Goal: Task Accomplishment & Management: Use online tool/utility

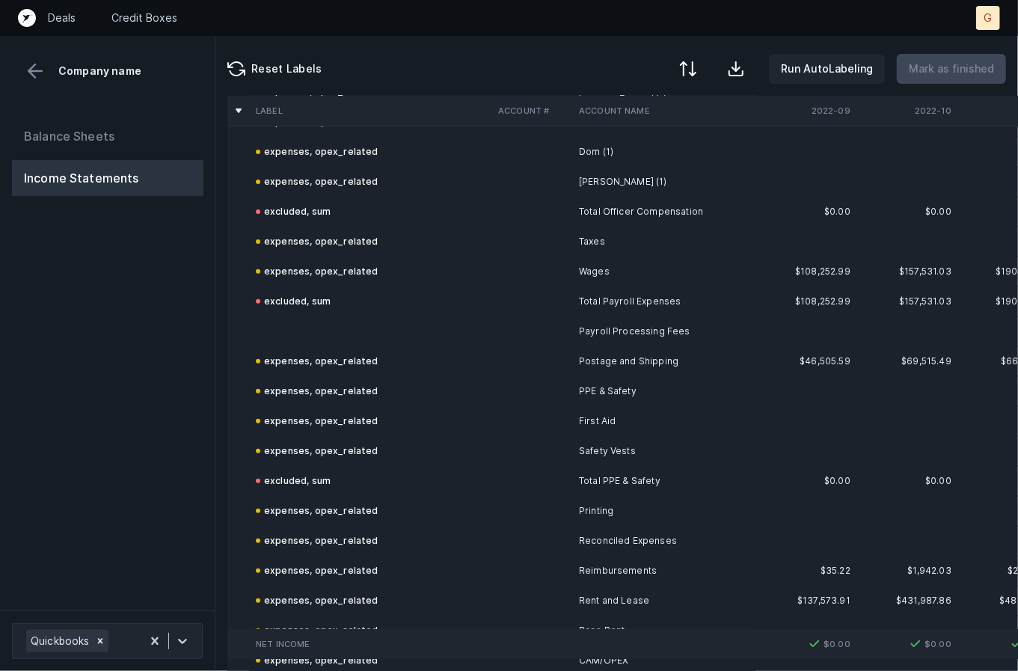
scroll to position [3263, 0]
click at [264, 336] on td at bounding box center [371, 331] width 242 height 30
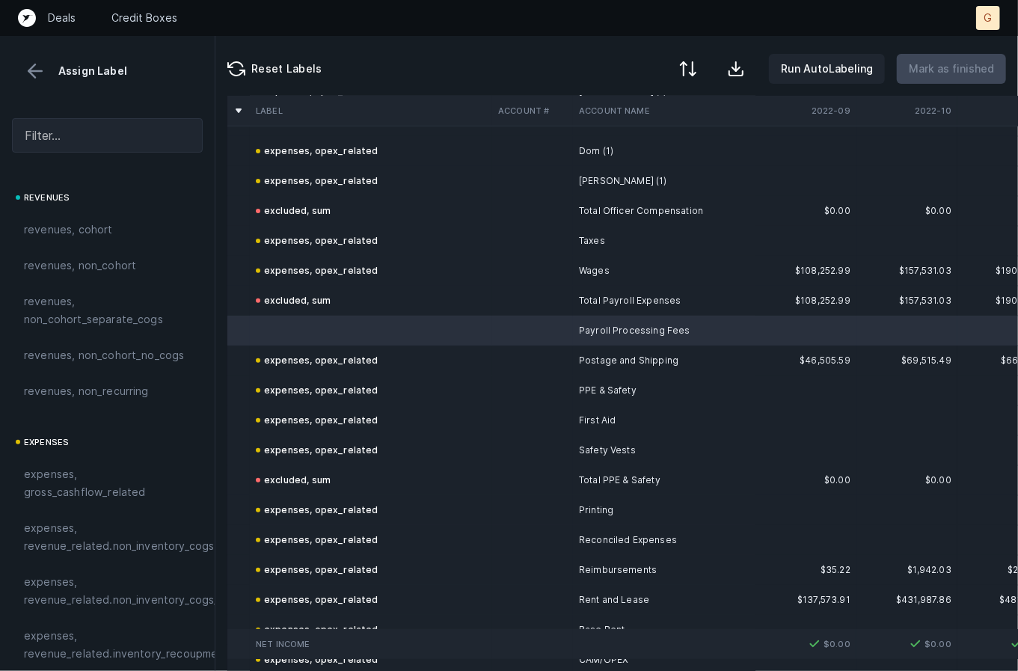
scroll to position [3263, 159]
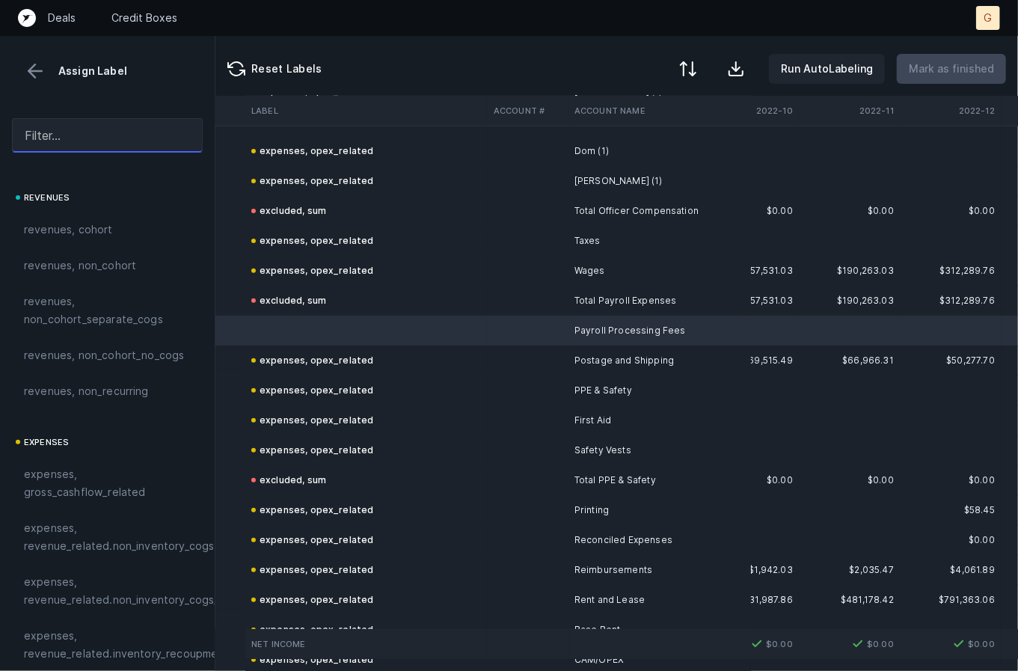
click at [39, 135] on input "text" at bounding box center [107, 135] width 191 height 34
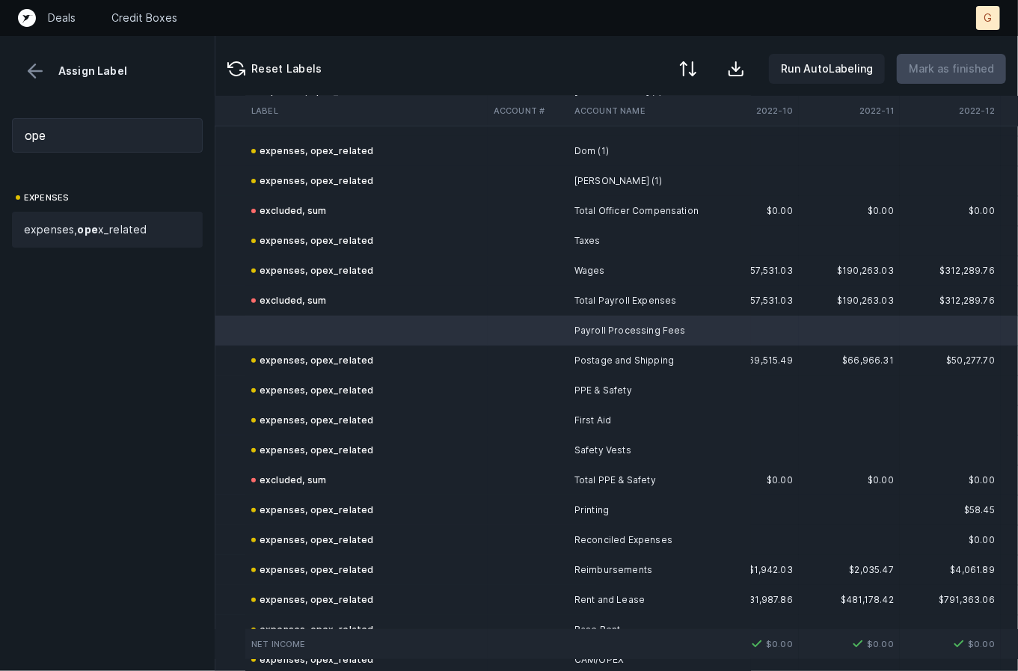
click at [76, 234] on span "expenses, ope x_related" at bounding box center [85, 230] width 123 height 18
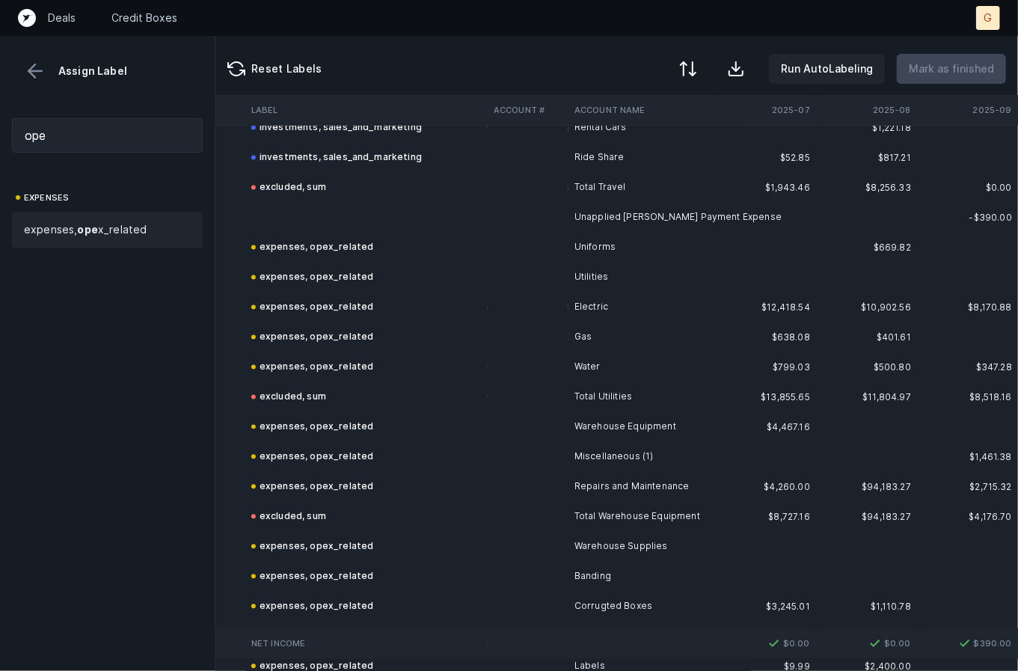
scroll to position [4579, 3484]
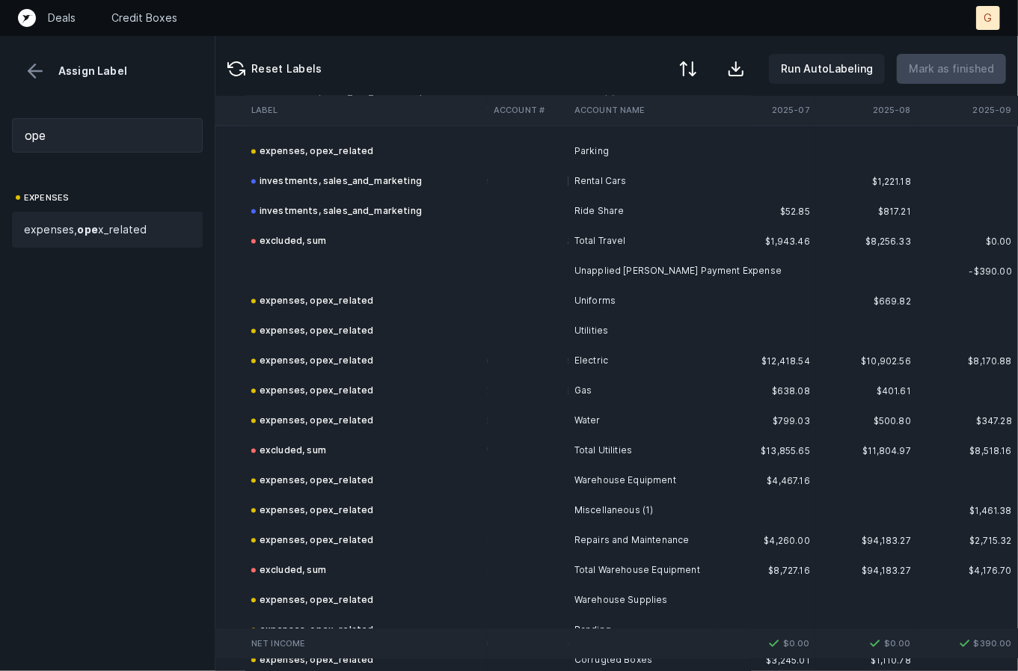
click at [314, 274] on td at bounding box center [366, 272] width 242 height 30
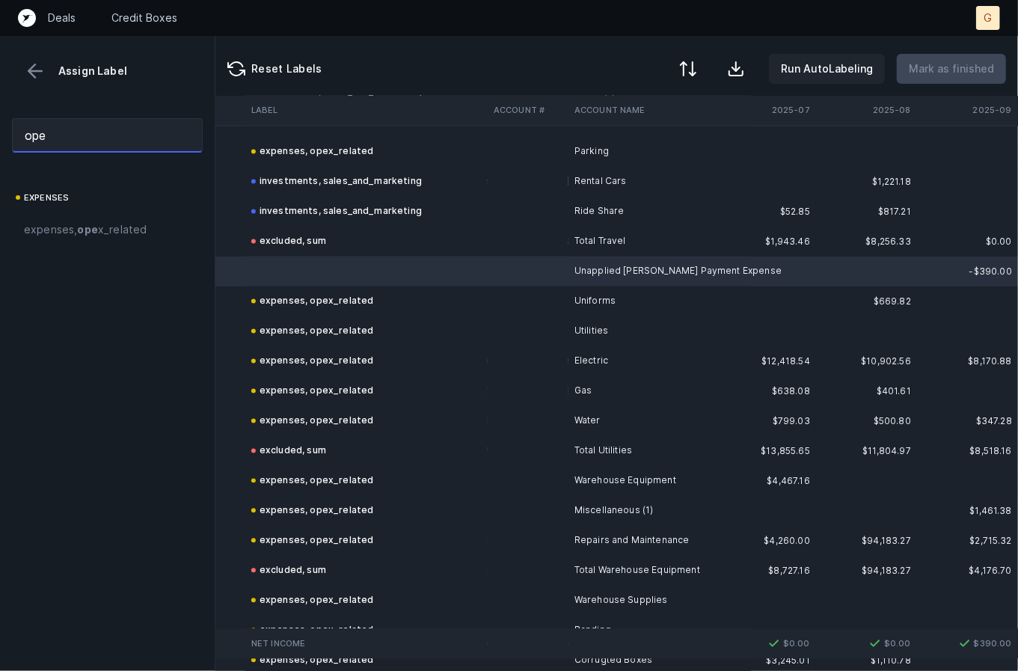
drag, startPoint x: 89, startPoint y: 117, endPoint x: -1, endPoint y: 102, distance: 91.7
click at [0, 102] on html "Deals Credit Boxes G G Assign Label ope expenses expenses, ope x_related Reset …" at bounding box center [509, 335] width 1018 height 671
type input "e"
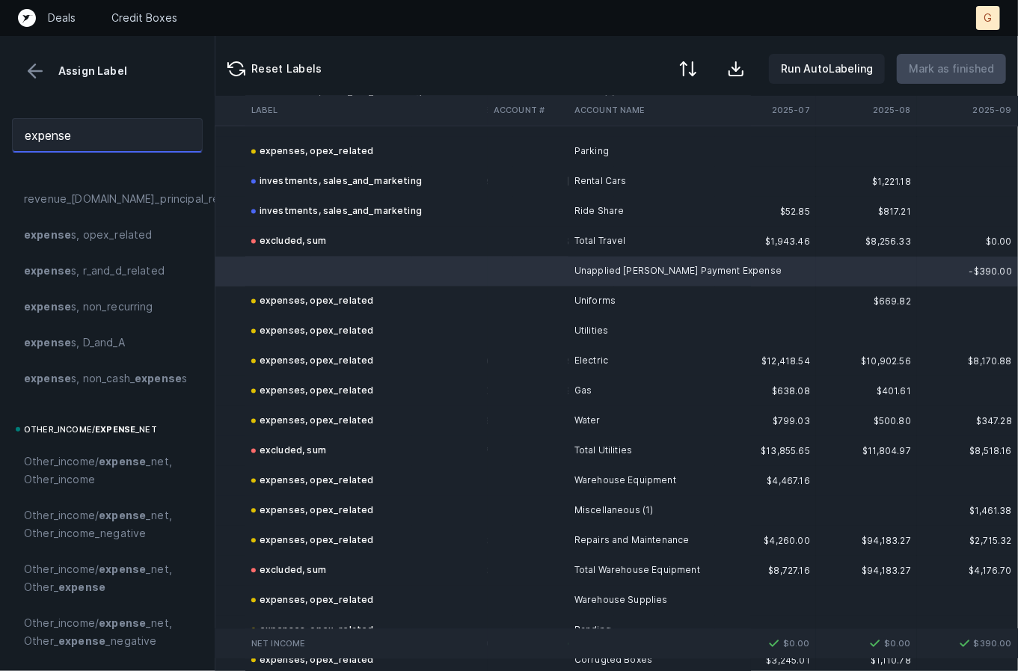
scroll to position [340, 0]
type input "expense"
click at [136, 226] on span "expense s, opex_related" at bounding box center [88, 235] width 129 height 18
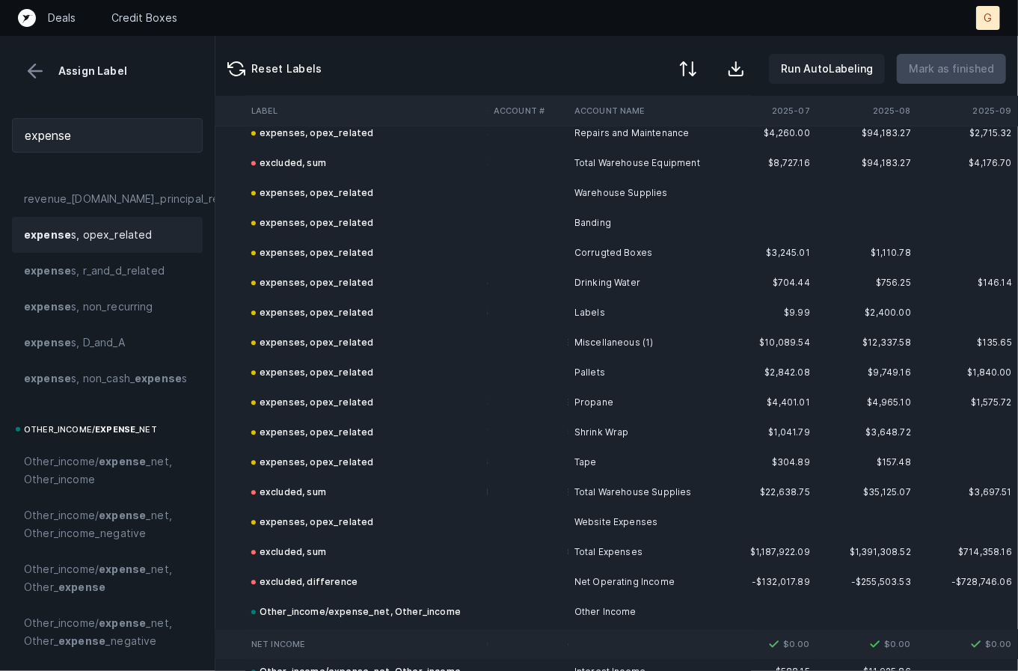
scroll to position [5366, 3484]
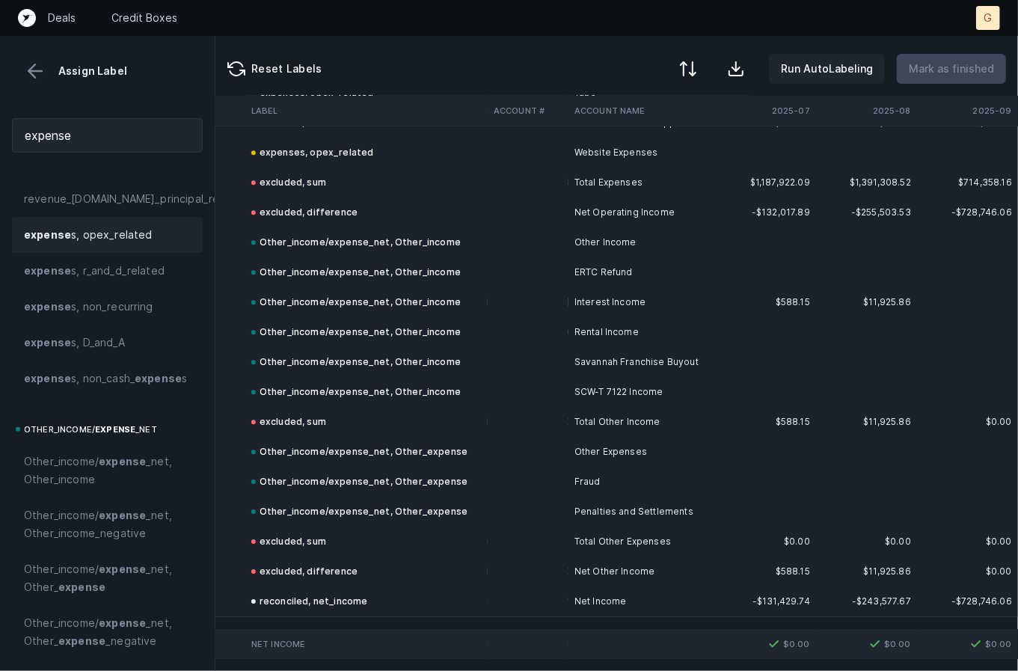
click at [34, 70] on button at bounding box center [35, 71] width 22 height 22
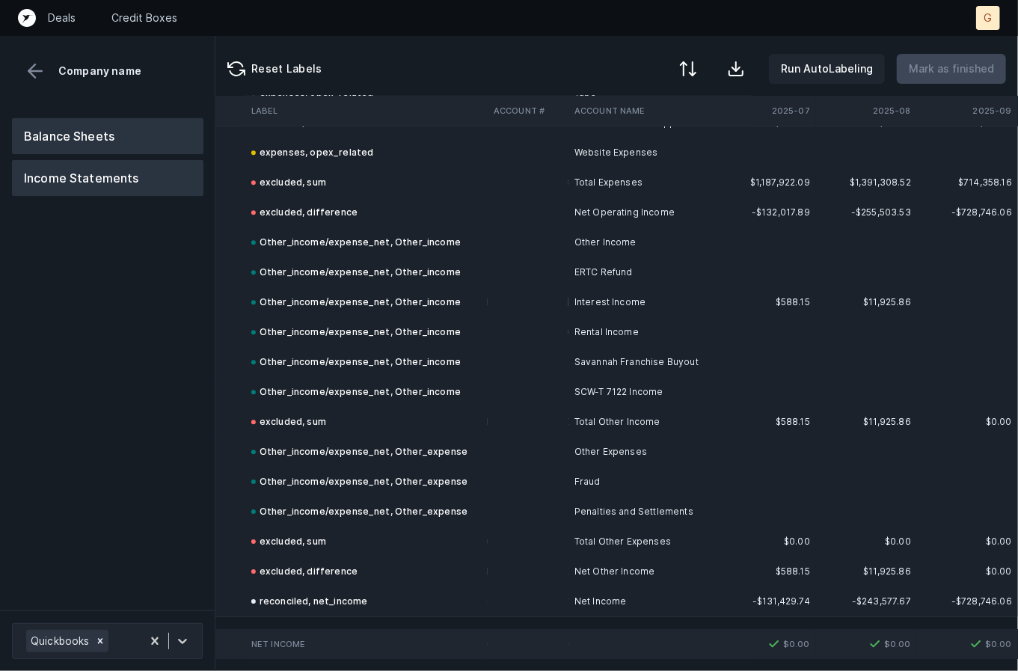
click at [66, 131] on button "Balance Sheets" at bounding box center [107, 136] width 191 height 36
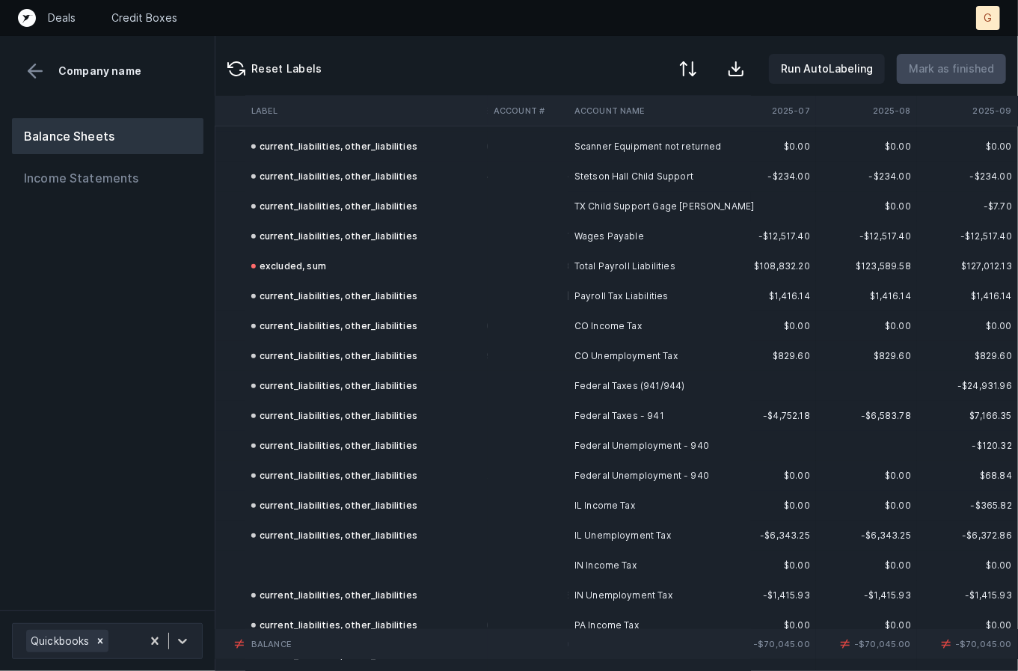
scroll to position [3449, 3484]
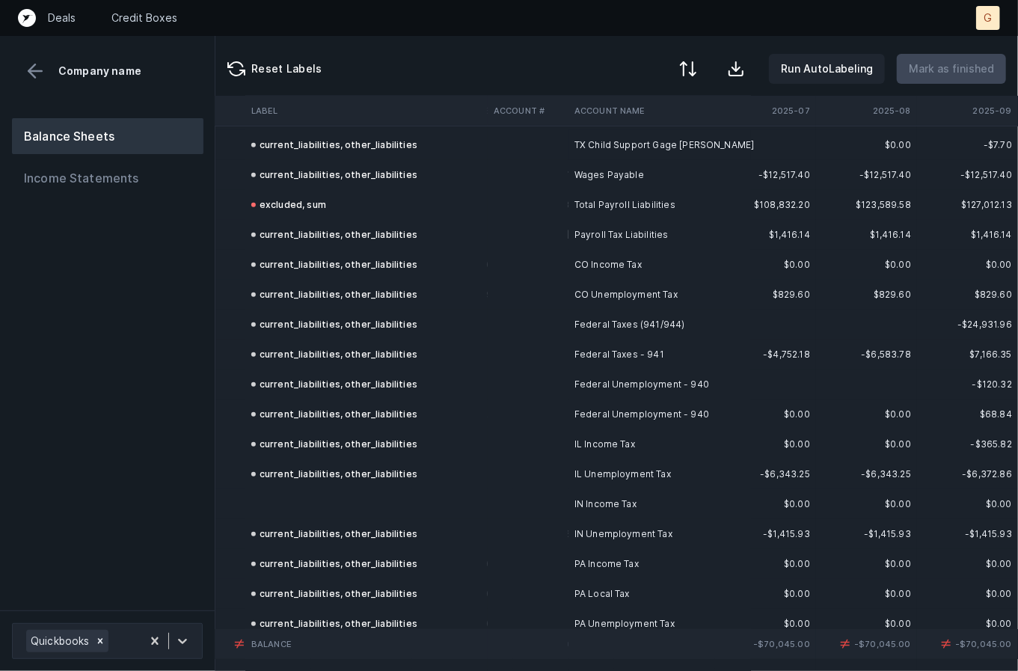
click at [326, 505] on td at bounding box center [366, 504] width 242 height 30
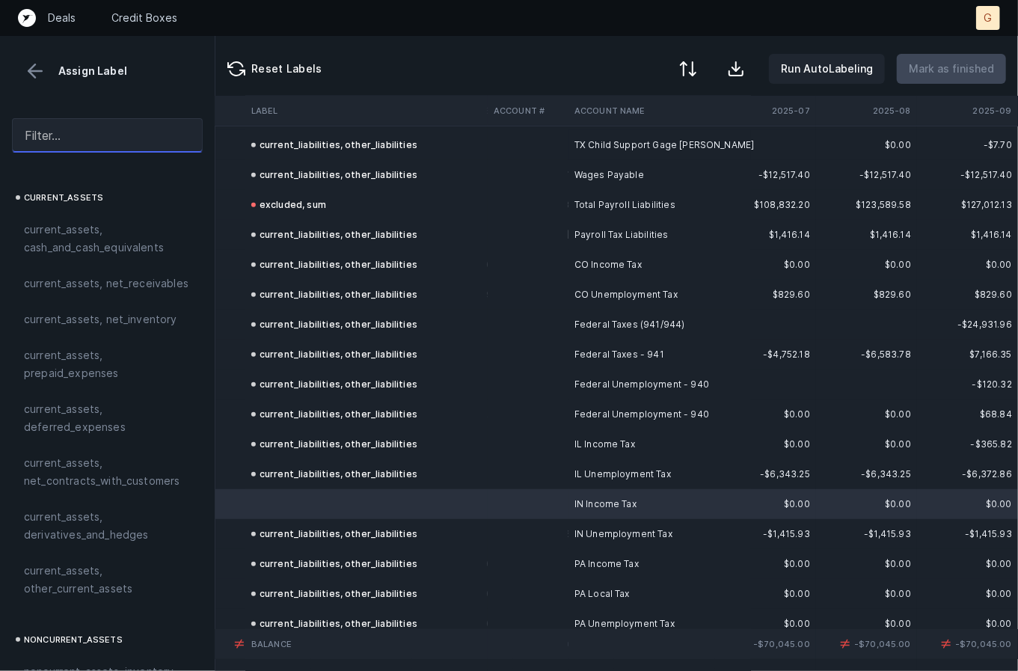
click at [67, 118] on input "text" at bounding box center [107, 135] width 191 height 34
click at [67, 118] on input "o" at bounding box center [107, 135] width 191 height 34
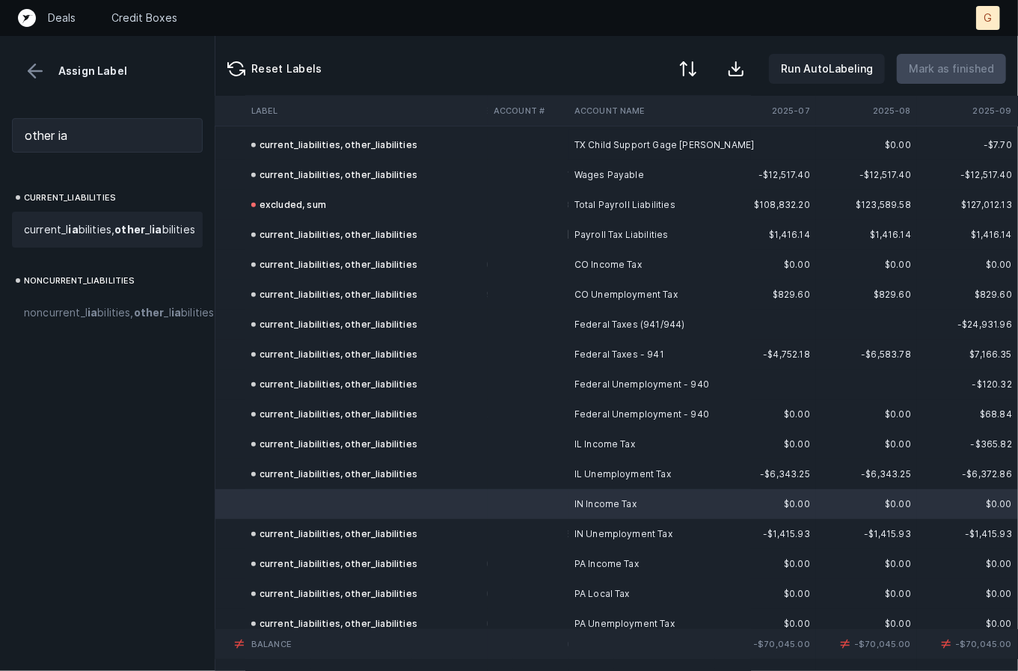
click at [55, 239] on span "current_l ia bilities, other _l ia bilities" at bounding box center [109, 230] width 171 height 18
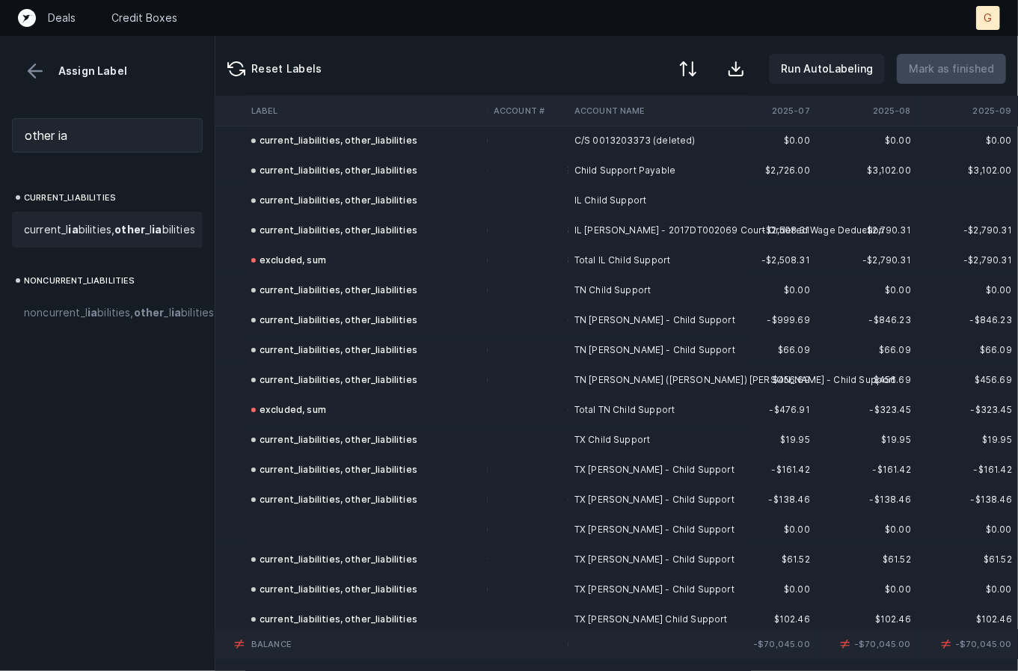
scroll to position [2556, 3484]
click at [316, 539] on td at bounding box center [366, 529] width 242 height 30
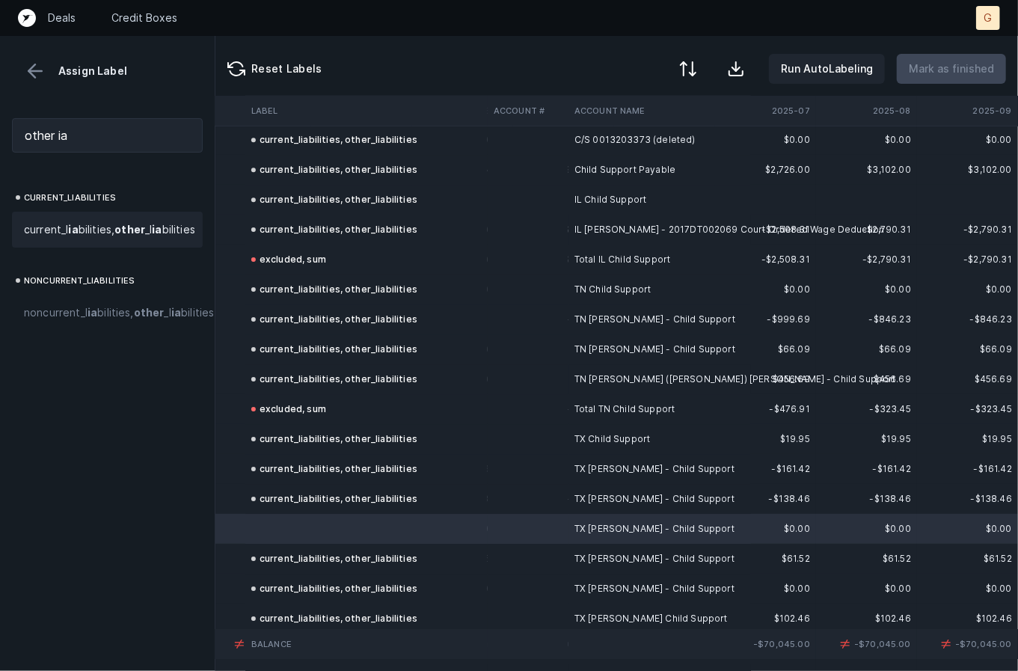
click at [109, 239] on span "current_l ia bilities, other _l ia bilities" at bounding box center [109, 230] width 171 height 18
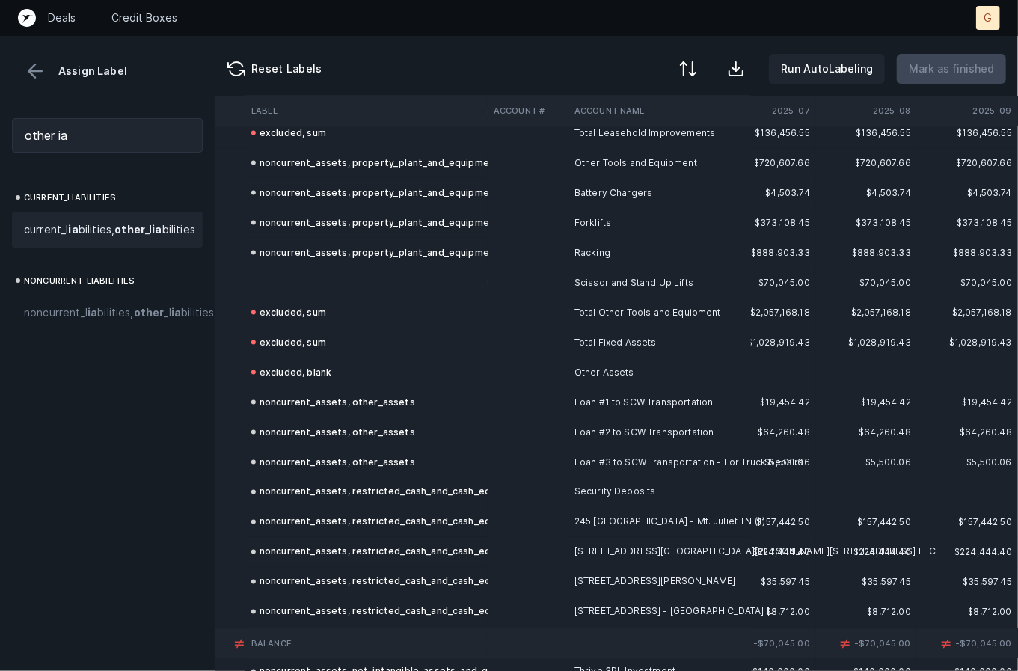
scroll to position [1074, 3484]
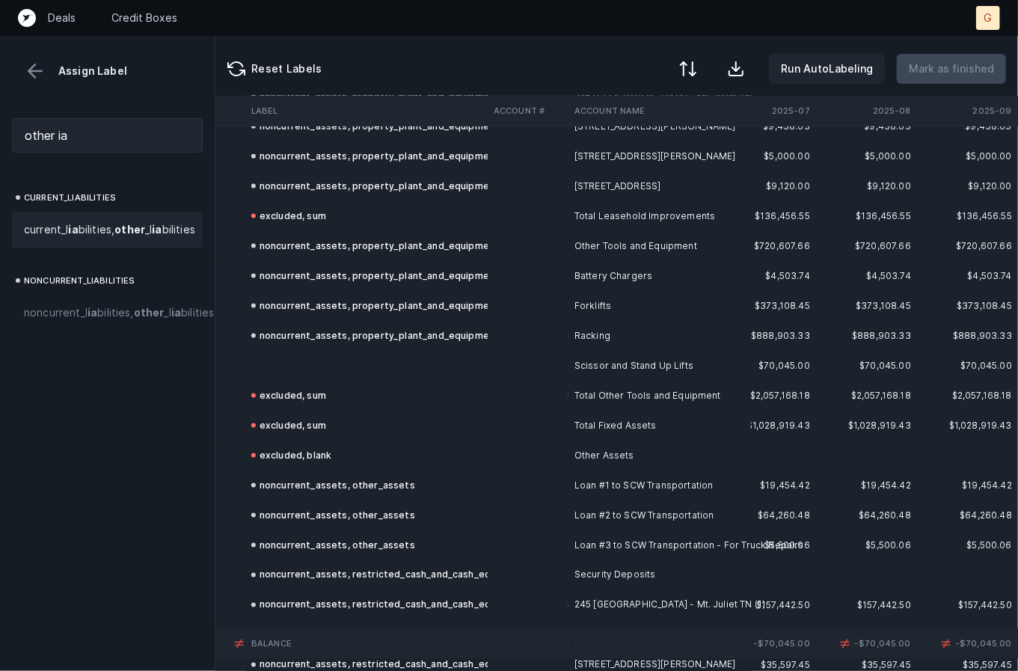
click at [288, 361] on td at bounding box center [366, 366] width 242 height 30
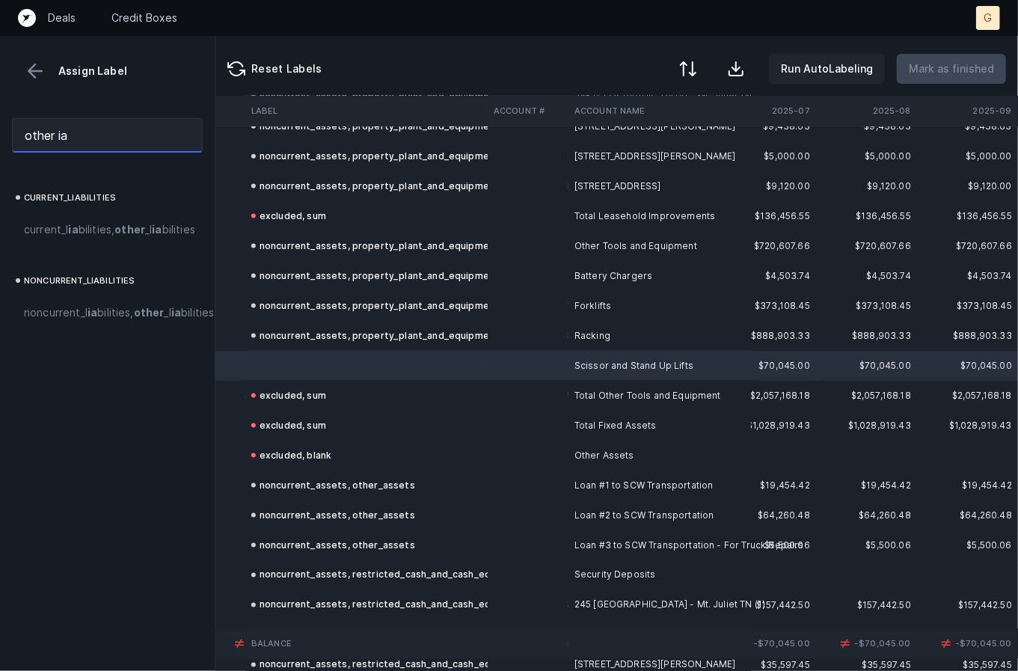
click at [103, 141] on input "other ia" at bounding box center [107, 135] width 191 height 34
type input "o"
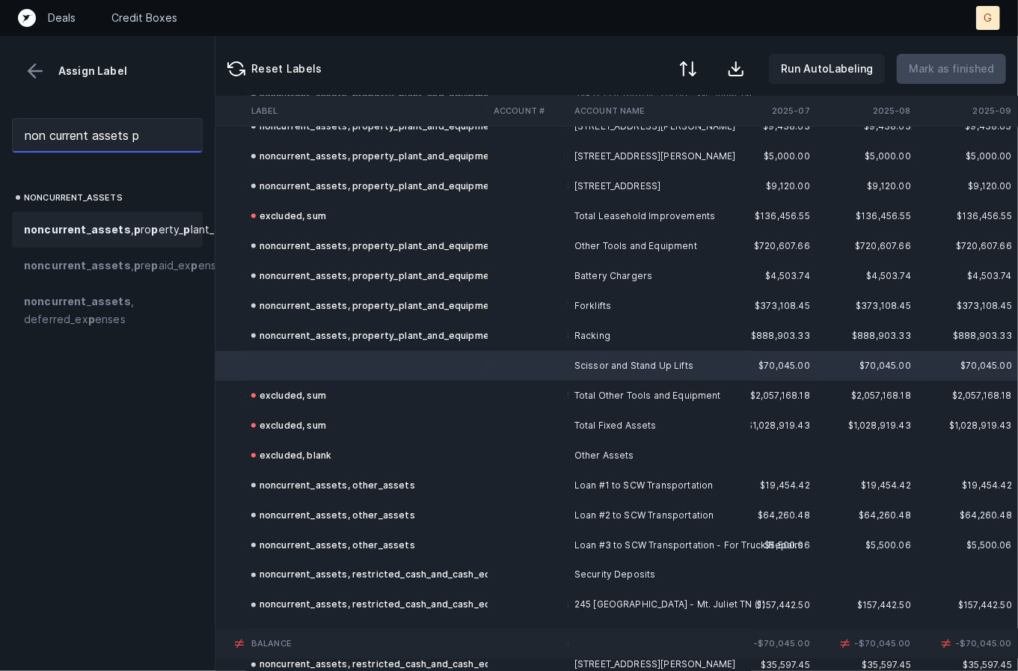
type input "non current assets p"
click at [129, 229] on span "non current _ assets , p ro p erty_ p lant_and_equi p ment" at bounding box center [158, 230] width 268 height 18
click at [957, 64] on p "Mark as finished" at bounding box center [951, 69] width 85 height 18
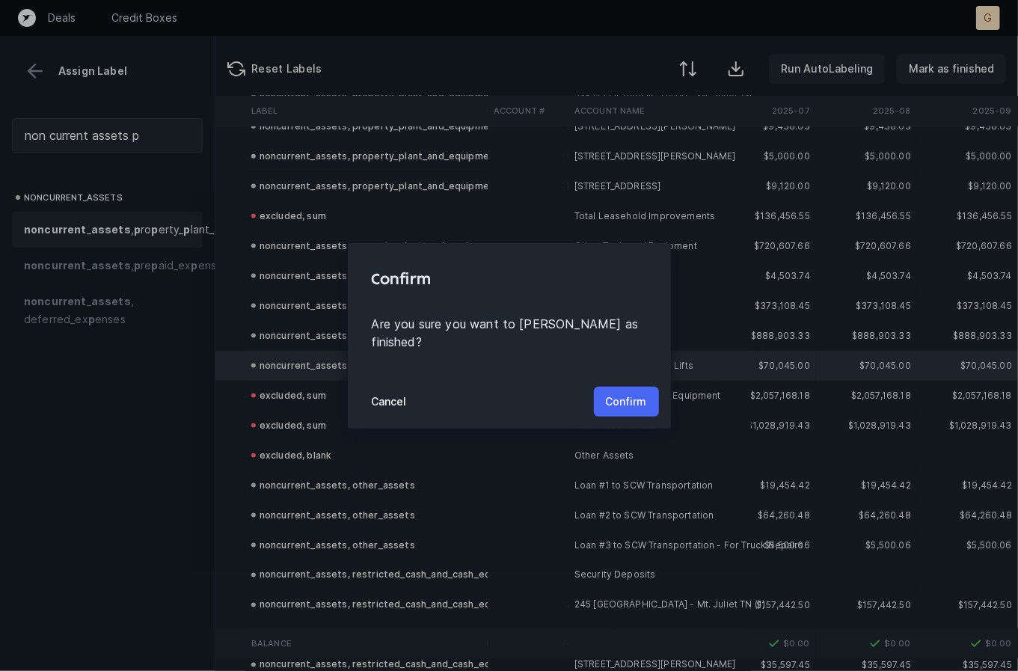
click at [630, 396] on p "Confirm" at bounding box center [626, 402] width 41 height 18
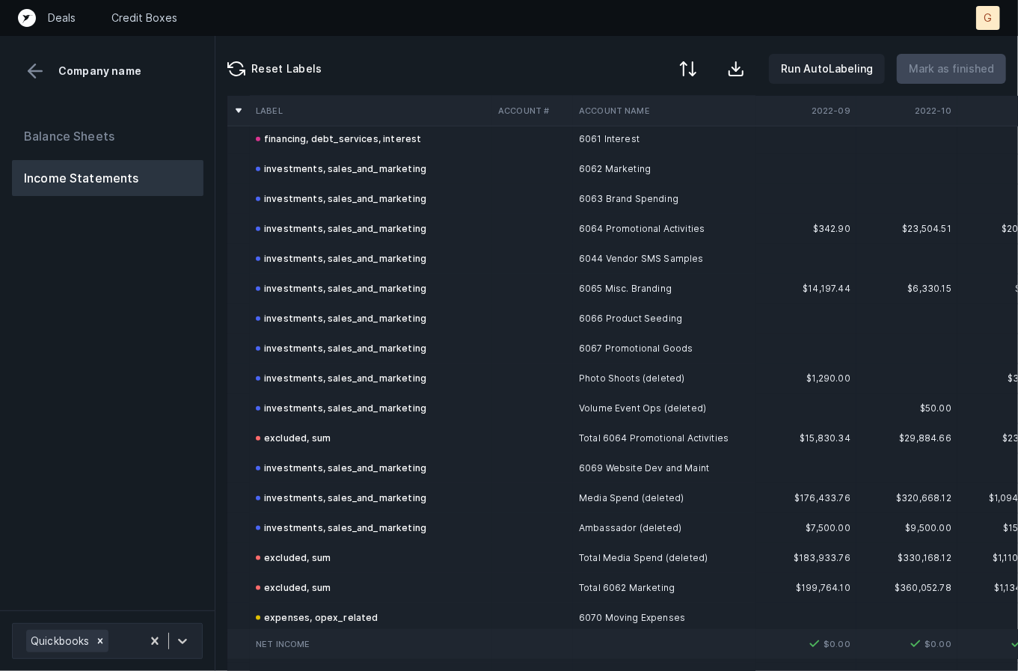
scroll to position [3311, 0]
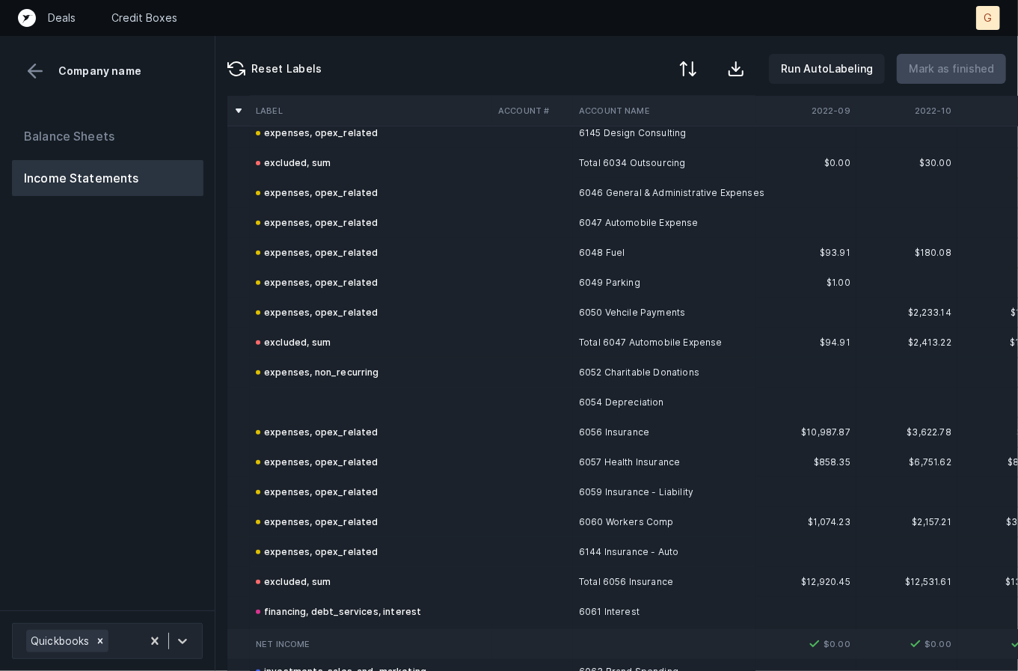
click at [328, 397] on td at bounding box center [371, 402] width 242 height 30
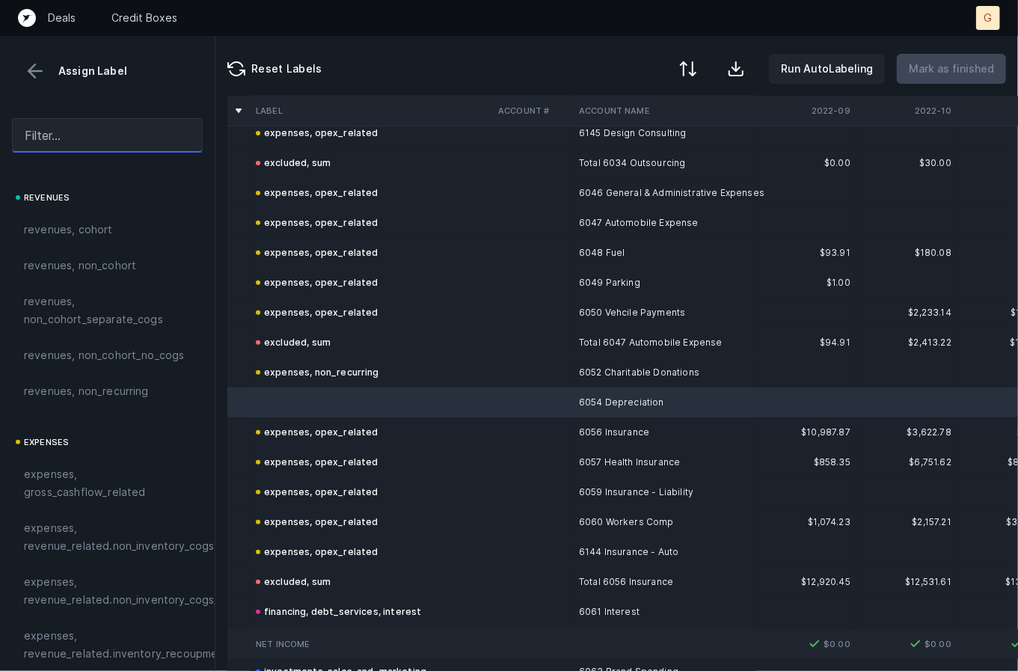
click at [136, 125] on input "text" at bounding box center [107, 135] width 191 height 34
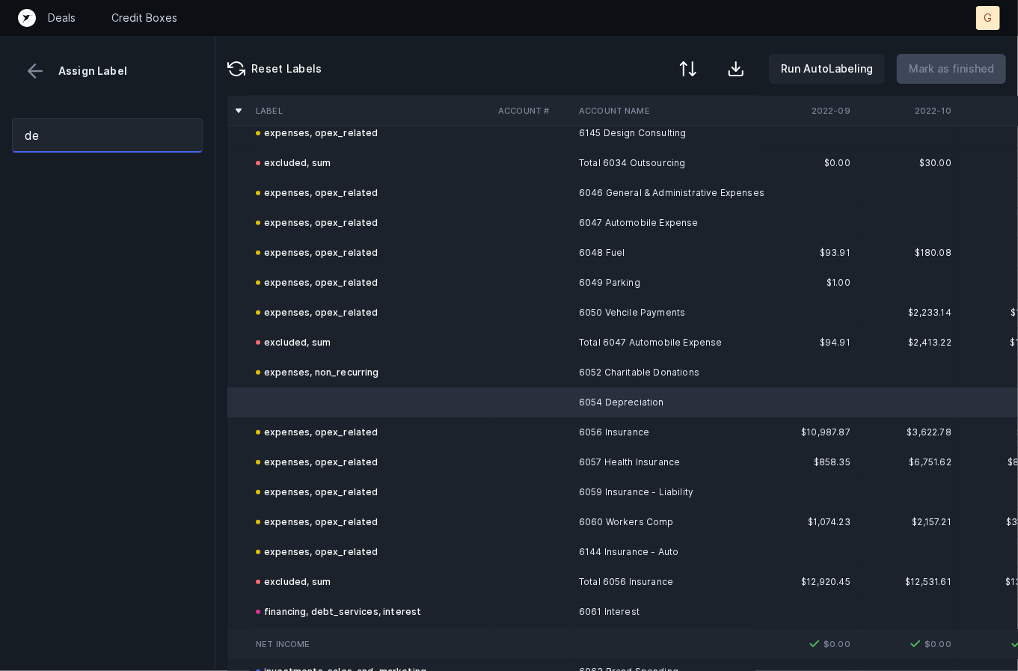
type input "d"
type input "D"
type input "d"
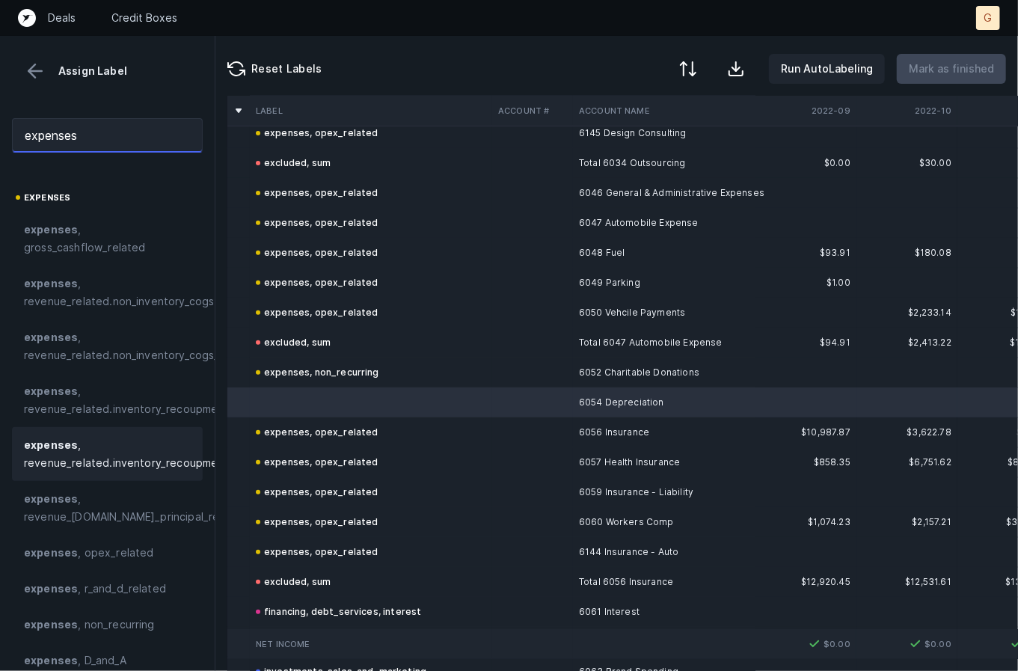
scroll to position [84, 0]
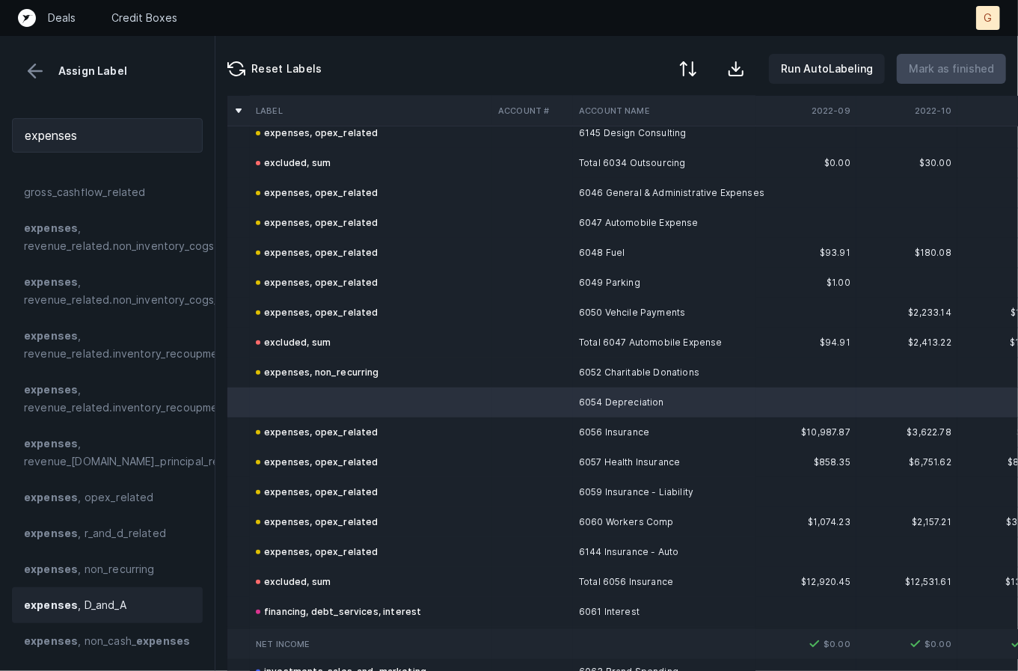
click at [103, 596] on span "expenses , D_and_A" at bounding box center [75, 605] width 102 height 18
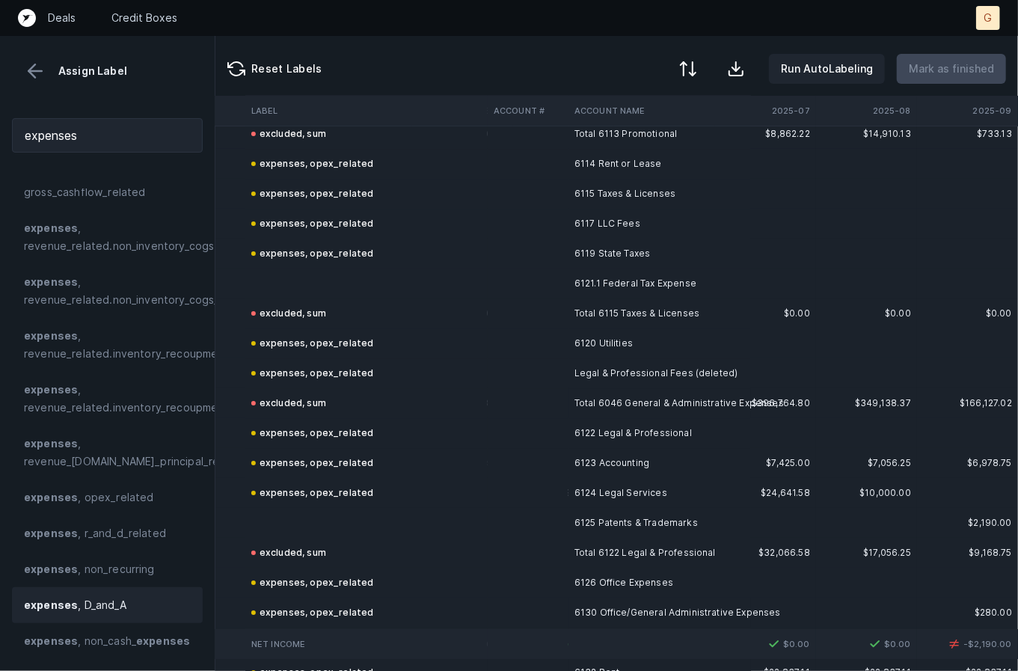
scroll to position [5709, 3484]
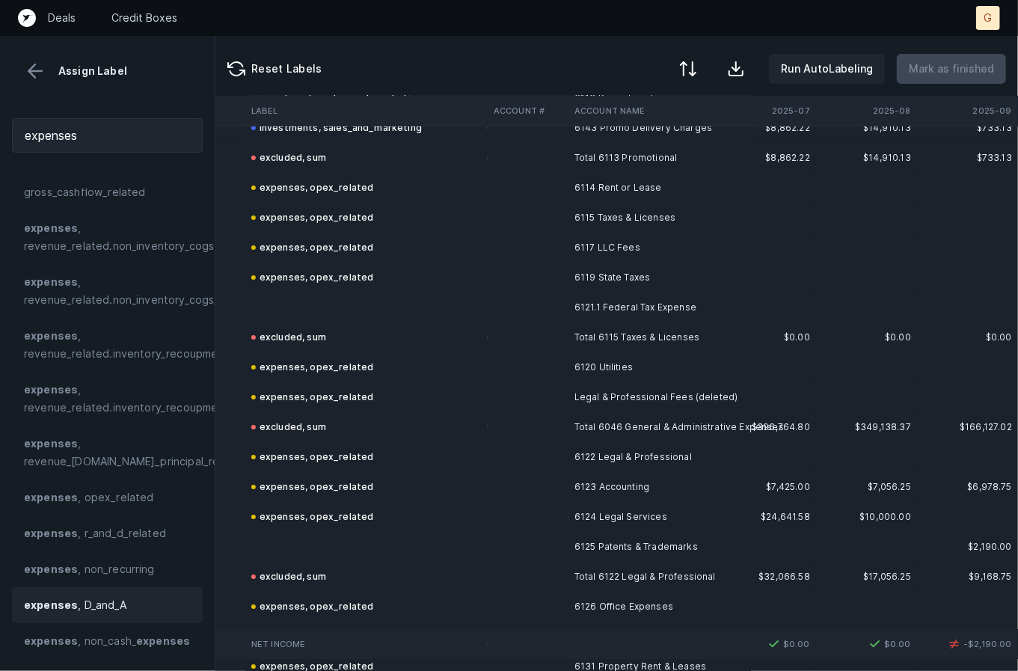
click at [292, 307] on td at bounding box center [366, 307] width 242 height 30
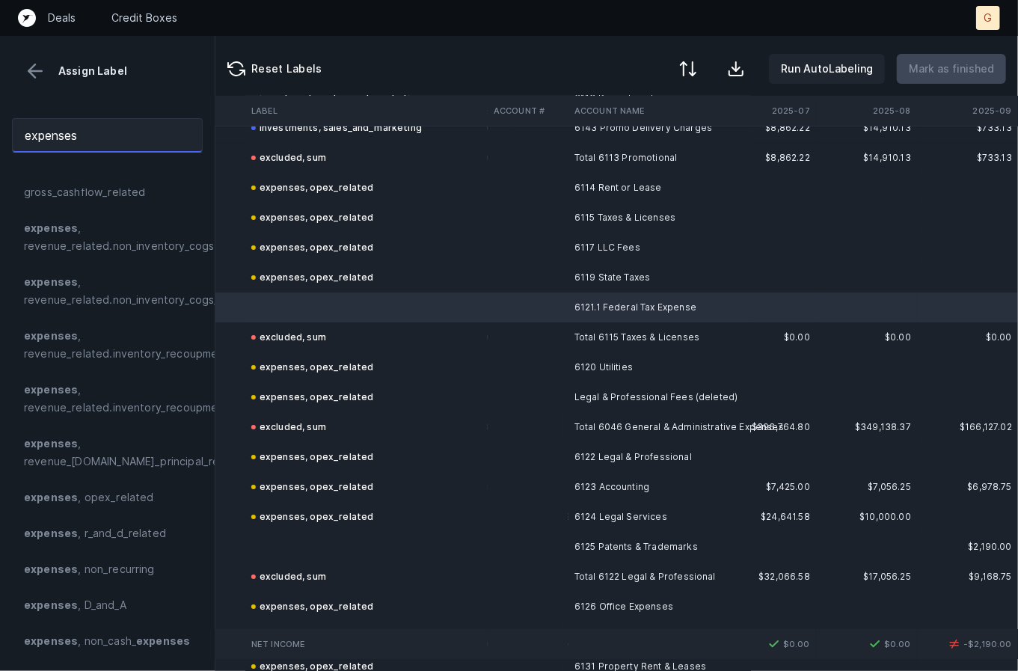
drag, startPoint x: 78, startPoint y: 134, endPoint x: -1, endPoint y: 132, distance: 79.3
click at [0, 132] on html "Deals Credit Boxes G G Assign Label expenses expenses expenses , gross_cashflow…" at bounding box center [509, 335] width 1018 height 671
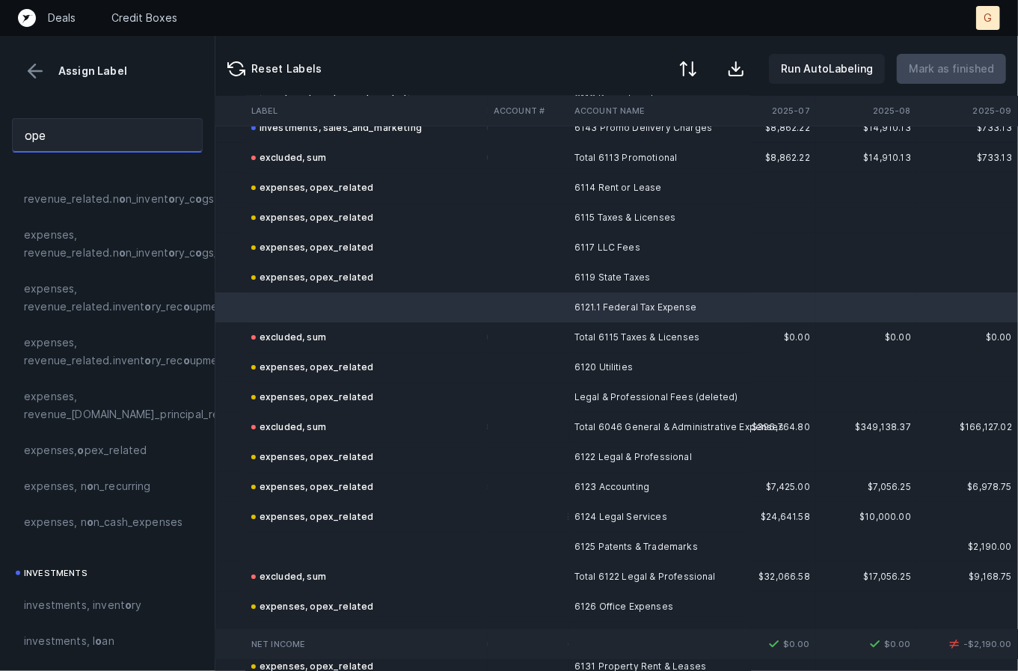
scroll to position [0, 0]
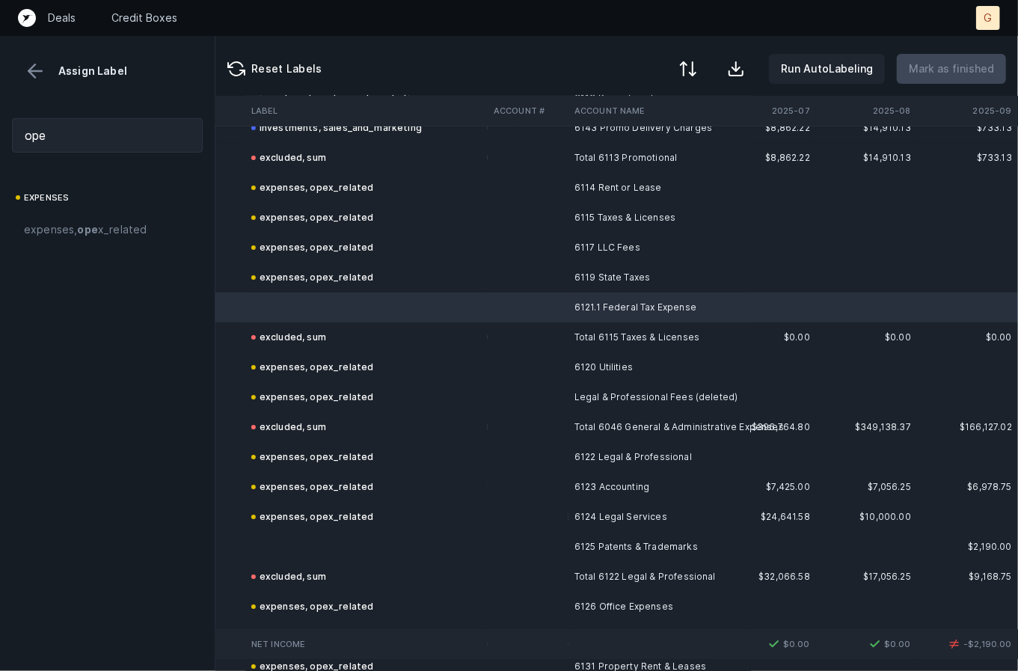
drag, startPoint x: 88, startPoint y: 230, endPoint x: 227, endPoint y: 381, distance: 204.3
click at [85, 224] on strong "ope" at bounding box center [87, 229] width 20 height 13
click at [310, 556] on td at bounding box center [366, 547] width 242 height 30
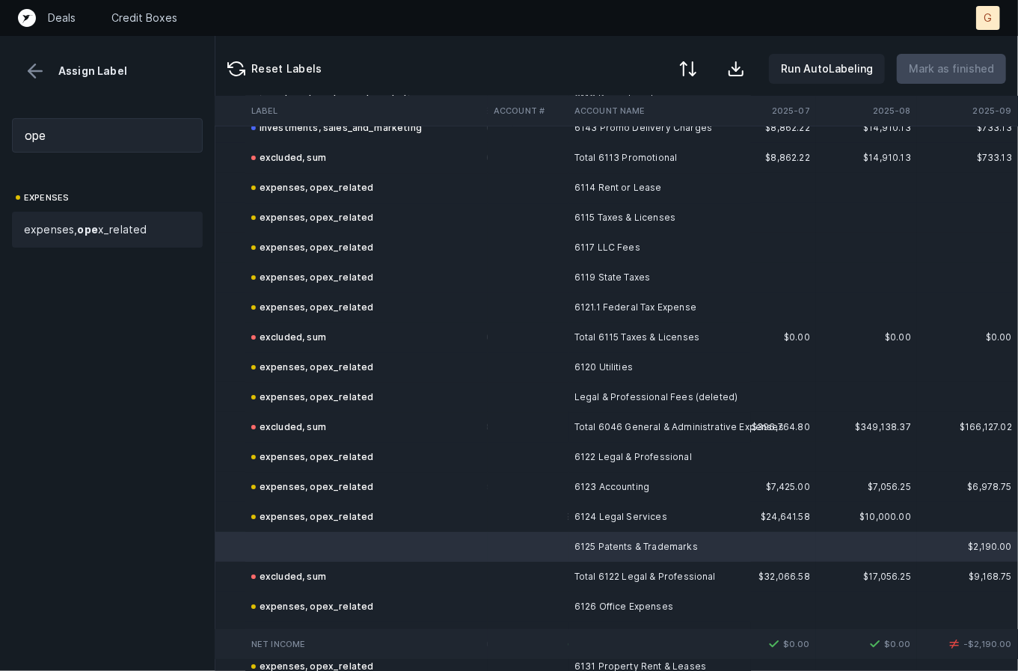
click at [96, 231] on strong "ope" at bounding box center [87, 229] width 20 height 13
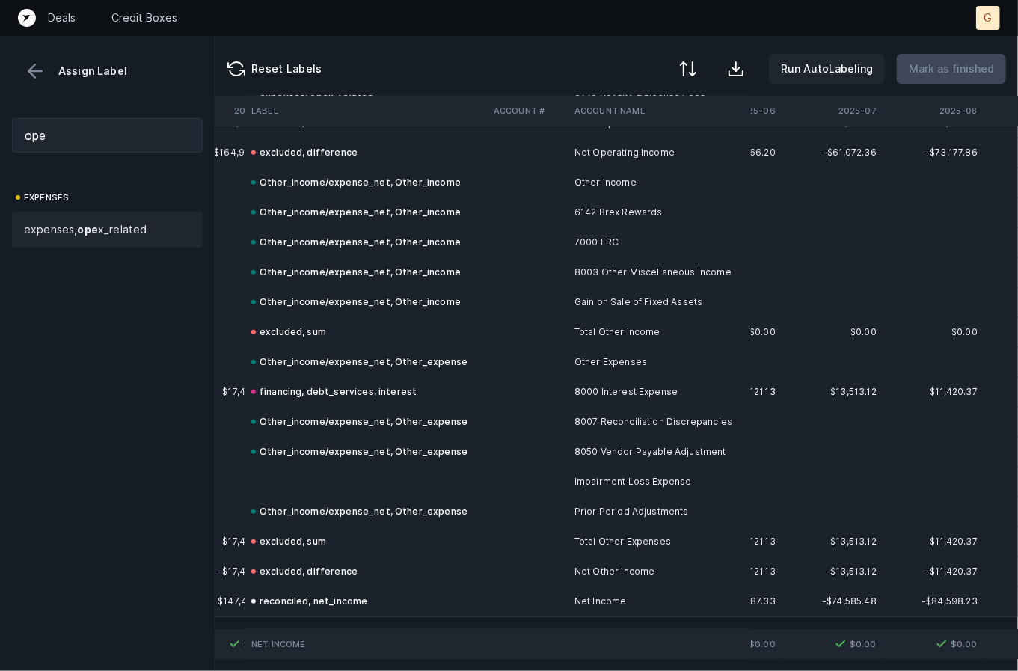
scroll to position [6593, 3402]
click at [318, 452] on td "Other_income/expense_net, Other_expense" at bounding box center [366, 452] width 242 height 30
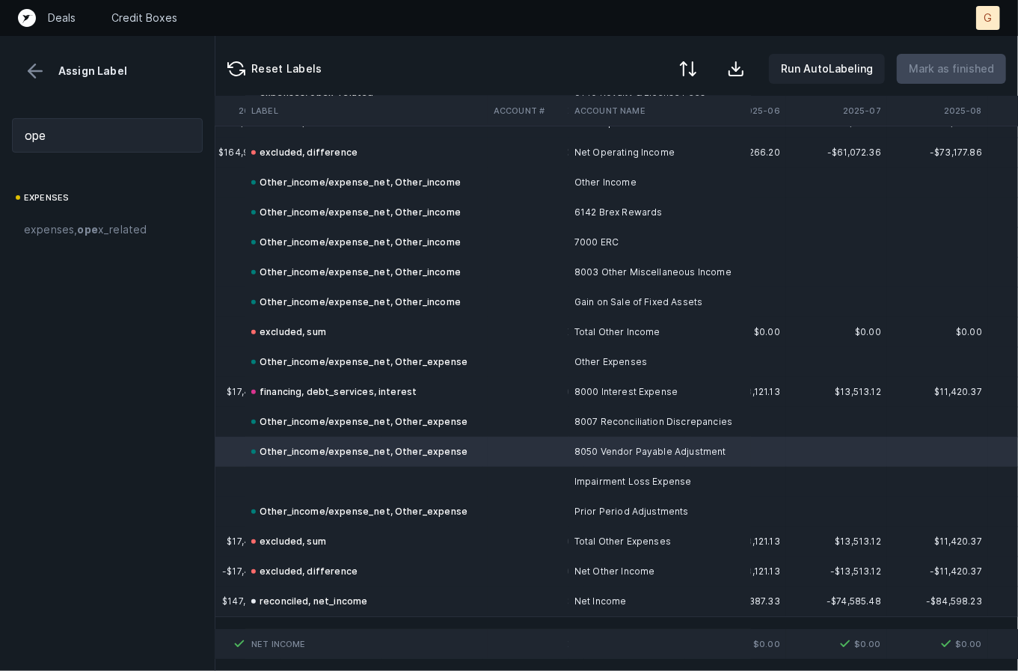
click at [328, 467] on td at bounding box center [366, 482] width 242 height 30
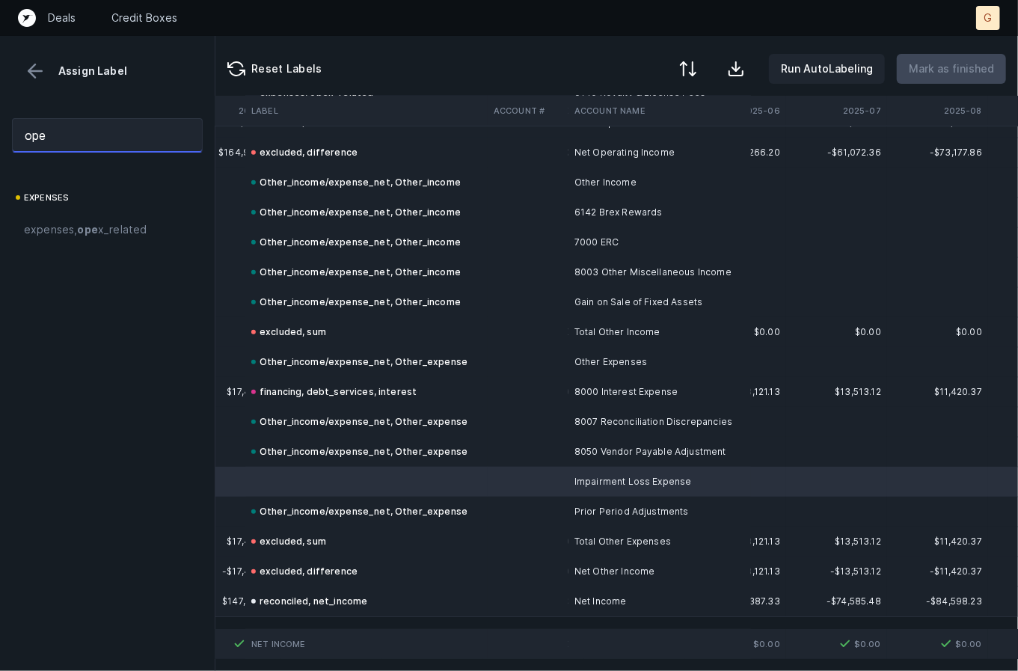
drag, startPoint x: 93, startPoint y: 119, endPoint x: -1, endPoint y: 117, distance: 95.0
click at [0, 117] on html "Deals Credit Boxes G G Assign Label ope expenses expenses, ope x_related Reset …" at bounding box center [509, 335] width 1018 height 671
type input "I"
type input "i"
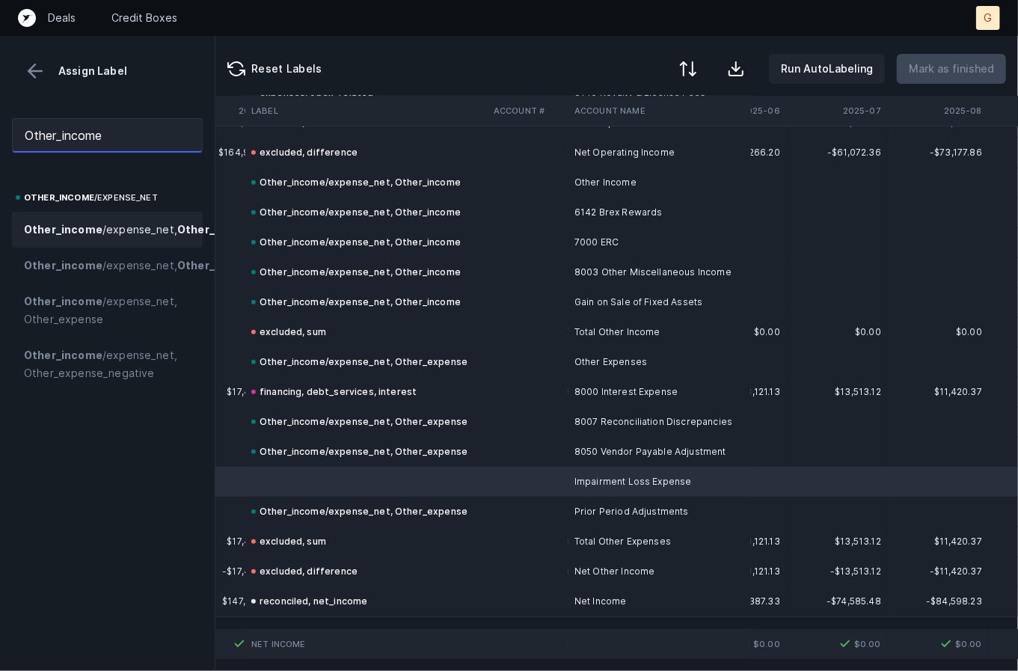
type input "Other_income"
click at [177, 236] on strong "Other_income" at bounding box center [216, 229] width 79 height 13
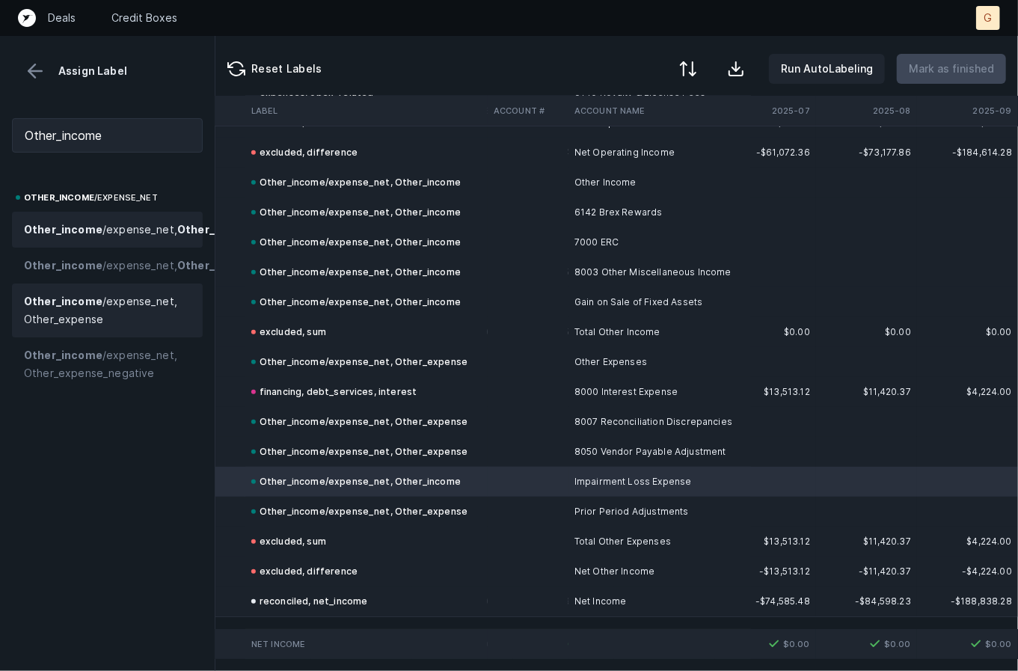
click at [150, 328] on span "Other_income /expense_net, Other_expense" at bounding box center [107, 310] width 167 height 36
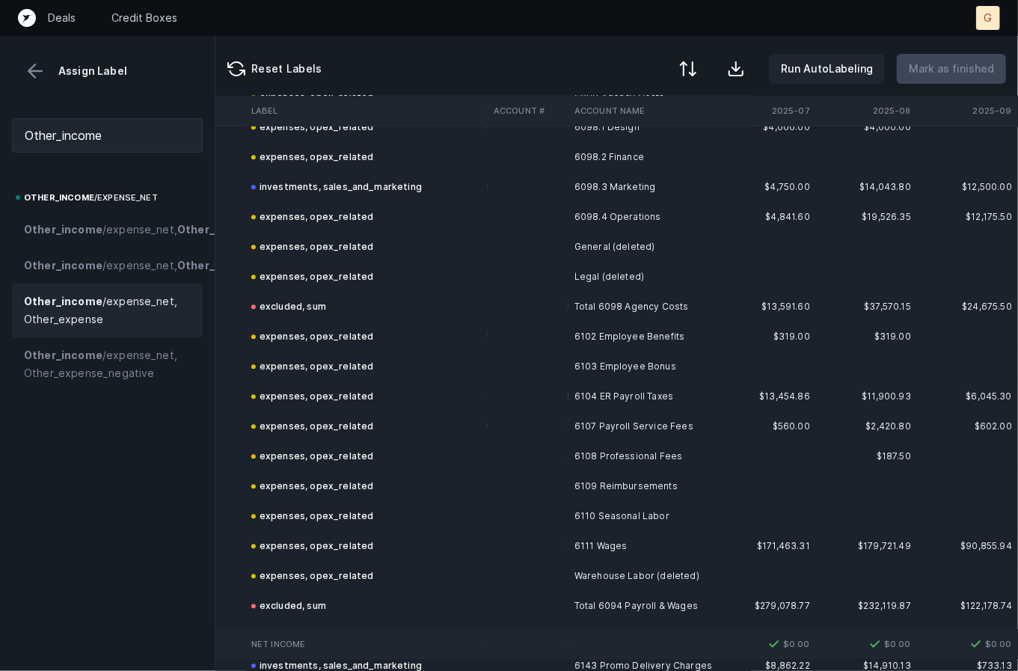
scroll to position [5161, 3484]
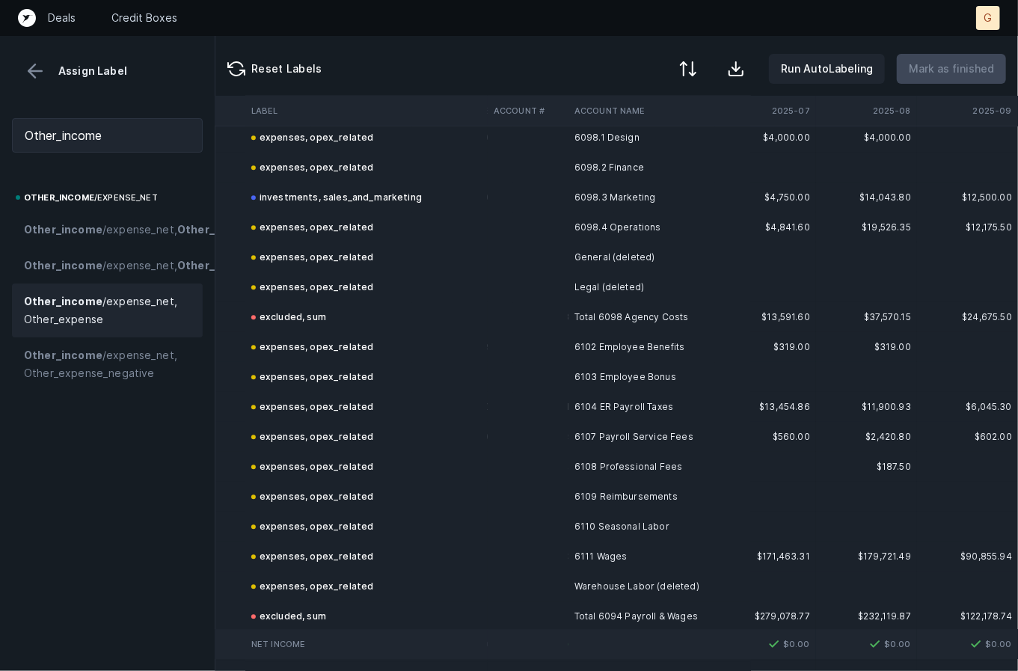
click at [45, 61] on button at bounding box center [35, 71] width 22 height 22
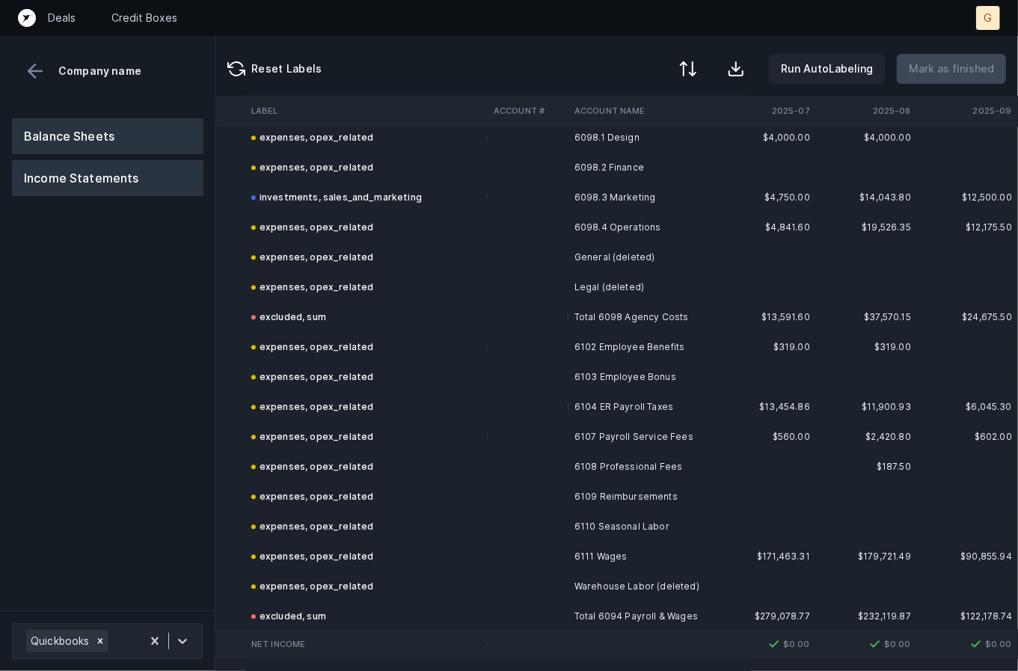
click at [79, 146] on button "Balance Sheets" at bounding box center [107, 136] width 191 height 36
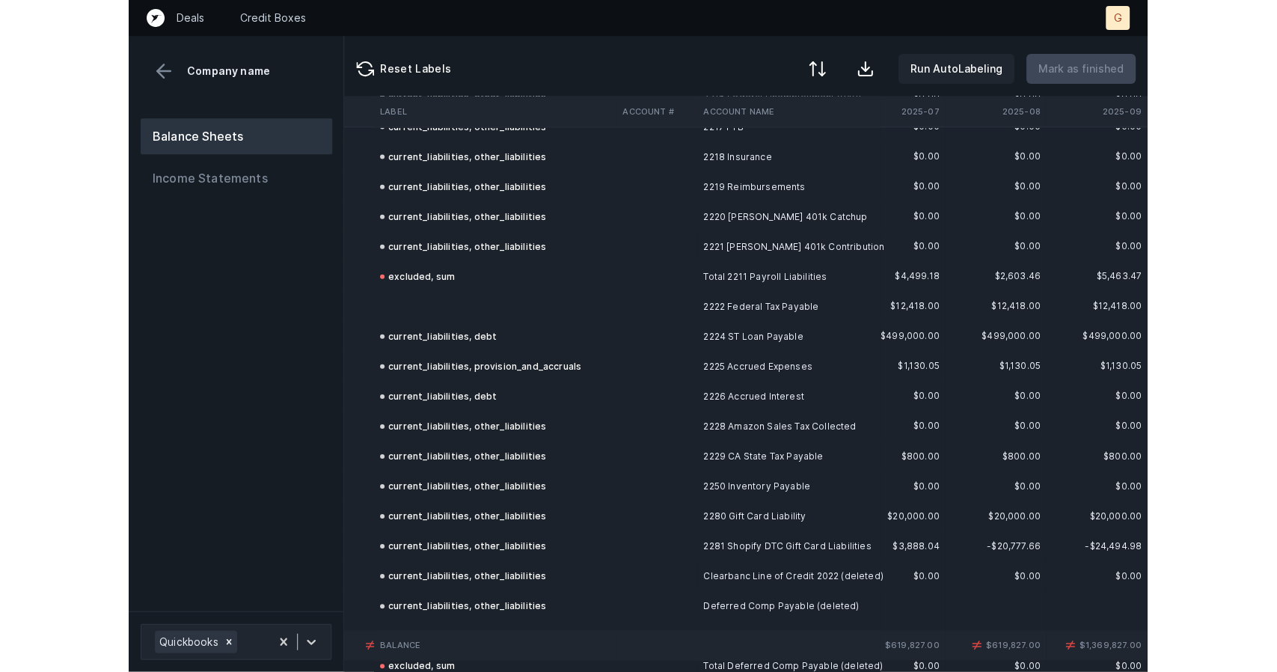
scroll to position [3422, 3484]
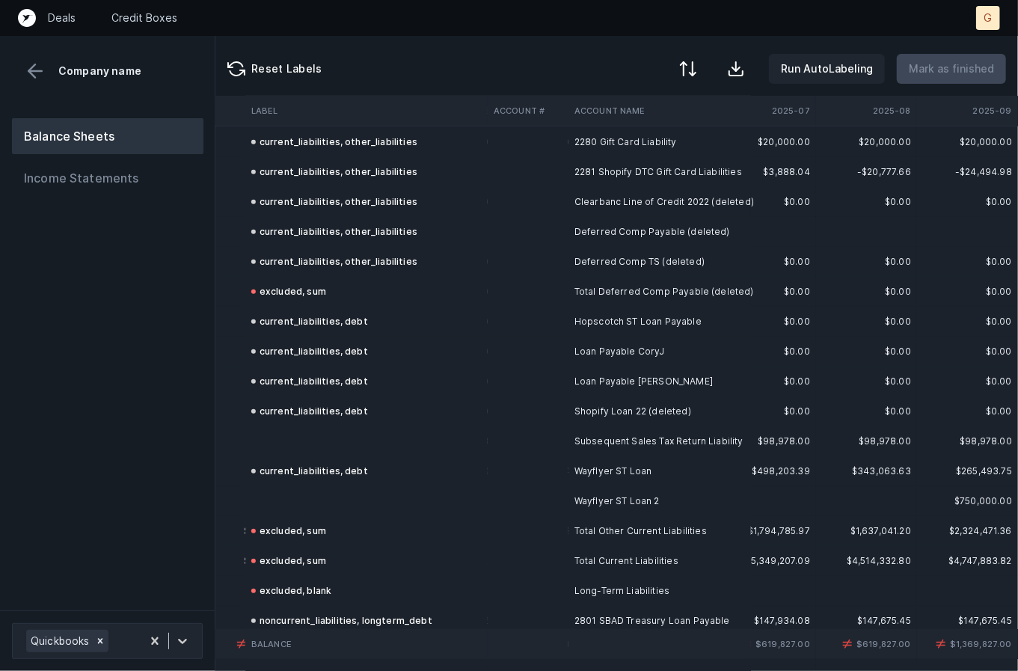
click at [338, 442] on td at bounding box center [366, 441] width 242 height 30
click at [307, 423] on td "current_liabilities, debt" at bounding box center [366, 411] width 242 height 30
click at [310, 435] on td at bounding box center [366, 441] width 242 height 30
click at [277, 453] on td at bounding box center [366, 441] width 242 height 30
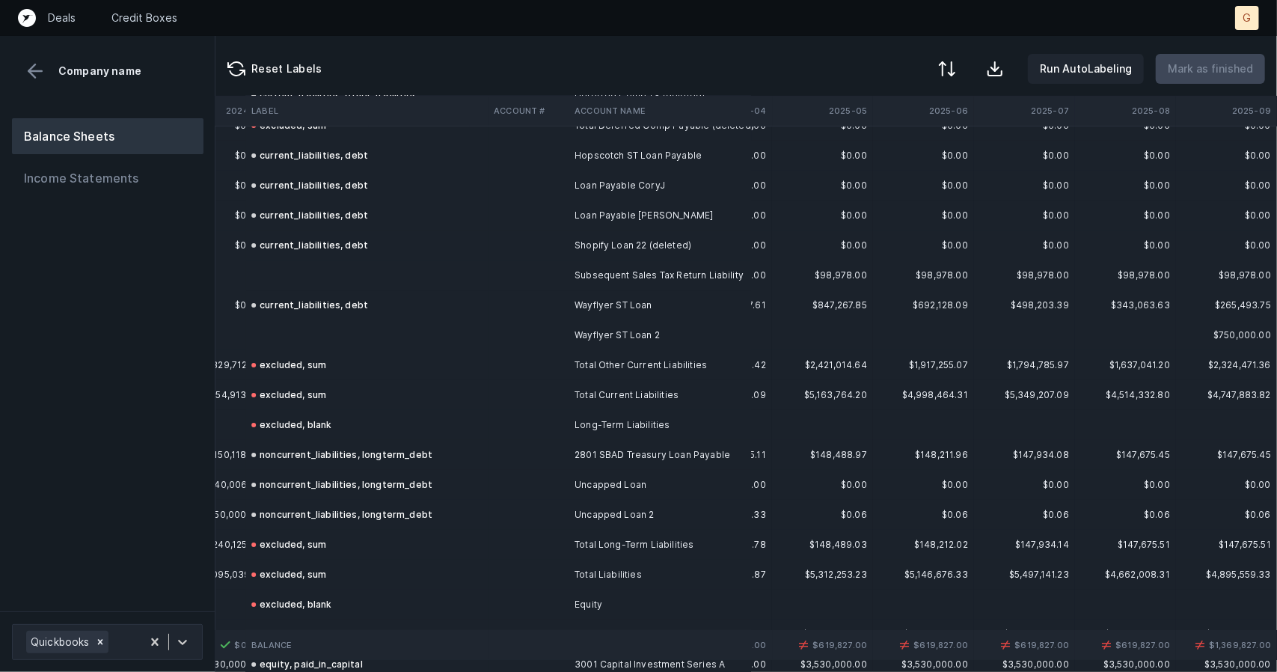
scroll to position [3589, 3226]
click at [271, 285] on td at bounding box center [366, 274] width 242 height 30
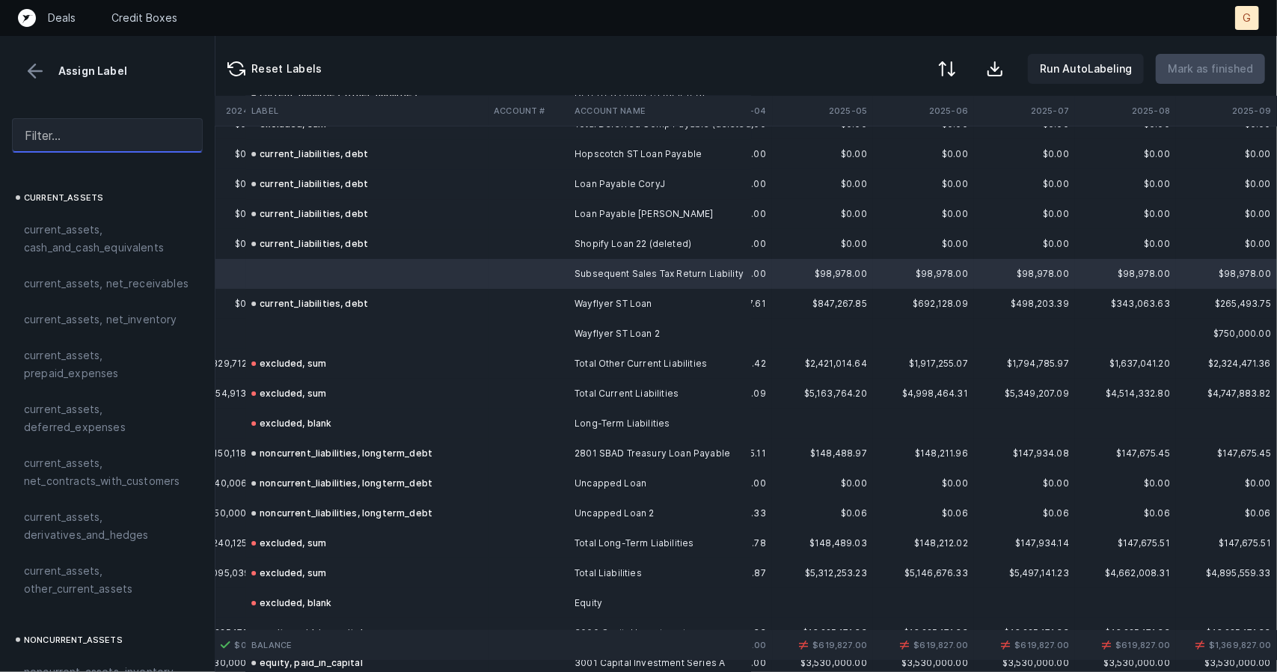
click at [141, 134] on input "text" at bounding box center [107, 135] width 191 height 34
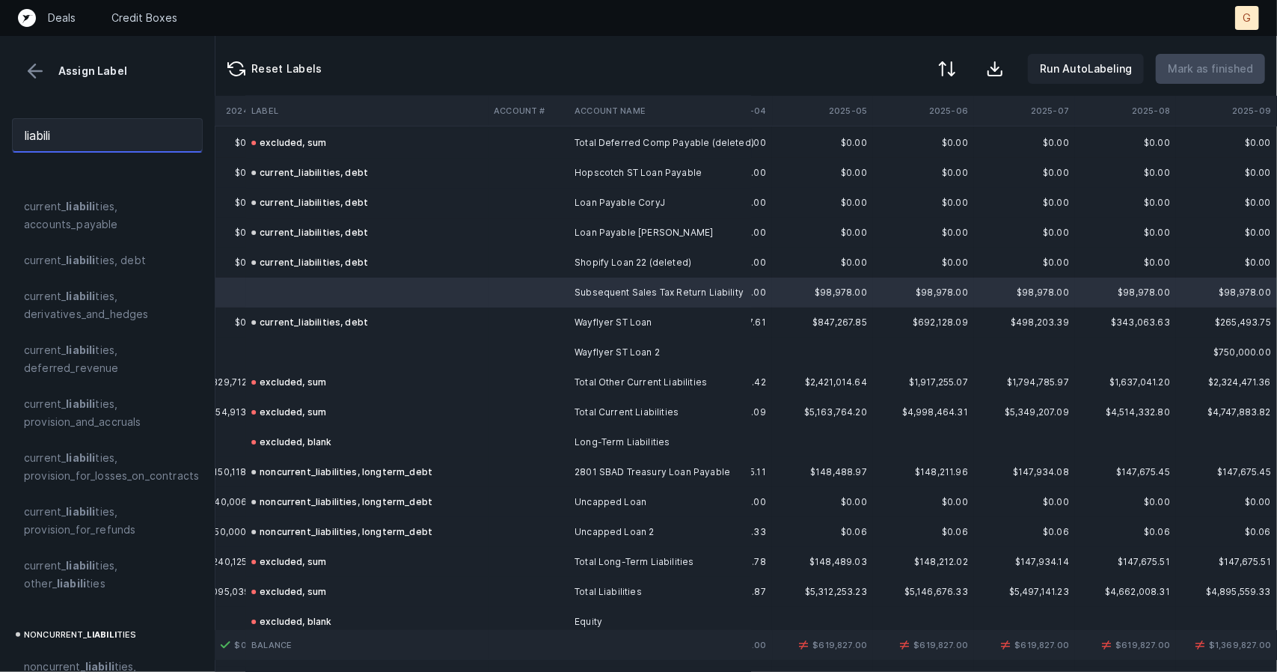
scroll to position [3558, 3226]
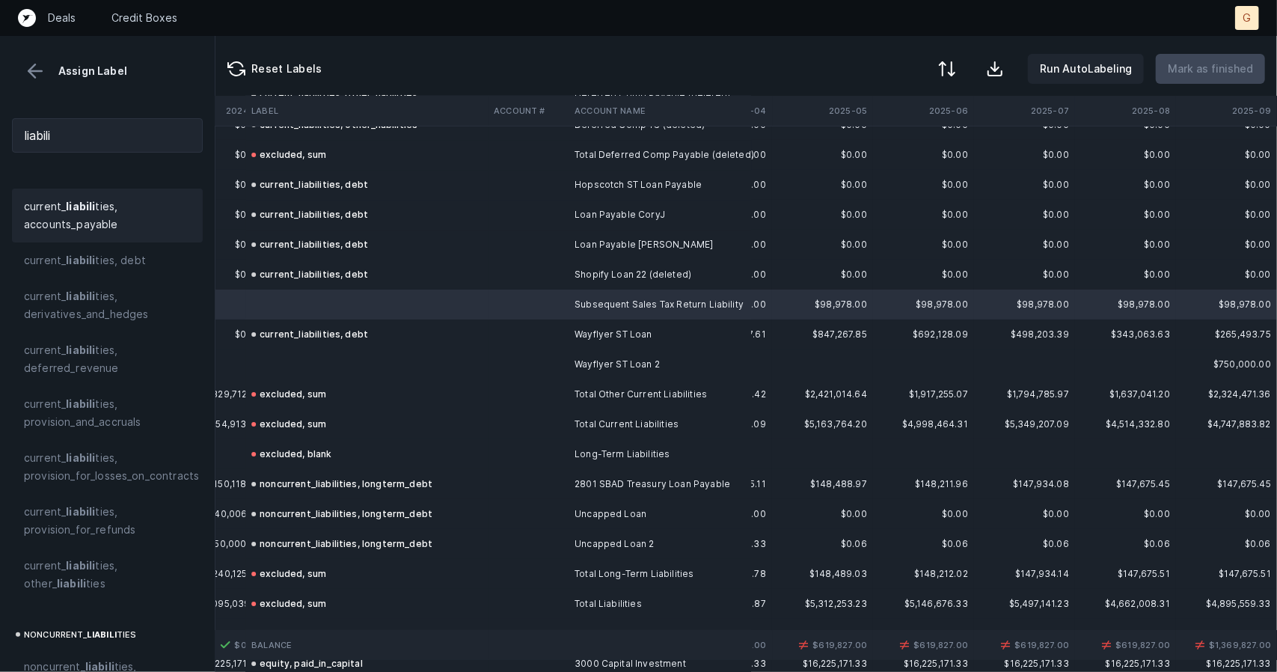
click at [122, 241] on div "current_ liabili ties, accounts_payable" at bounding box center [107, 215] width 191 height 54
click at [292, 366] on td at bounding box center [366, 364] width 242 height 30
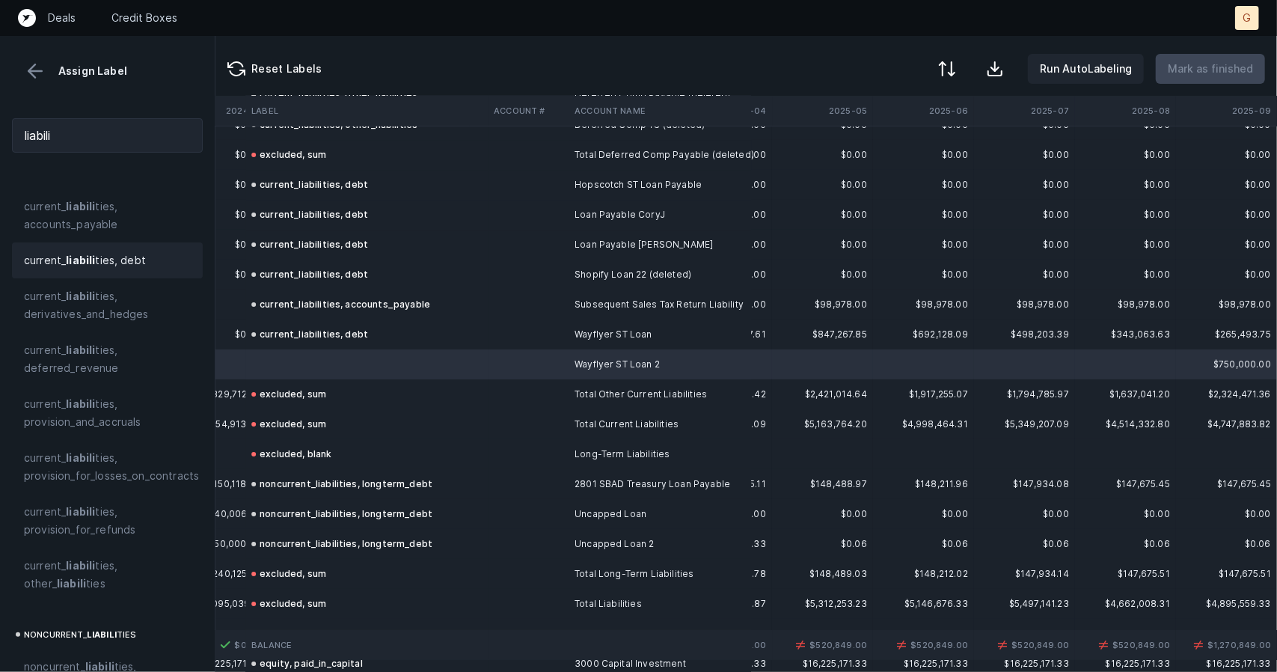
click at [112, 263] on span "current_ liabili ties, debt" at bounding box center [85, 260] width 122 height 18
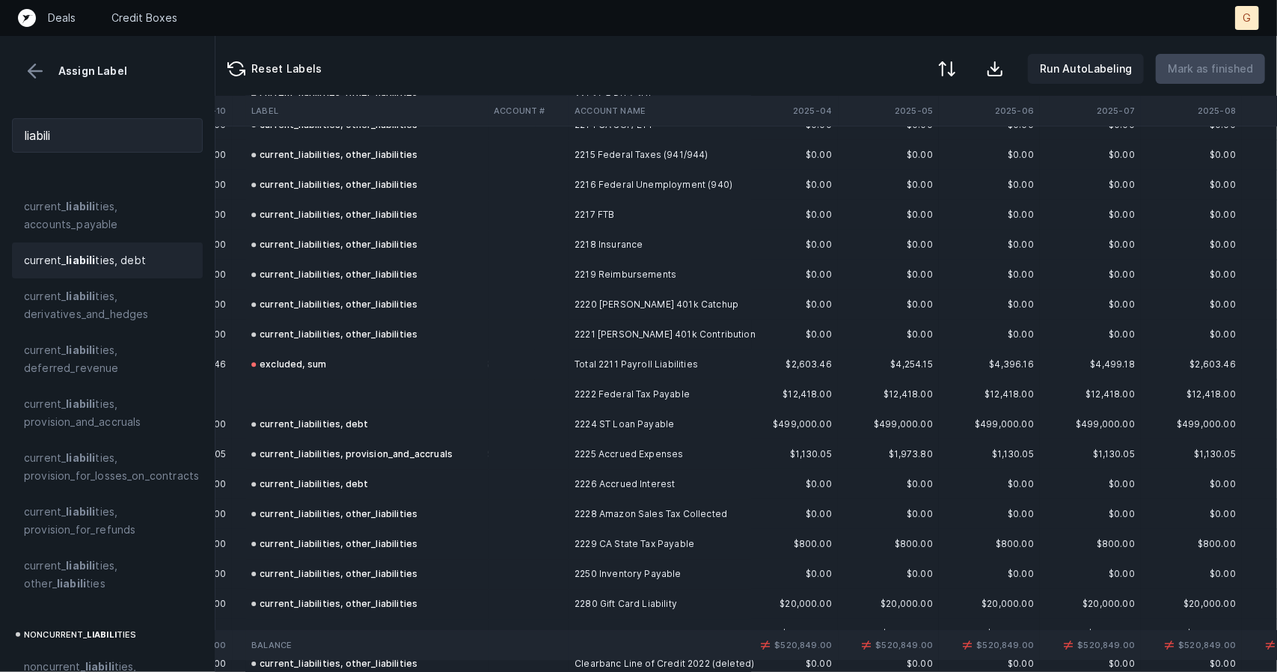
scroll to position [2965, 3149]
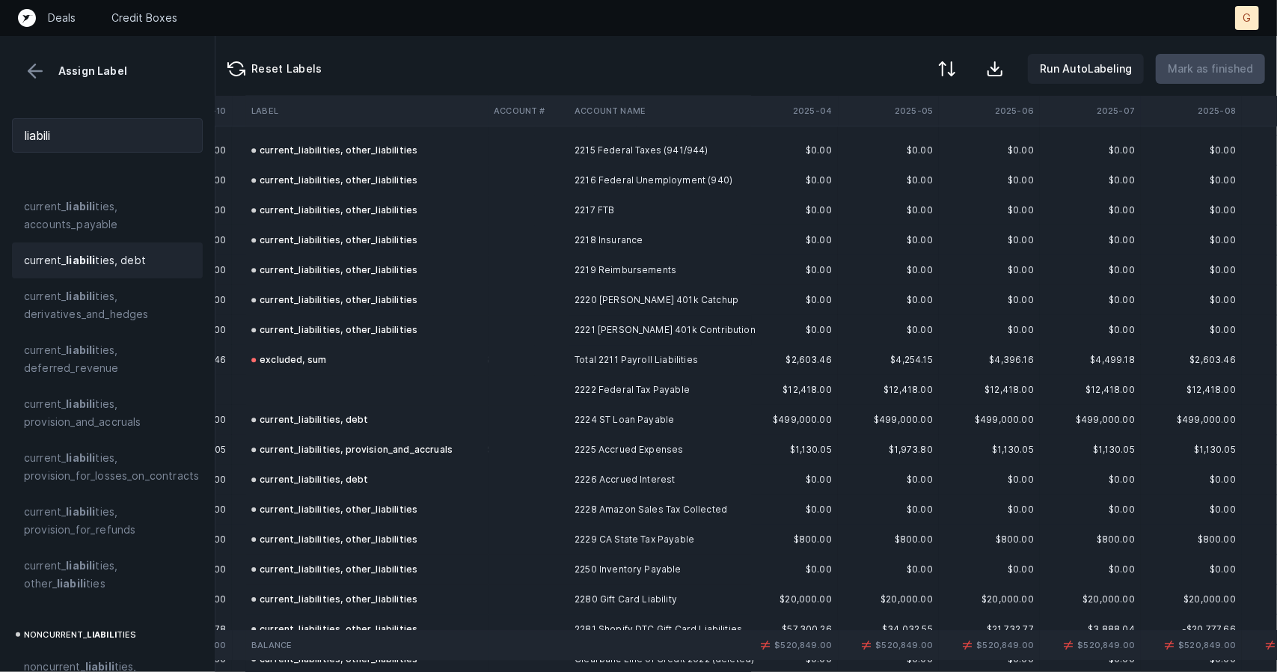
click at [331, 388] on td at bounding box center [366, 390] width 242 height 30
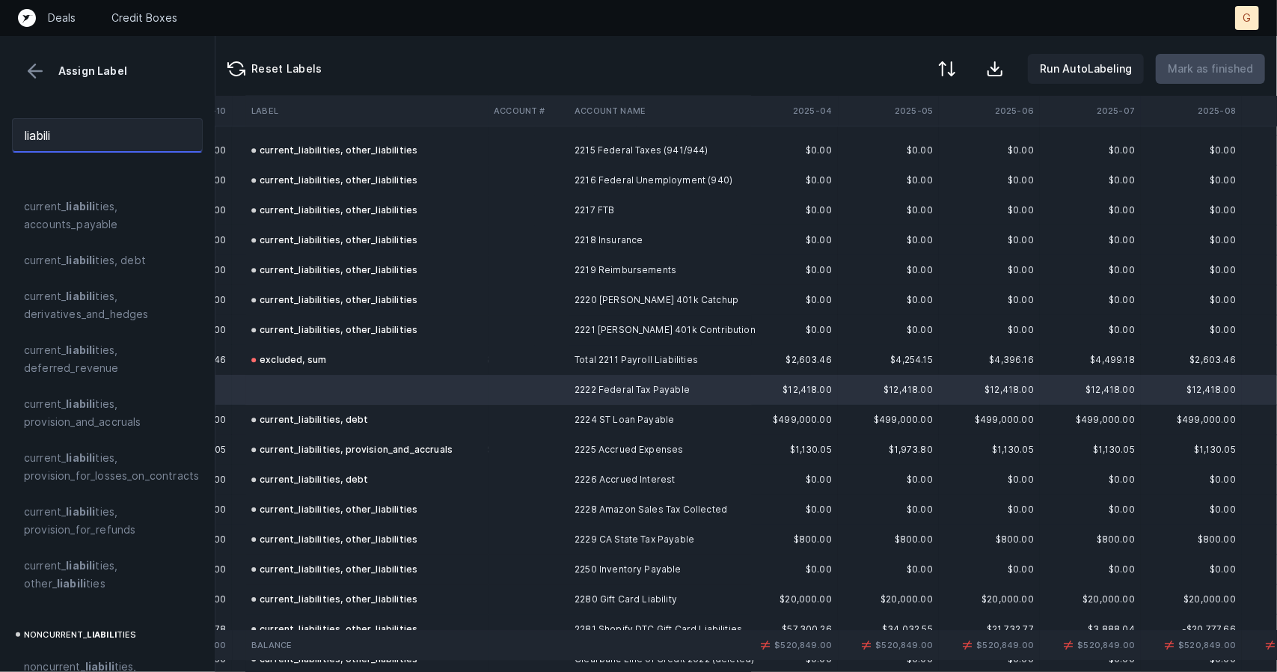
drag, startPoint x: 99, startPoint y: 146, endPoint x: 0, endPoint y: 162, distance: 100.1
click at [0, 162] on div "liabili" at bounding box center [107, 135] width 215 height 58
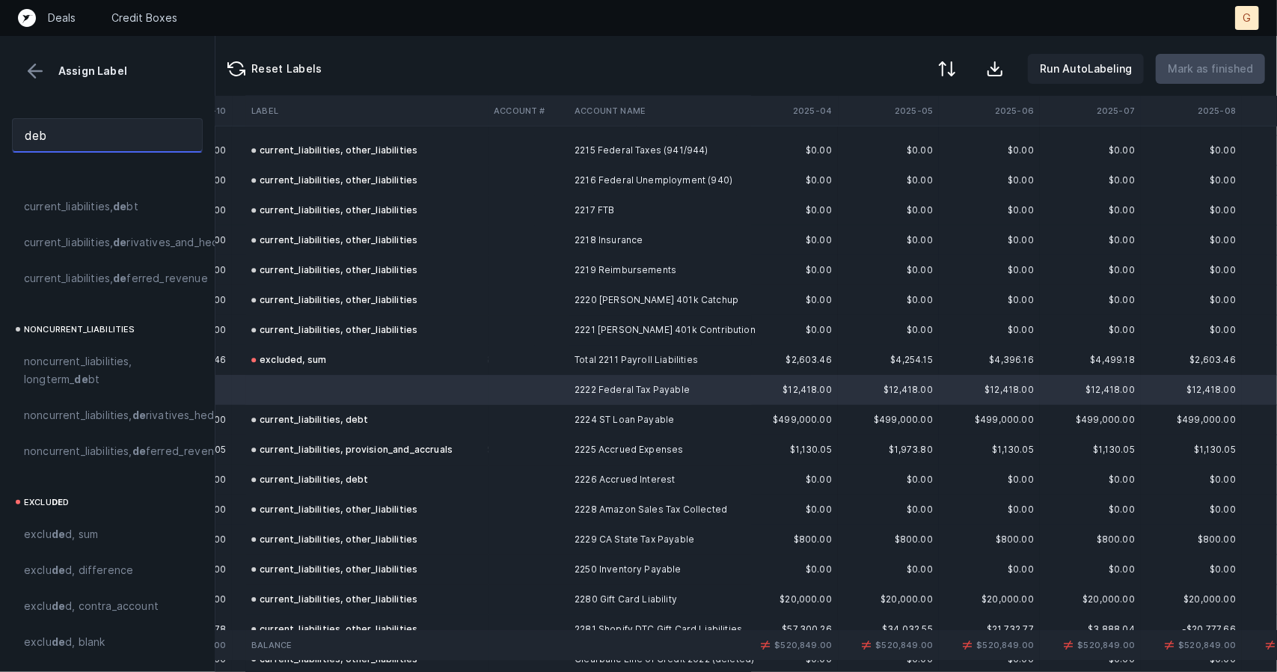
scroll to position [0, 0]
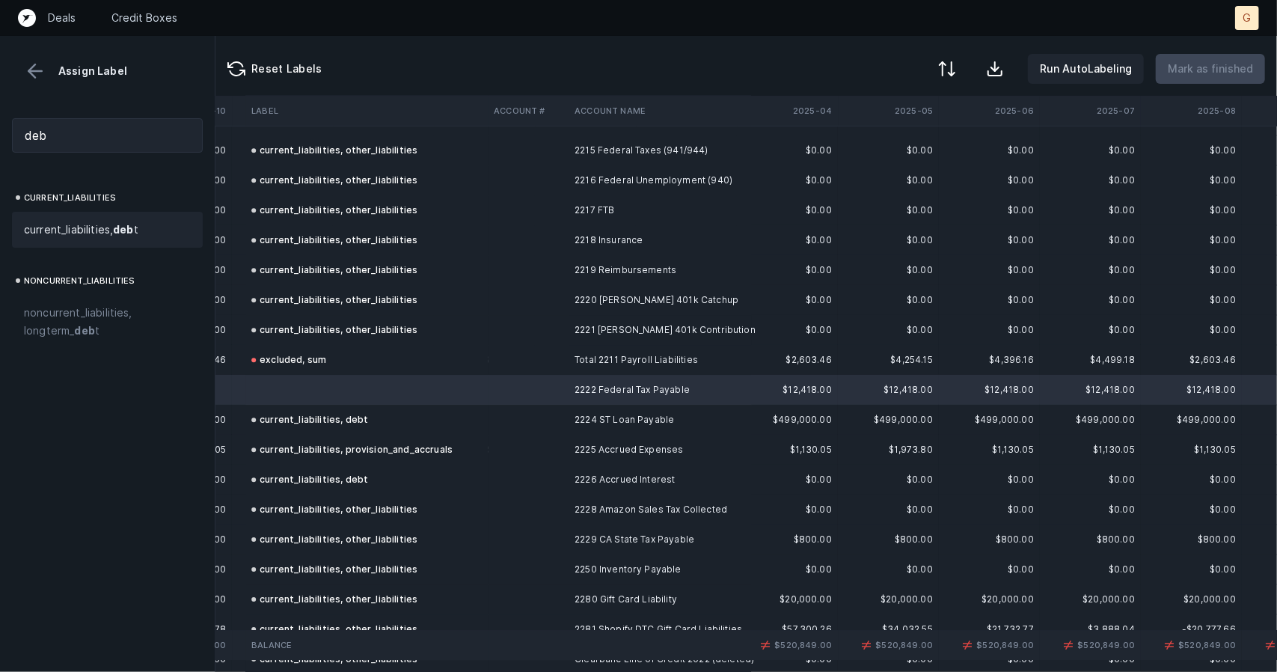
click at [54, 224] on span "current_liabilities, deb t" at bounding box center [81, 230] width 114 height 18
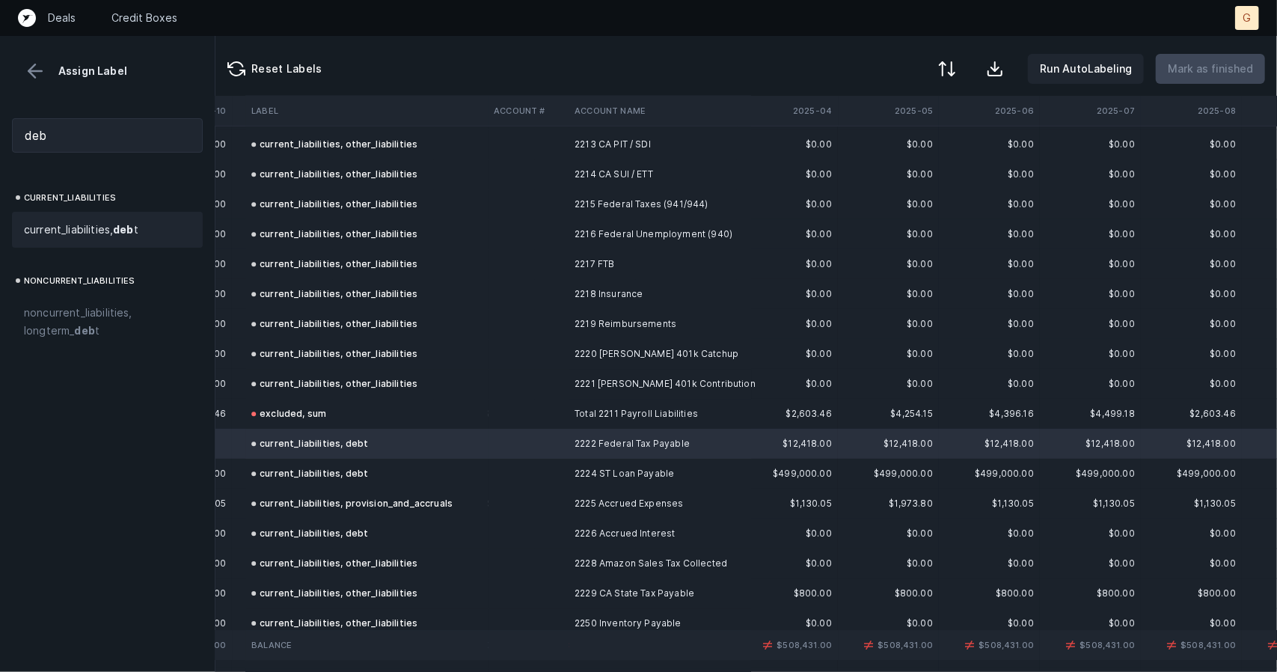
scroll to position [2914, 3149]
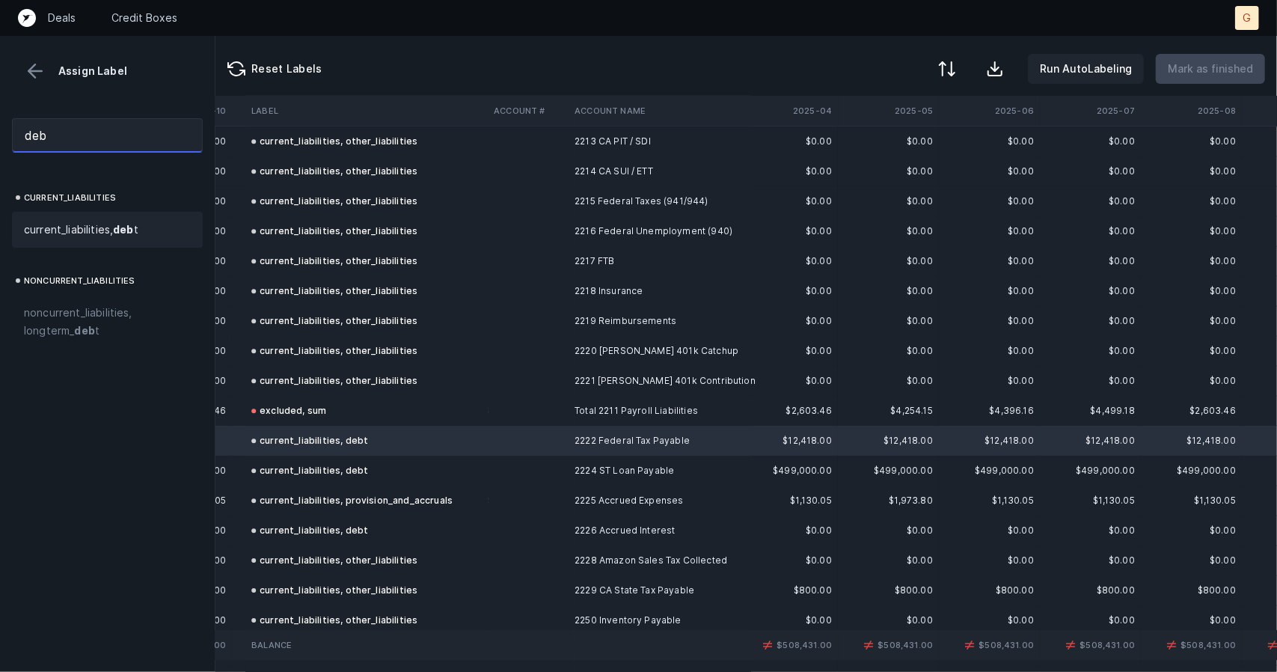
drag, startPoint x: 73, startPoint y: 139, endPoint x: 0, endPoint y: 114, distance: 77.3
click at [0, 114] on div "deb" at bounding box center [107, 135] width 215 height 58
click at [93, 239] on span "current_ lia bilities, other _ lia bilities" at bounding box center [110, 230] width 173 height 18
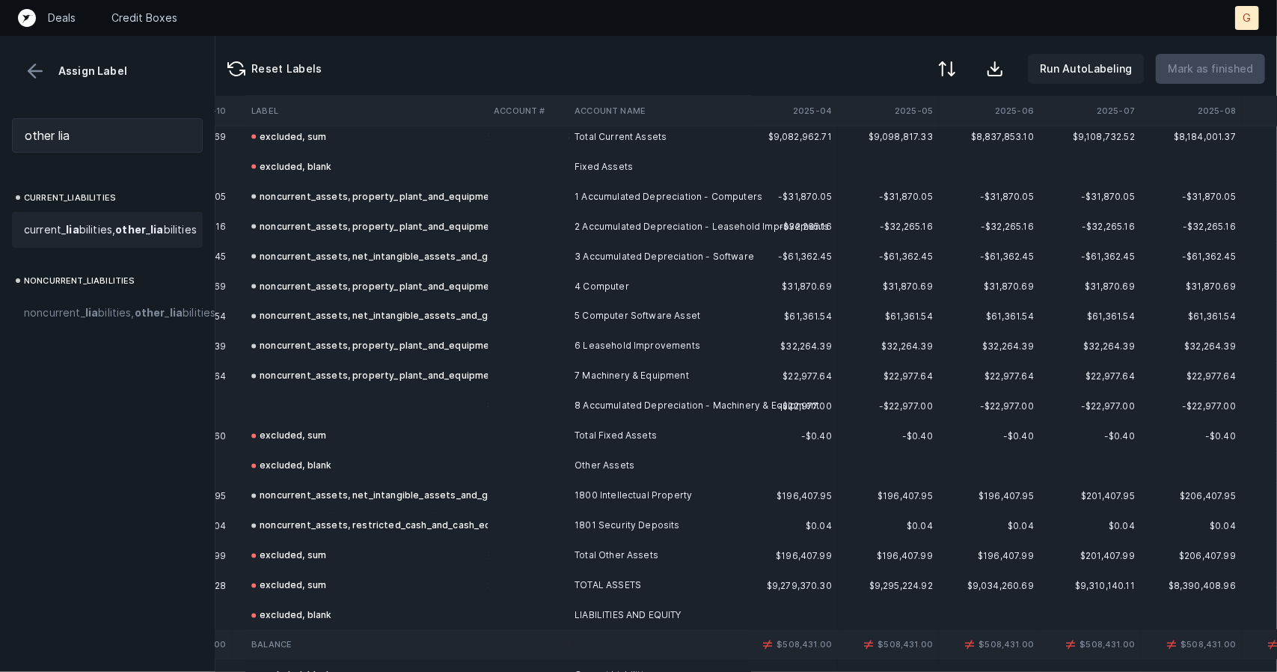
scroll to position [1690, 3149]
click at [290, 415] on td at bounding box center [366, 408] width 242 height 30
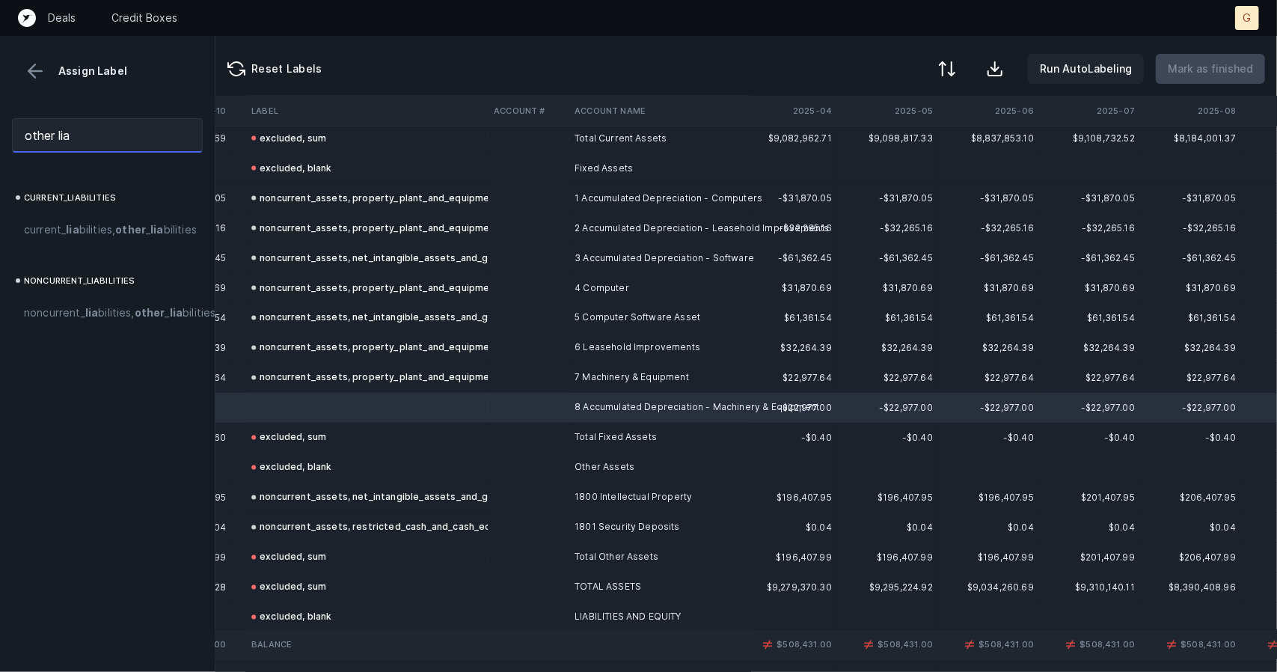
drag, startPoint x: 111, startPoint y: 132, endPoint x: 0, endPoint y: 138, distance: 110.8
click at [0, 138] on div "other lia" at bounding box center [107, 135] width 215 height 58
type input "d"
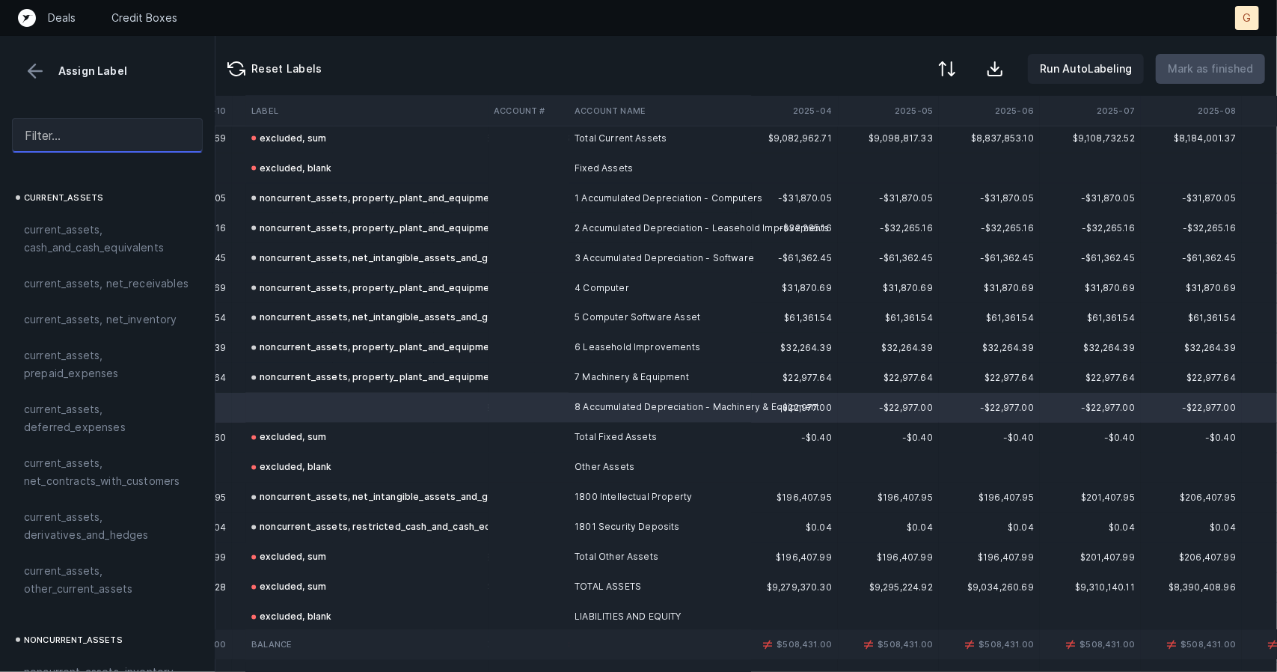
type input "d"
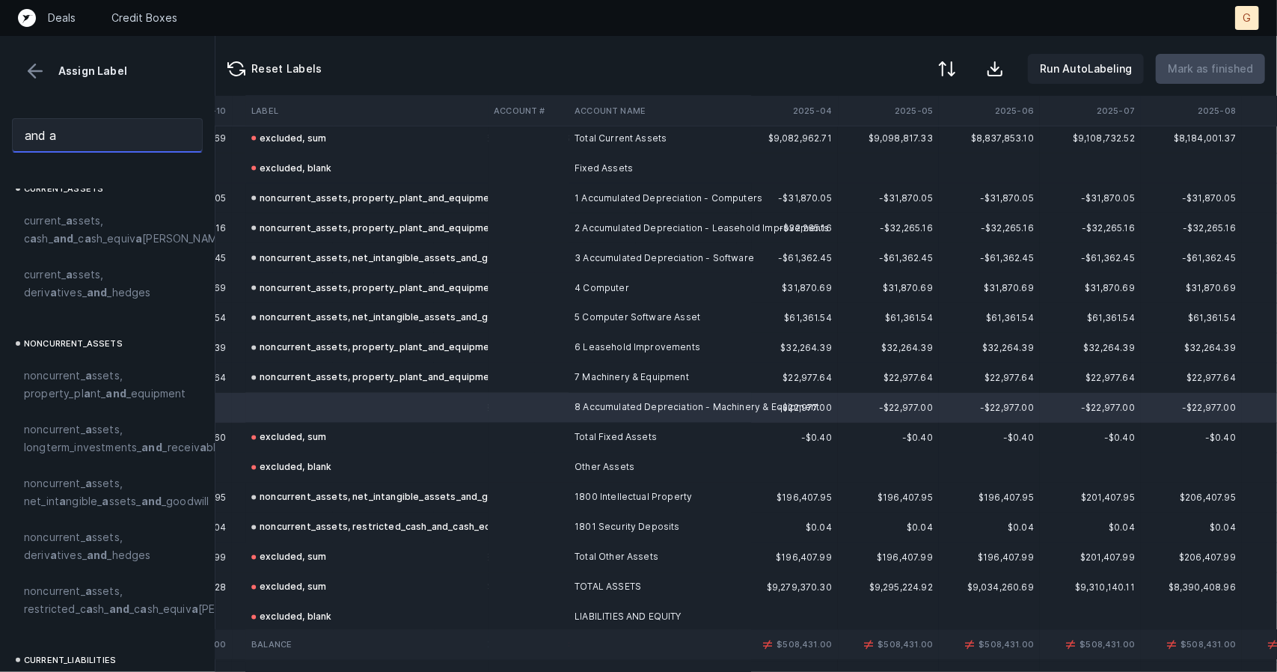
scroll to position [0, 0]
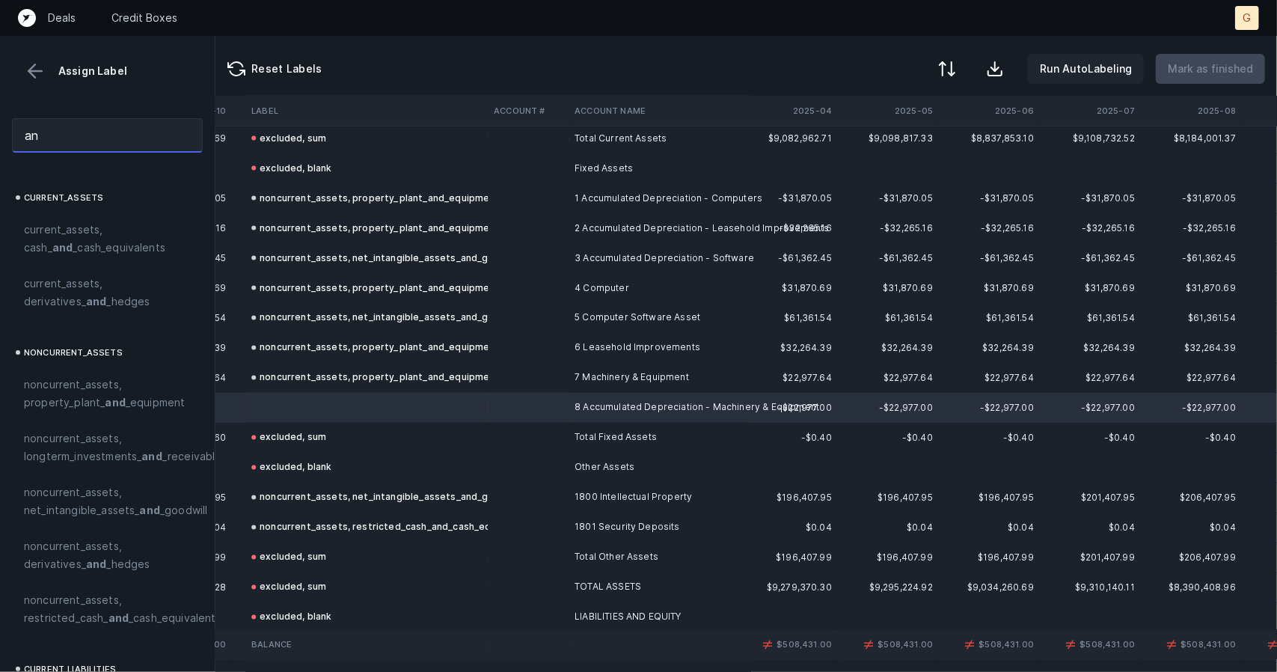
type input "a"
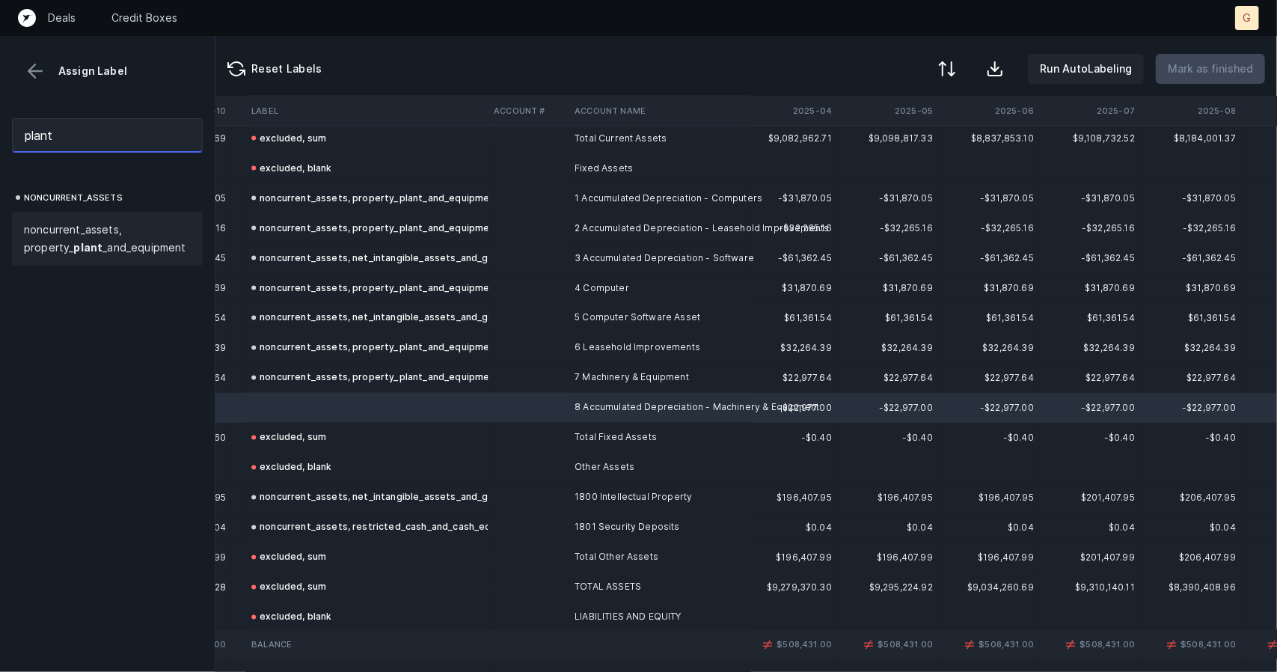
type input "plant"
click at [108, 248] on span "noncurrent_assets, property_ plant _and_equipment" at bounding box center [107, 239] width 167 height 36
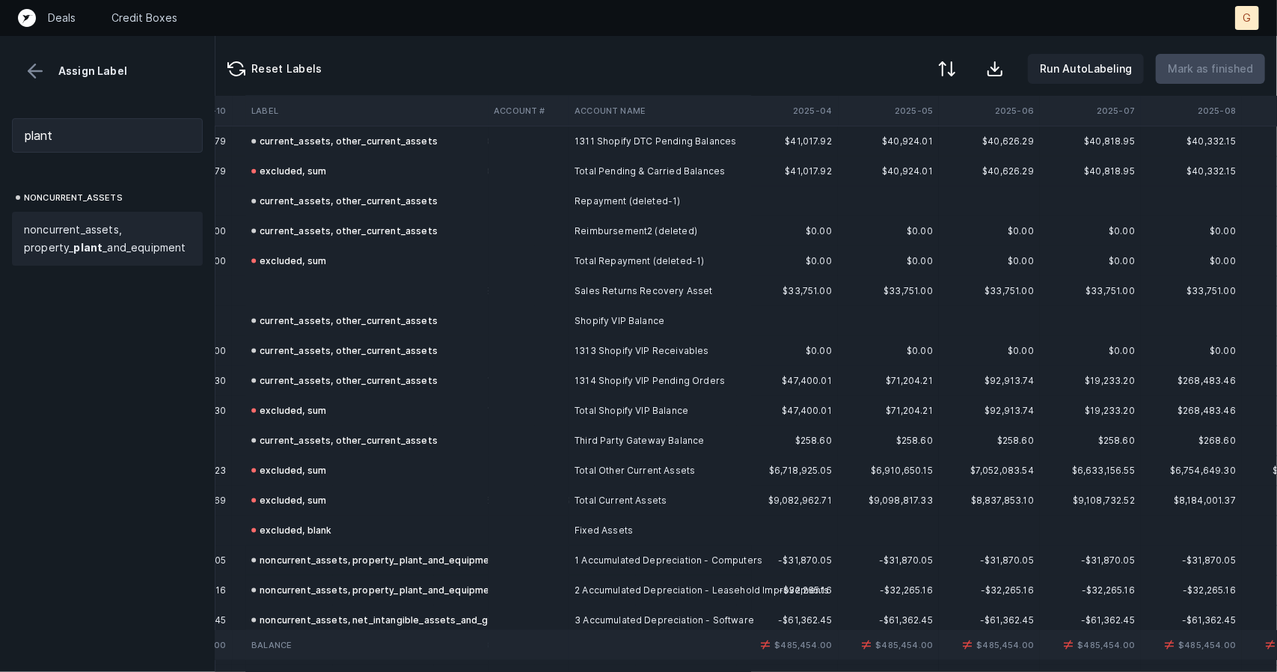
scroll to position [1288, 3149]
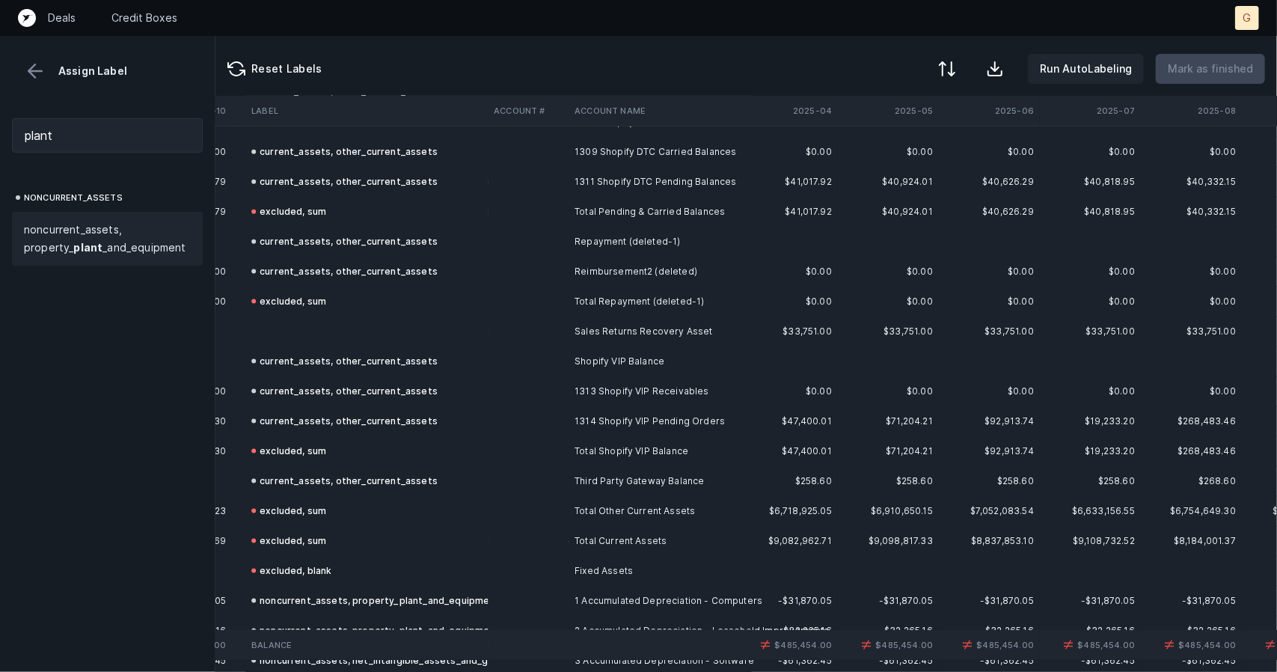
click at [337, 322] on td at bounding box center [366, 331] width 242 height 30
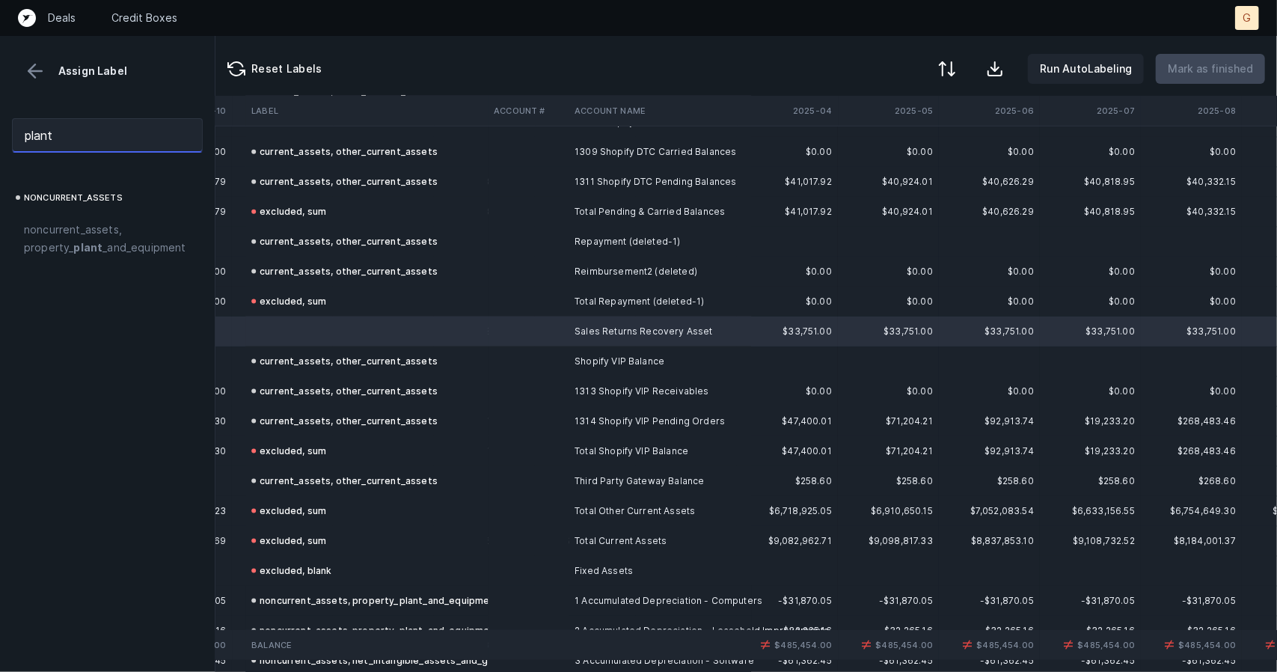
drag, startPoint x: 120, startPoint y: 135, endPoint x: 0, endPoint y: 134, distance: 119.7
click at [0, 134] on div "plant" at bounding box center [107, 135] width 215 height 58
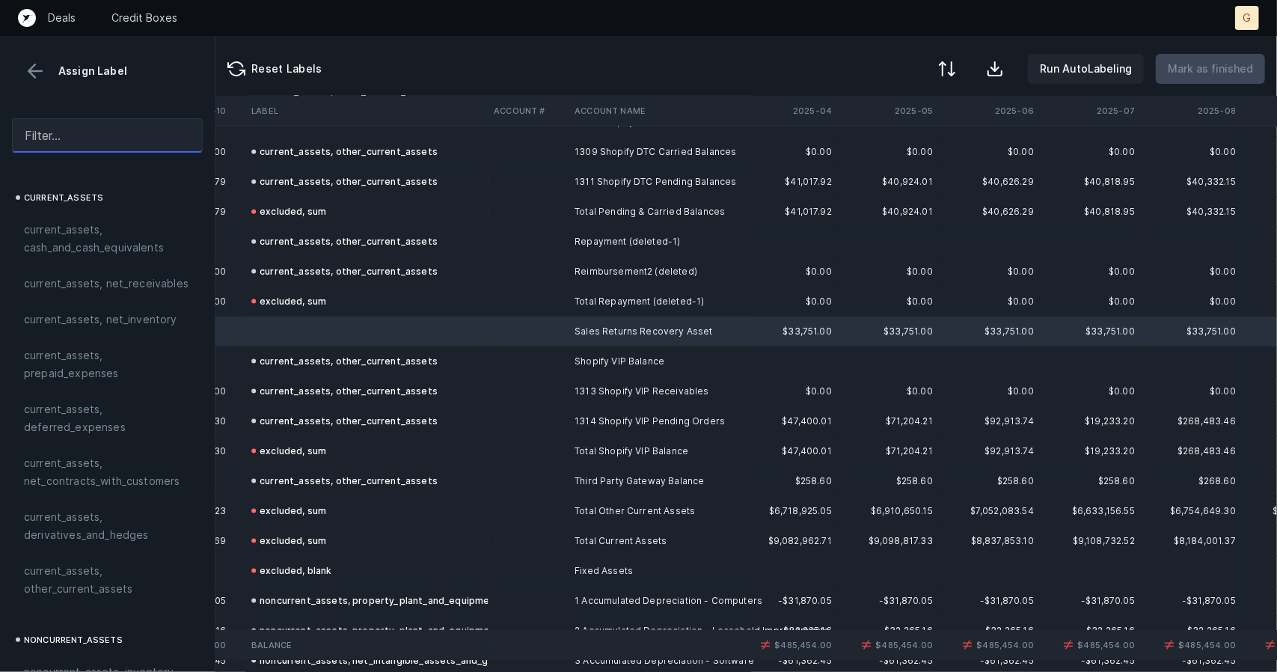
click at [165, 143] on input "text" at bounding box center [107, 135] width 191 height 34
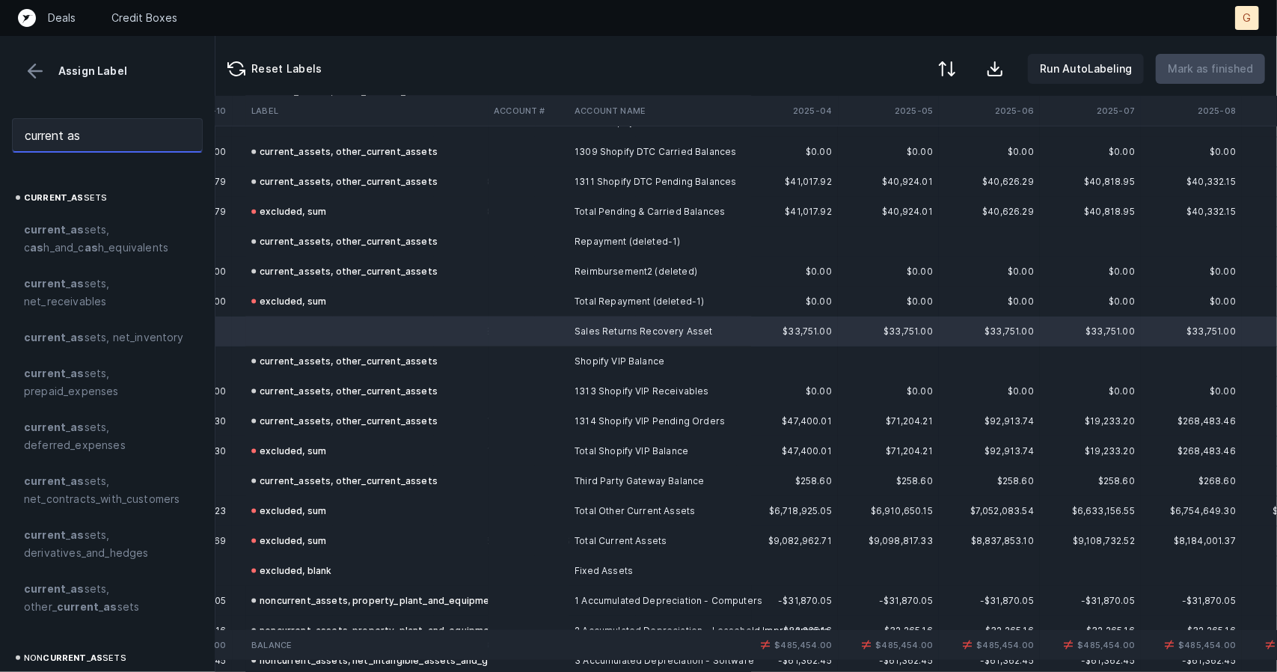
click at [141, 144] on input "current as" at bounding box center [107, 135] width 191 height 34
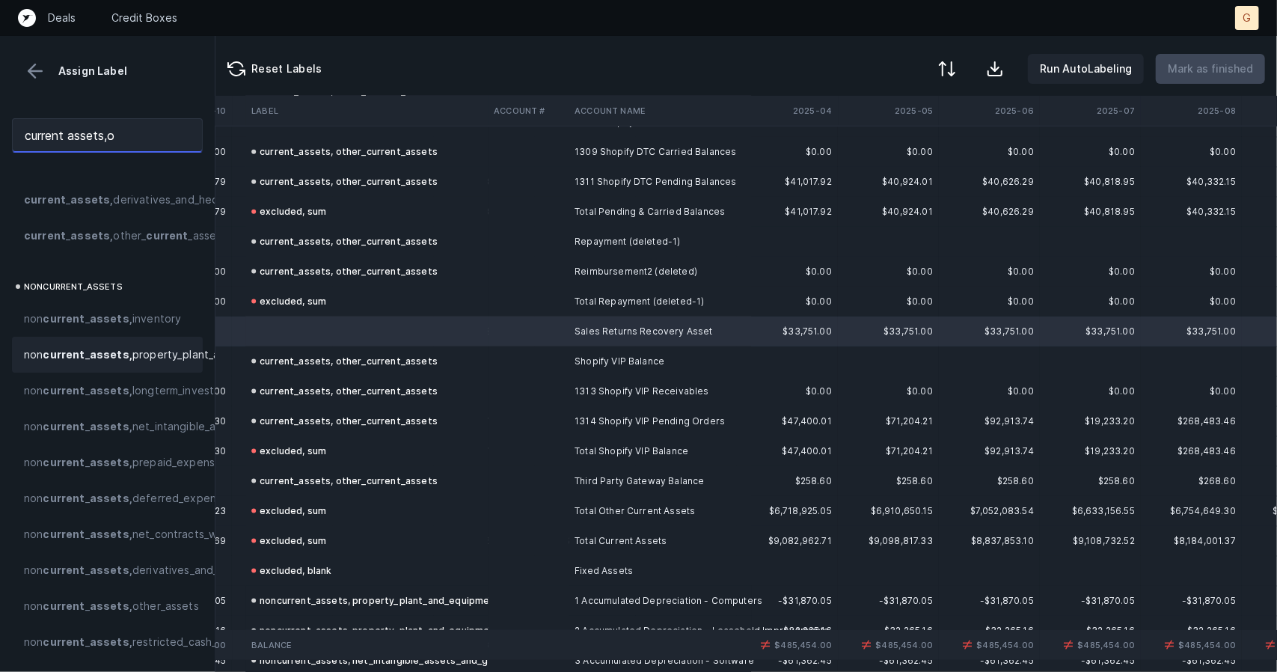
scroll to position [0, 0]
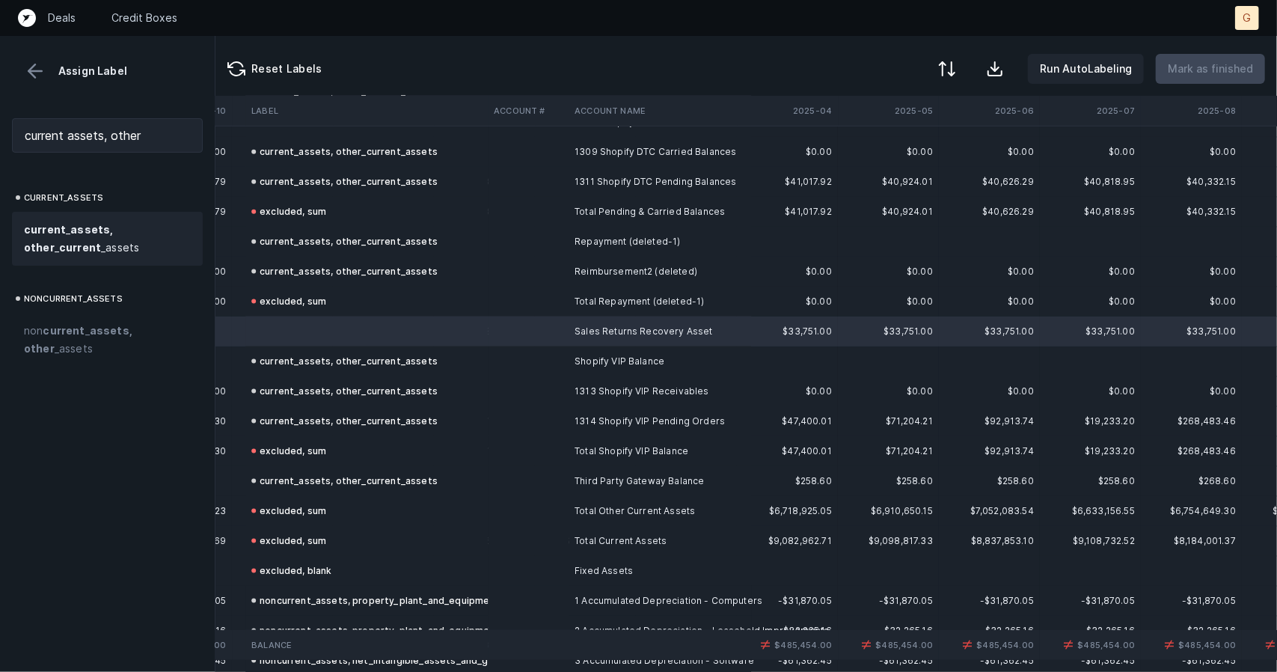
click at [106, 233] on span "current _ assets, other _ current _assets" at bounding box center [107, 239] width 167 height 36
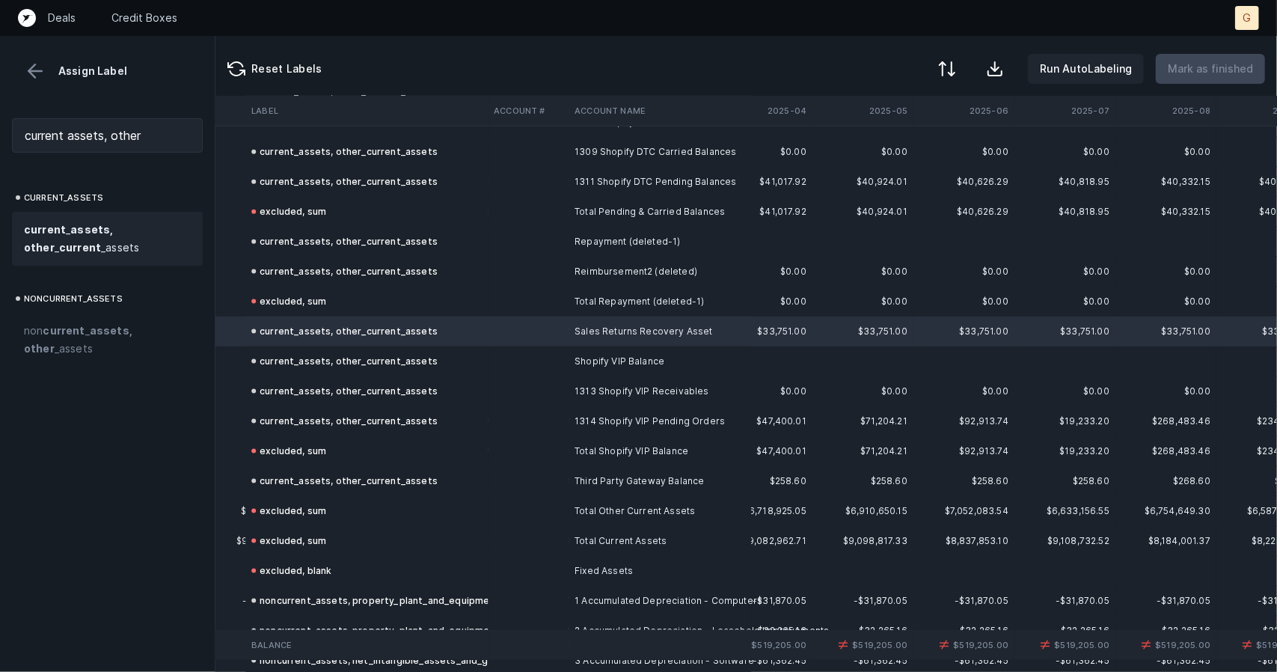
scroll to position [1288, 3226]
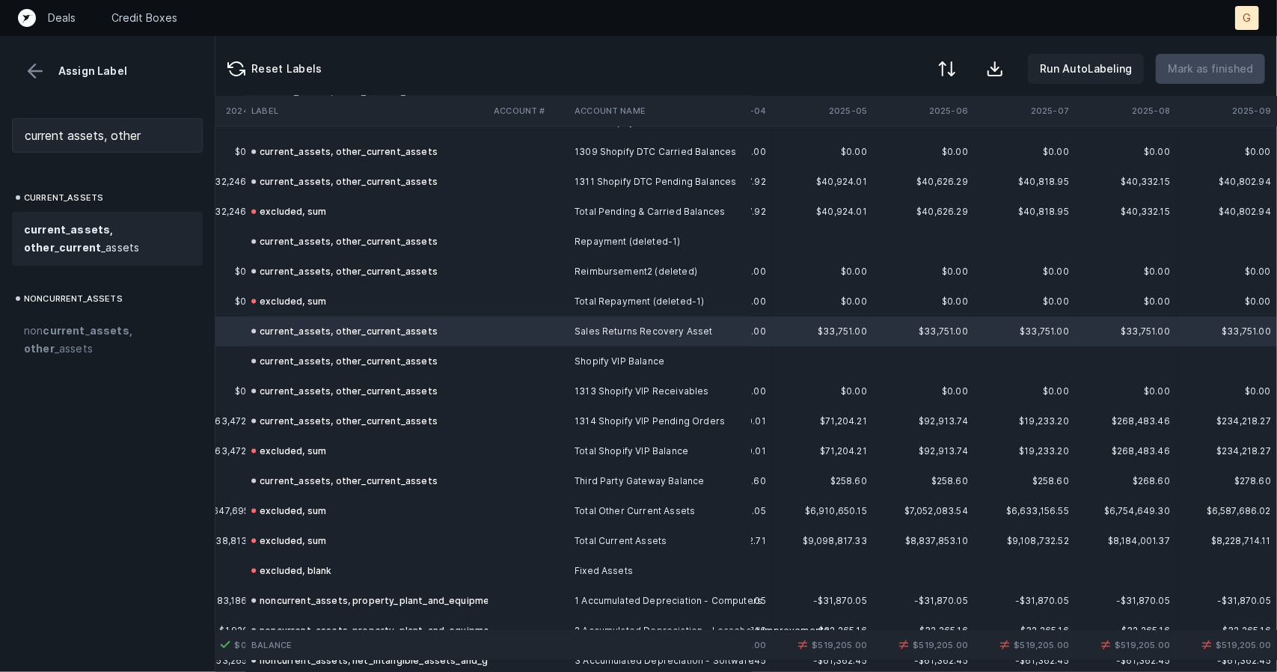
click at [84, 237] on span "current _ assets, other _ current _assets" at bounding box center [107, 239] width 167 height 36
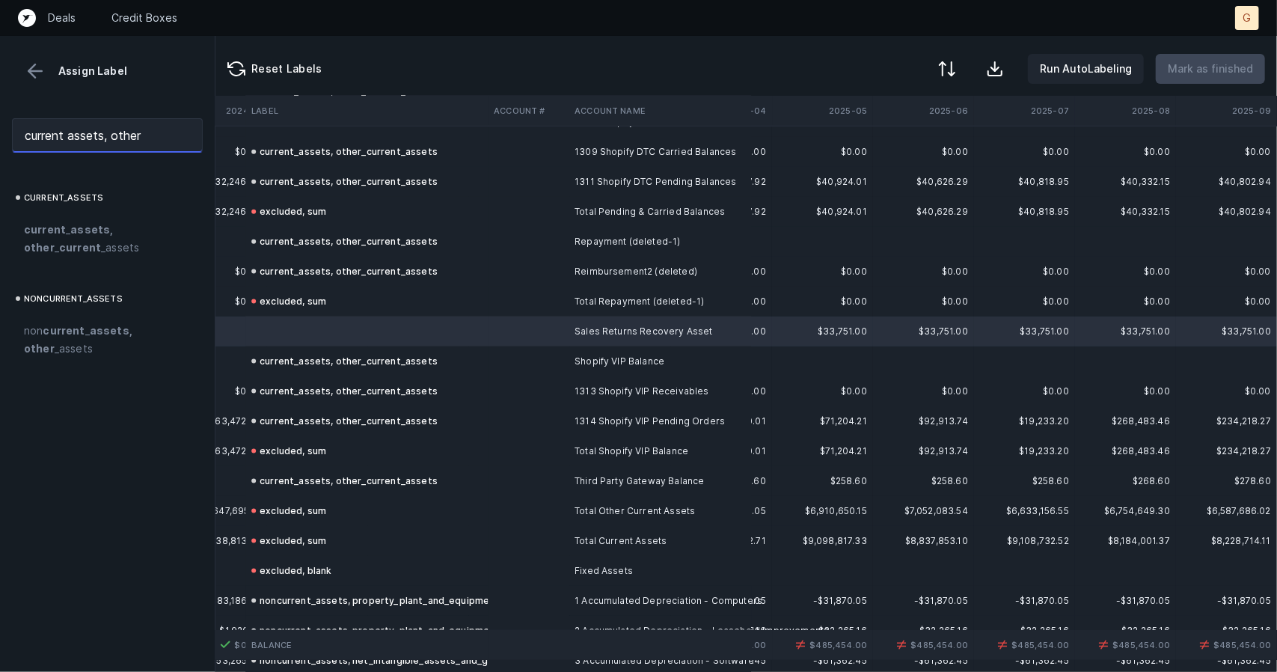
drag, startPoint x: 158, startPoint y: 140, endPoint x: 0, endPoint y: 132, distance: 158.0
click at [0, 132] on div "current assets, other" at bounding box center [107, 135] width 215 height 58
type input "r"
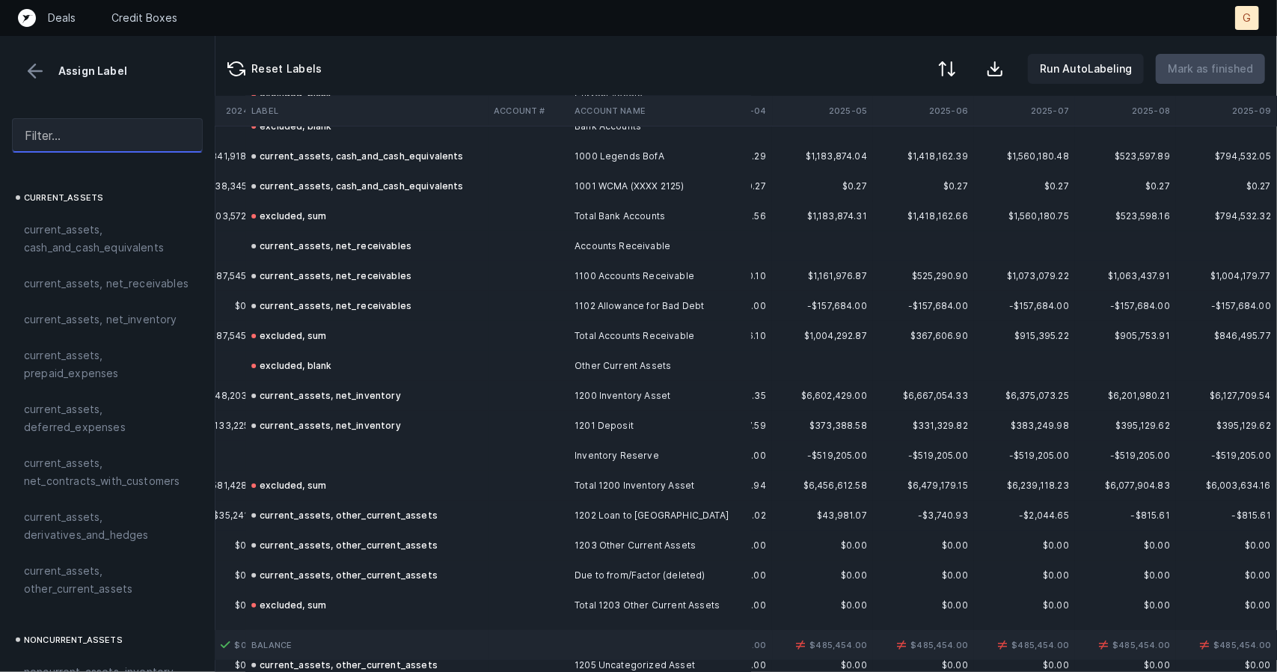
scroll to position [87, 3226]
click at [354, 434] on td "current_assets, net_inventory" at bounding box center [366, 426] width 242 height 30
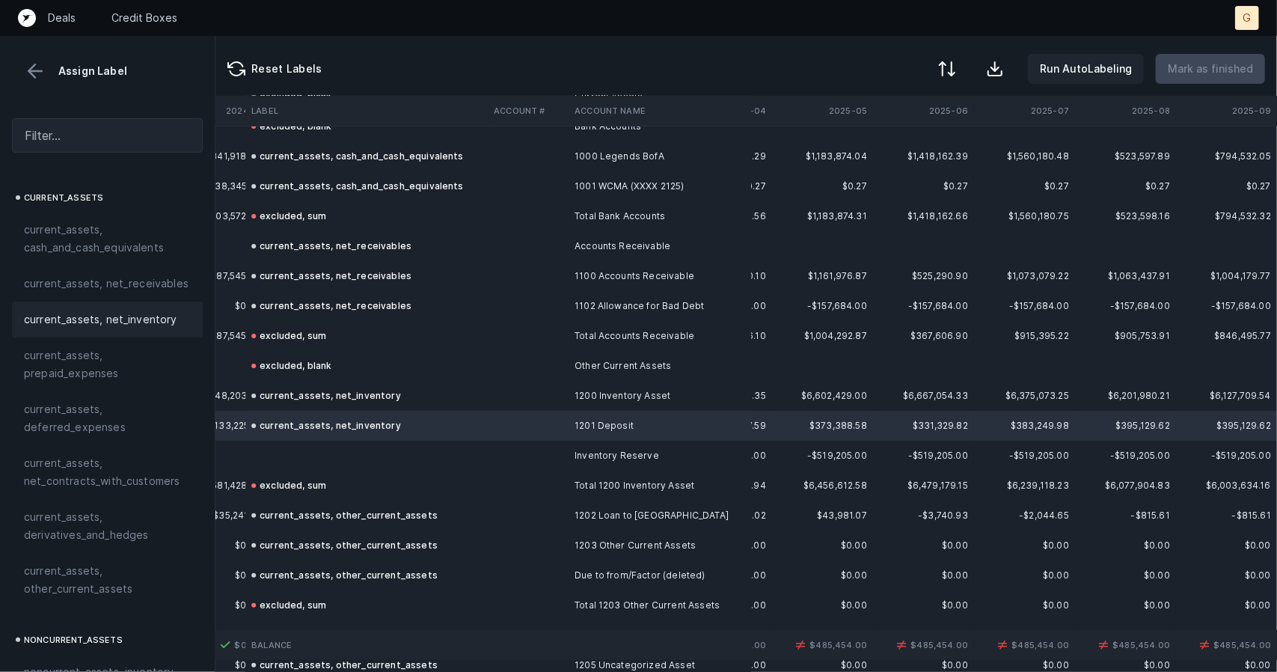
click at [319, 443] on td at bounding box center [366, 456] width 242 height 30
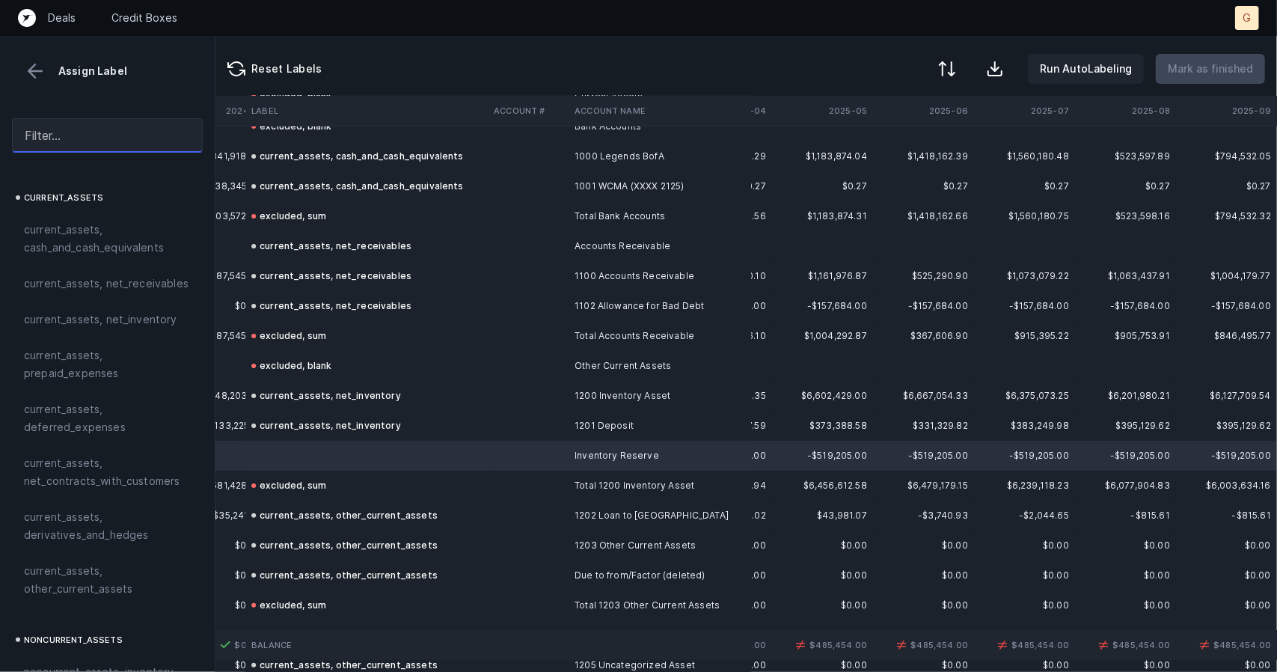
click at [70, 143] on input "text" at bounding box center [107, 135] width 191 height 34
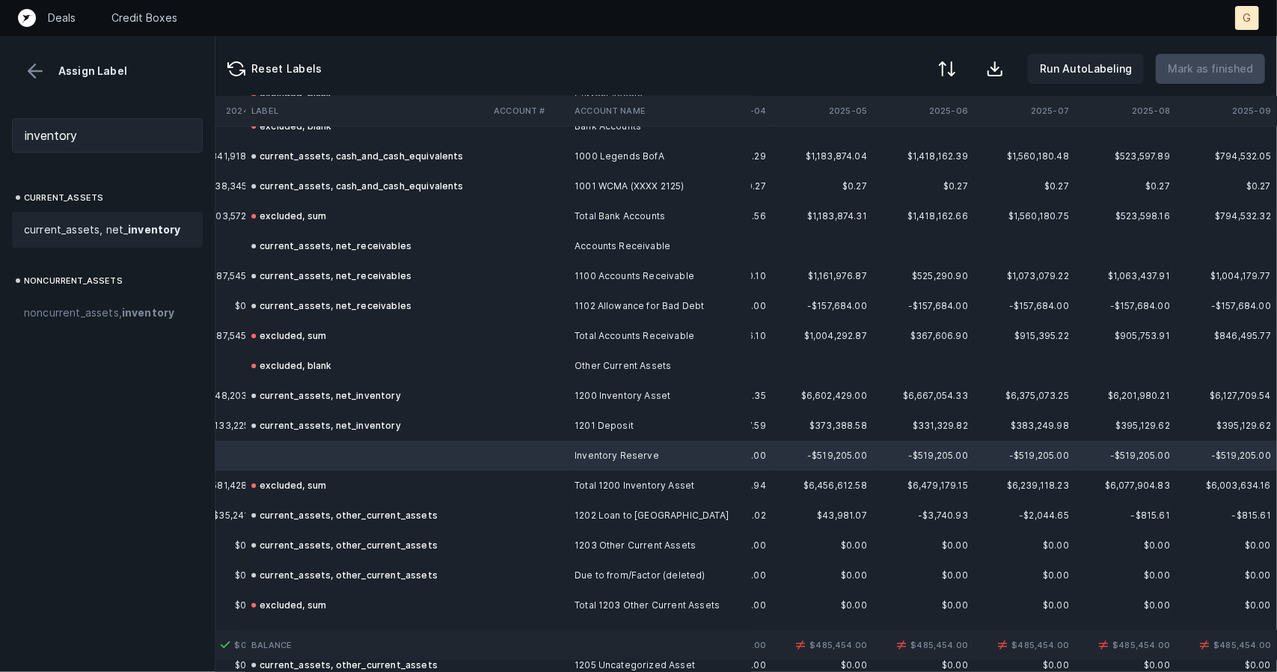
click at [90, 227] on span "current_assets, net_ inventory" at bounding box center [102, 230] width 157 height 18
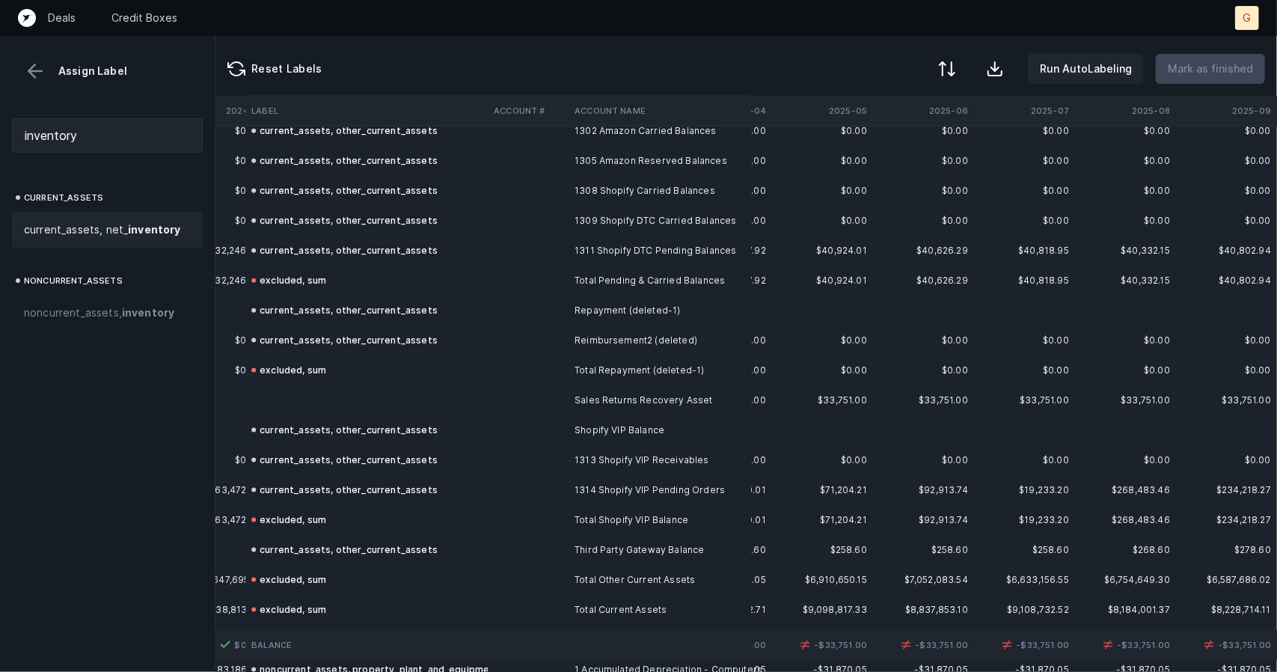
scroll to position [1221, 3226]
click at [340, 407] on td at bounding box center [366, 399] width 242 height 30
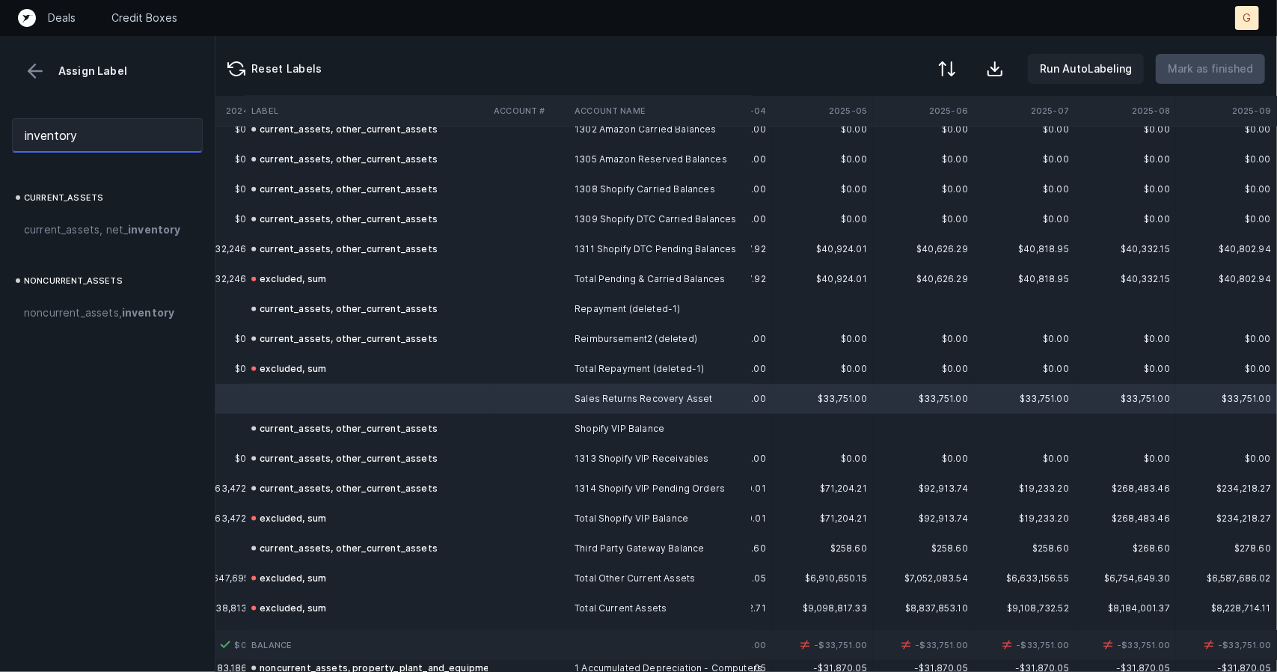
drag, startPoint x: 36, startPoint y: 129, endPoint x: 0, endPoint y: 128, distance: 35.9
click at [0, 123] on div "inventory" at bounding box center [107, 135] width 215 height 58
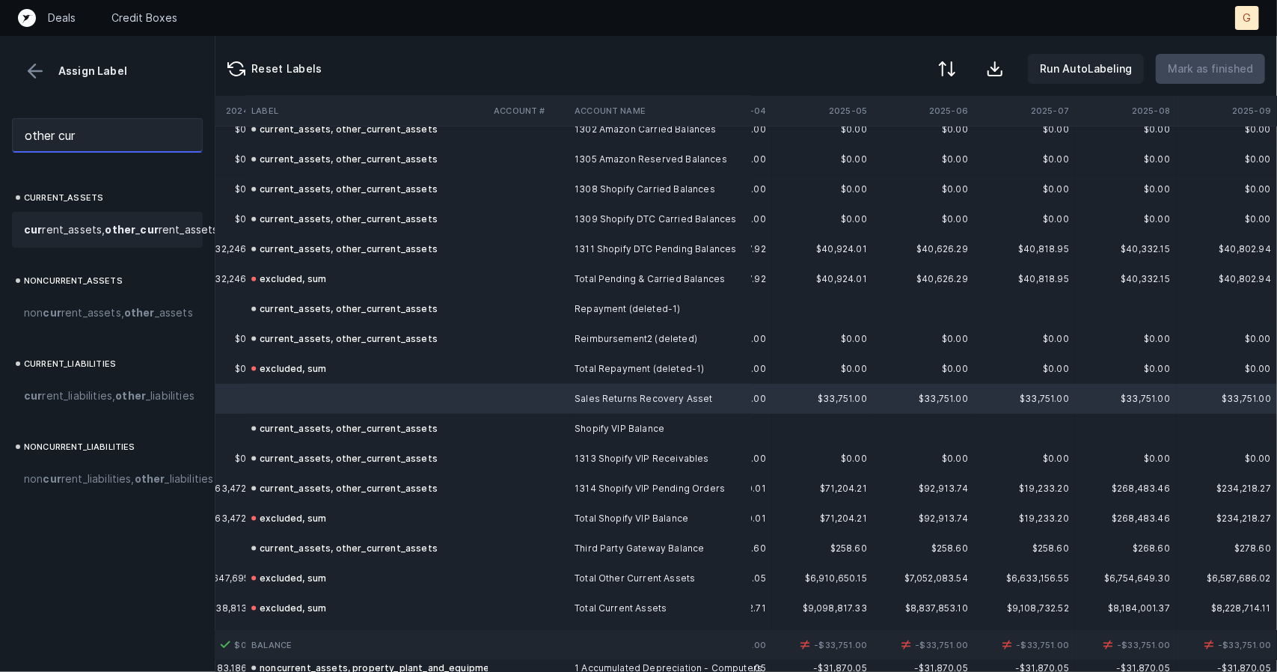
type input "other cur"
click at [76, 239] on span "cur rent_assets, other _ cur rent_assets" at bounding box center [121, 230] width 194 height 18
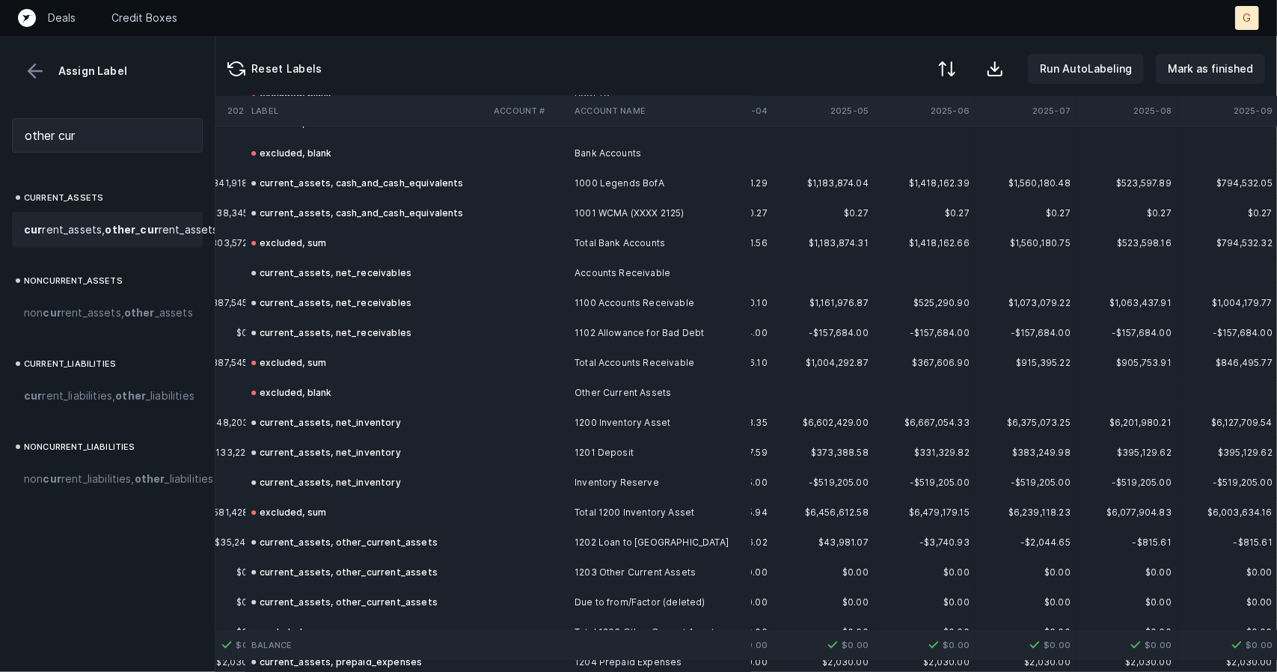
scroll to position [0, 3213]
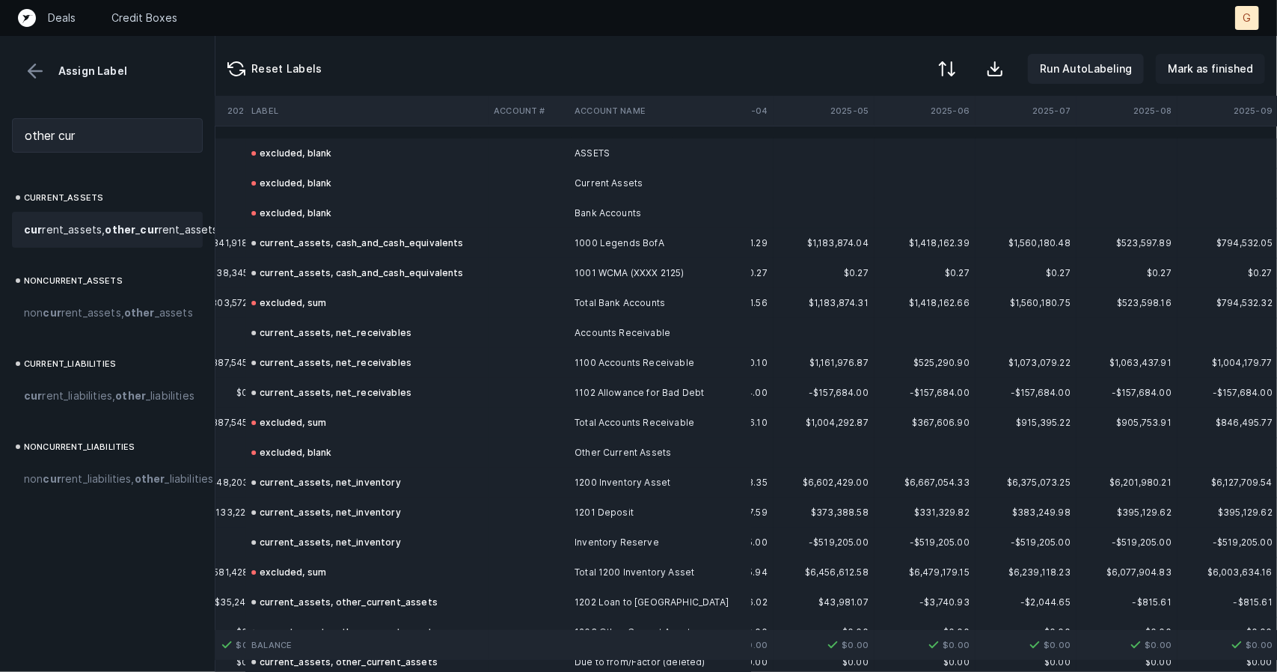
click at [1017, 79] on button "Mark as finished" at bounding box center [1209, 69] width 109 height 30
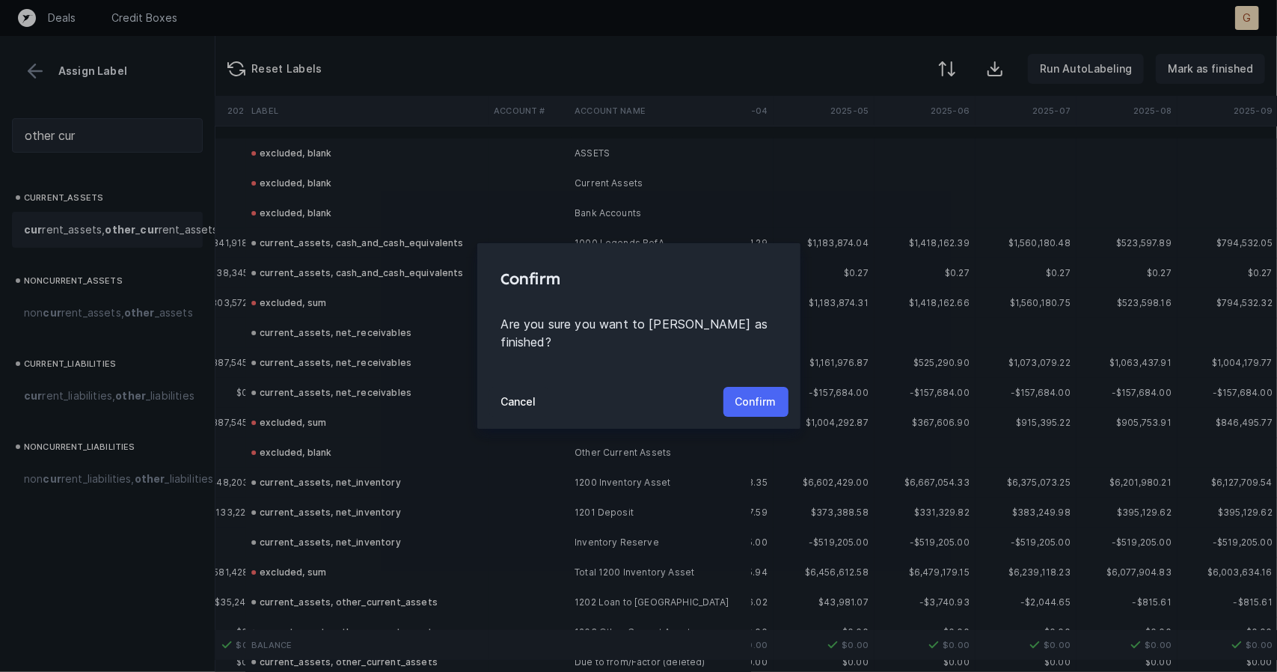
click at [764, 399] on p "Confirm" at bounding box center [755, 402] width 41 height 18
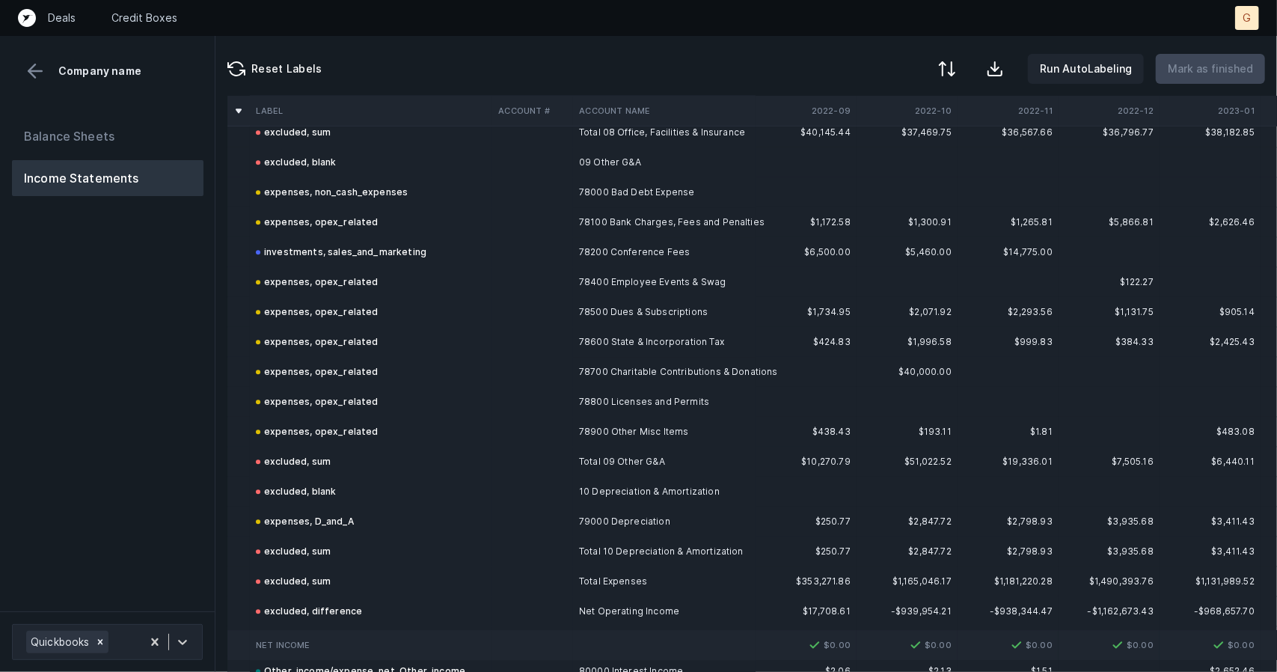
scroll to position [2852, 0]
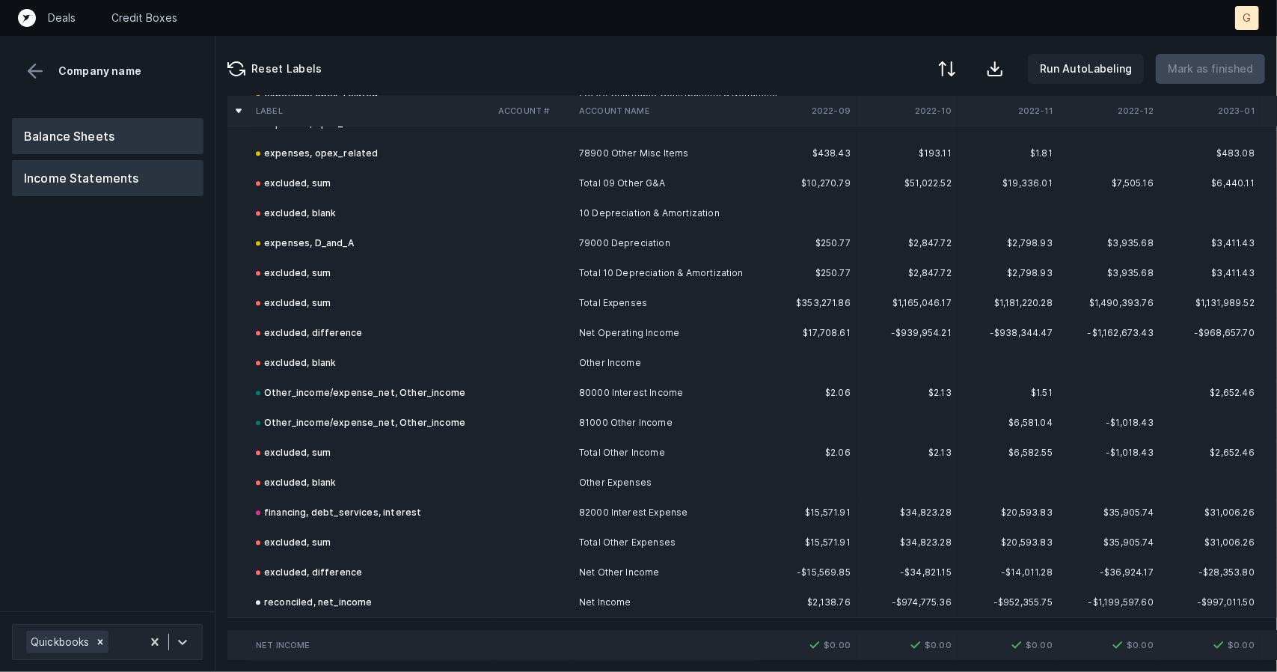
click at [76, 146] on button "Balance Sheets" at bounding box center [107, 136] width 191 height 36
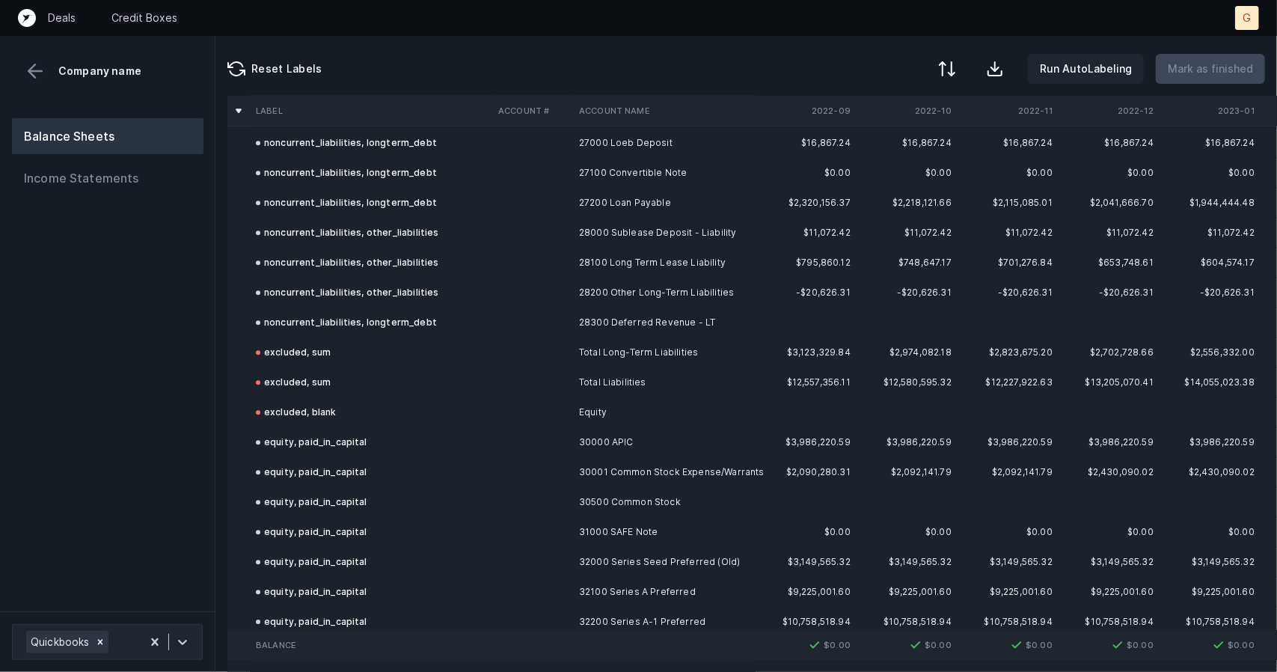
scroll to position [3152, 0]
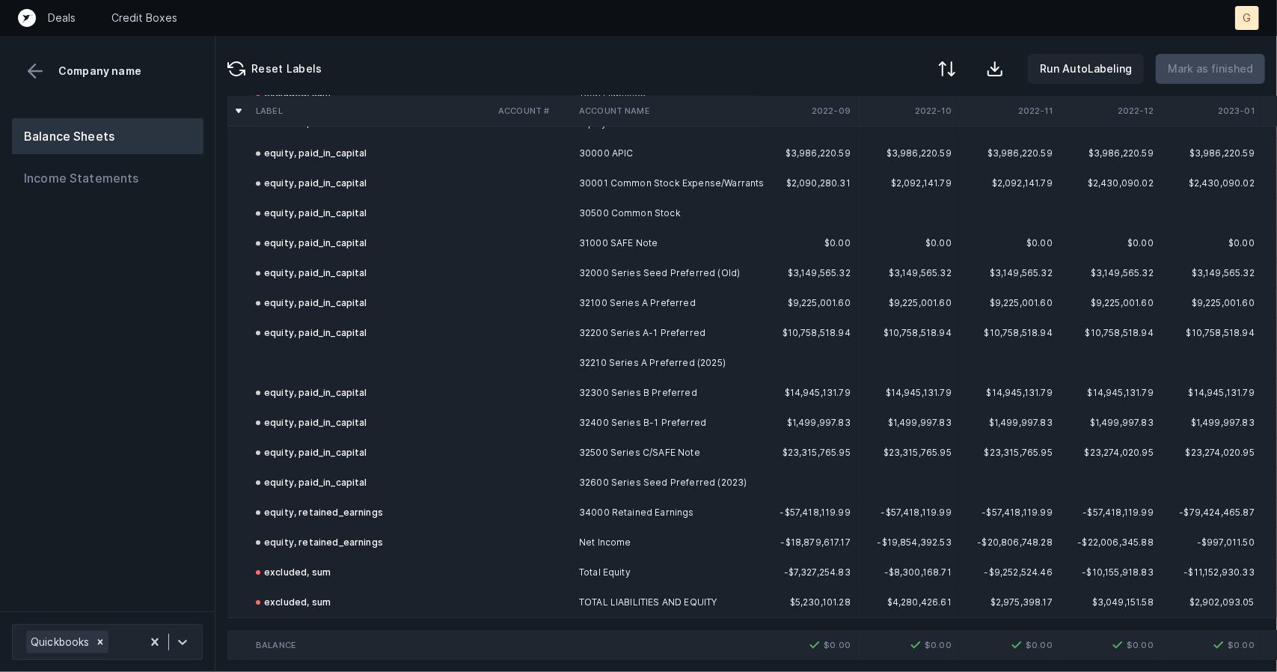
click at [334, 354] on td at bounding box center [371, 363] width 242 height 30
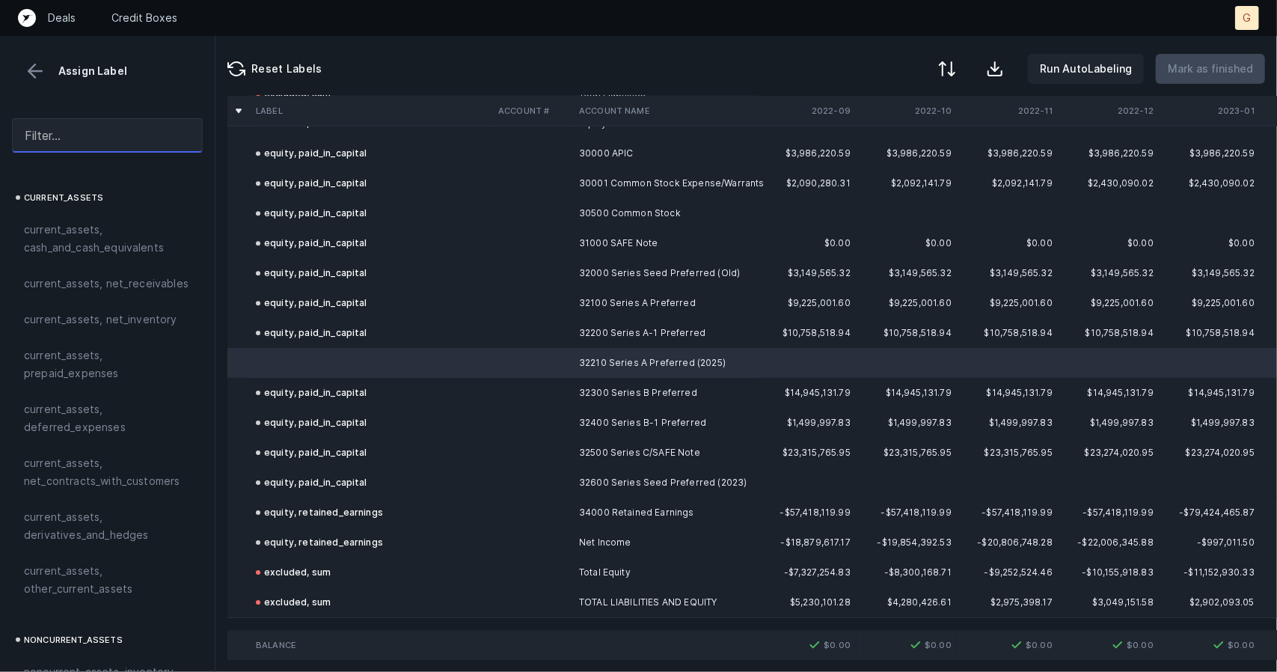
click at [106, 144] on input "text" at bounding box center [107, 135] width 191 height 34
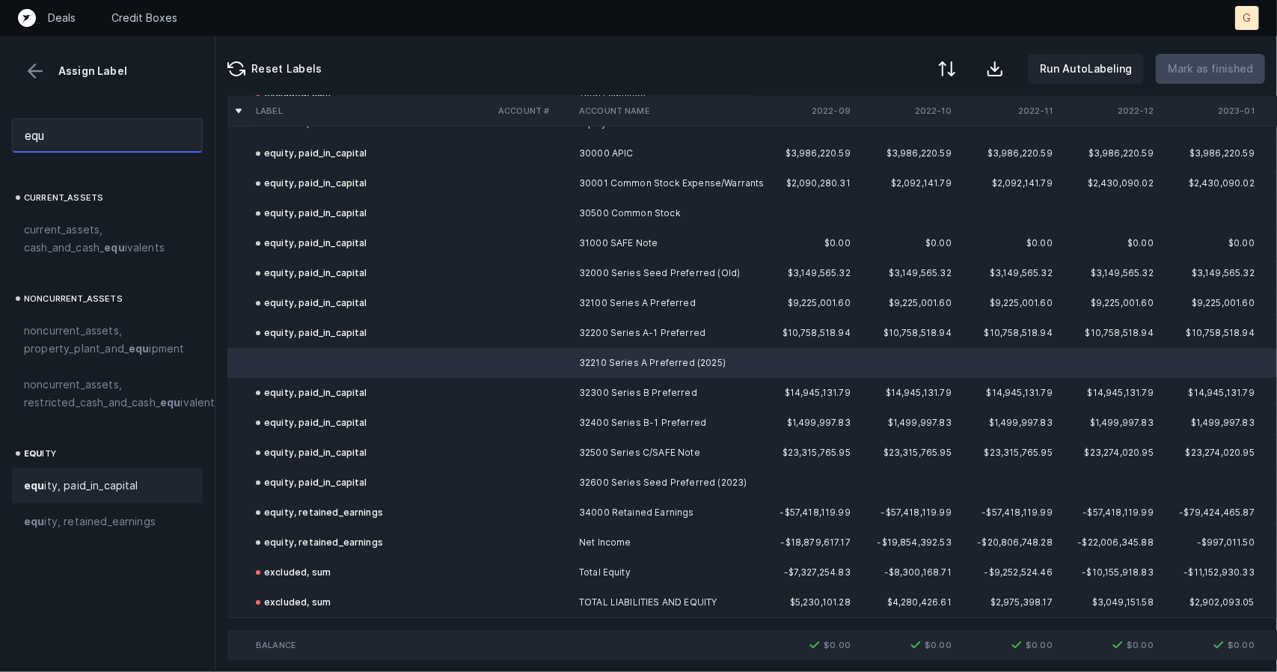
type input "equ"
click at [93, 480] on span "equ ity, paid_in_capital" at bounding box center [81, 485] width 114 height 18
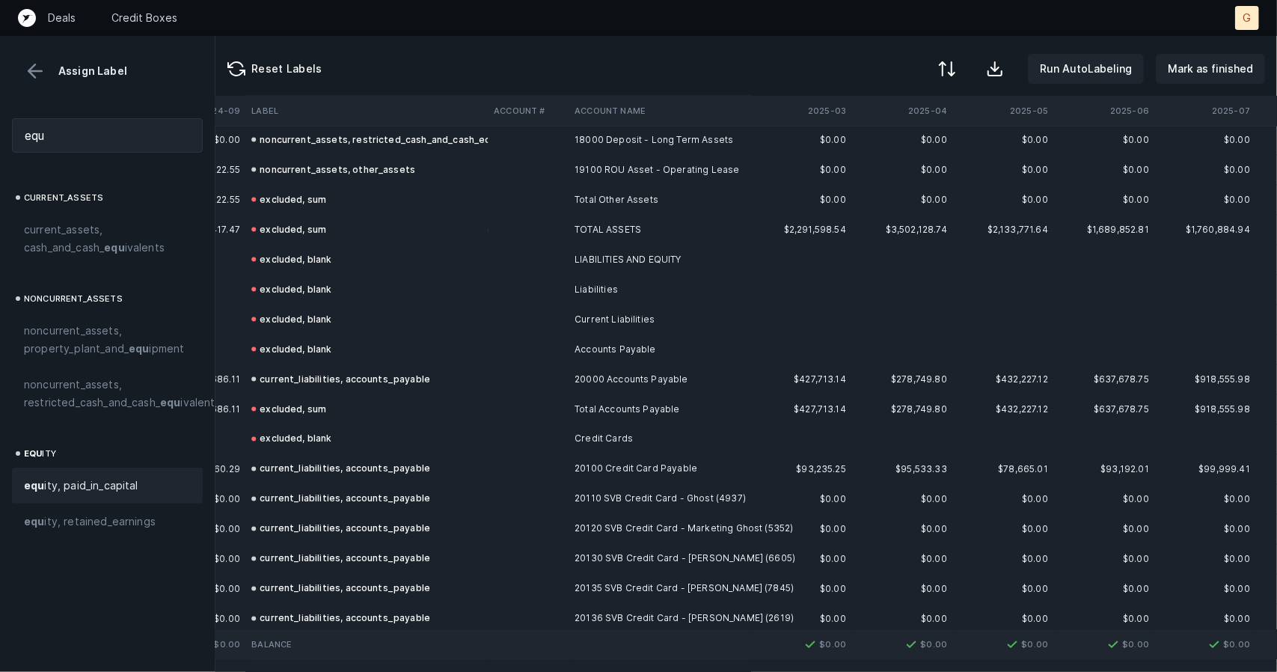
scroll to position [1569, 3226]
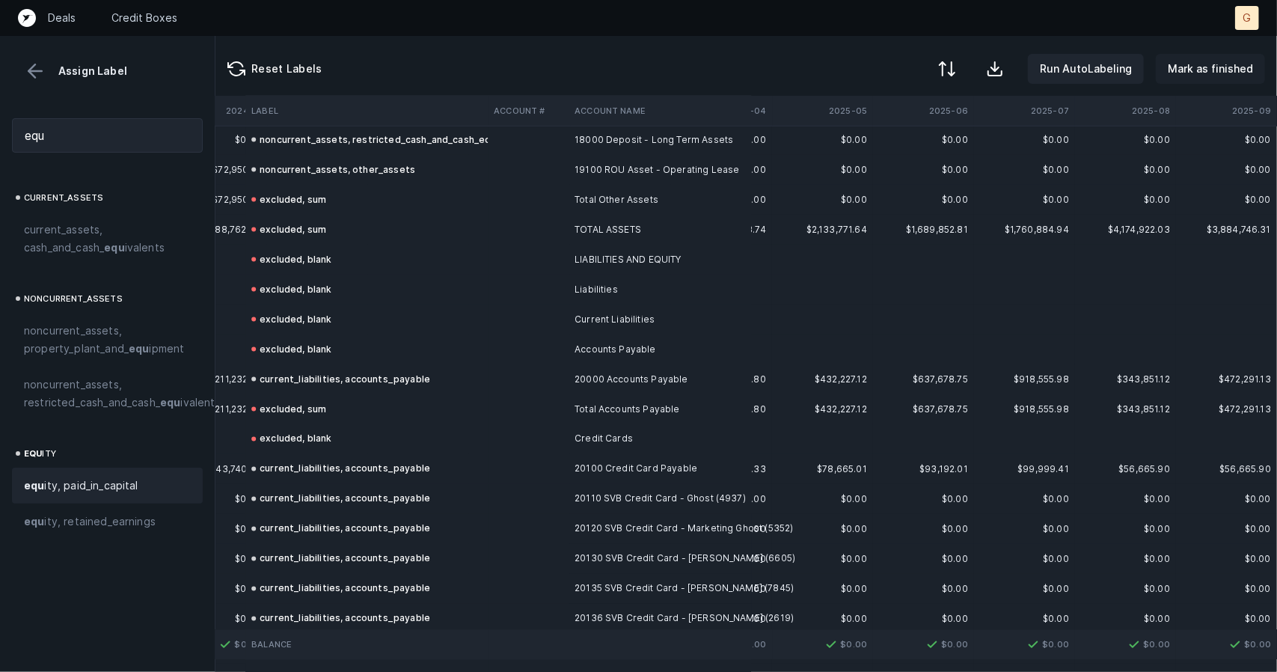
click at [1233, 80] on button "Mark as finished" at bounding box center [1209, 69] width 109 height 30
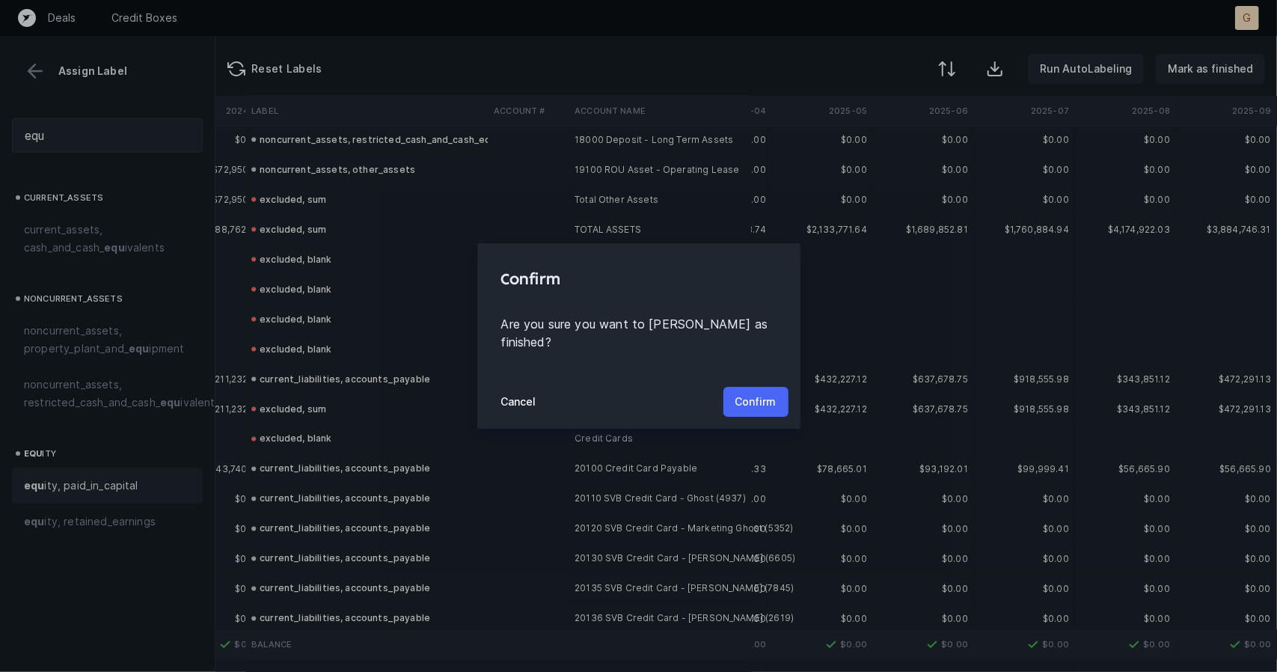
click at [753, 402] on button "Confirm" at bounding box center [755, 402] width 65 height 30
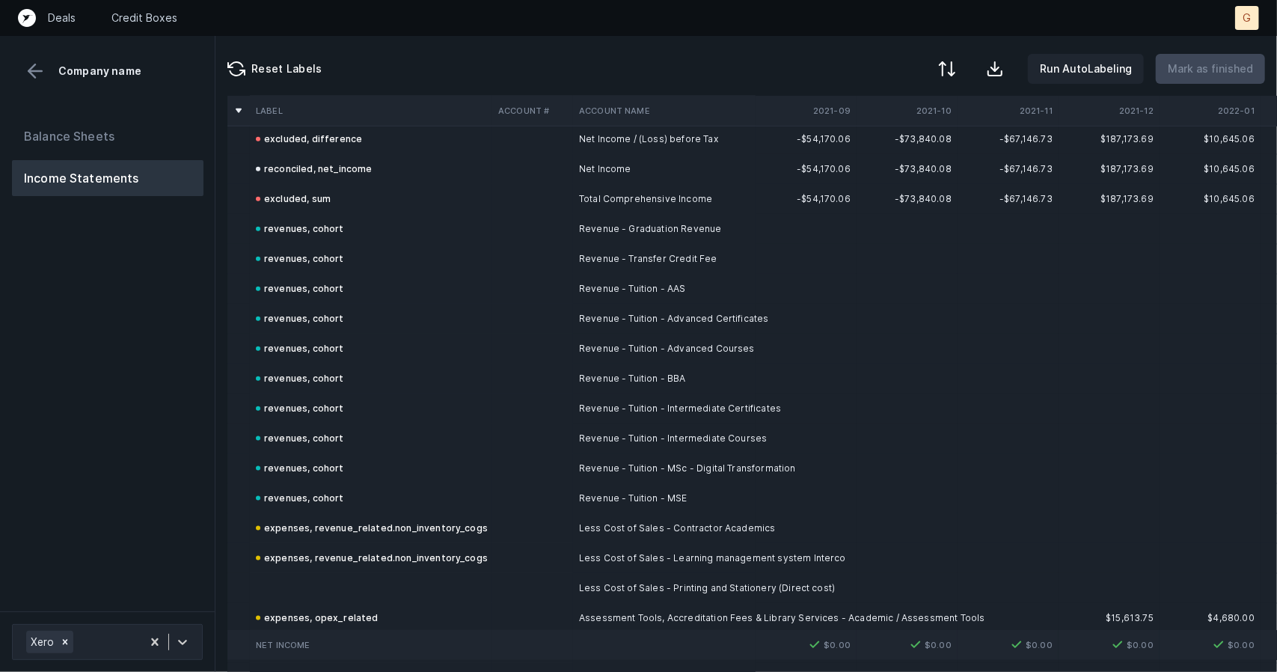
scroll to position [1342, 0]
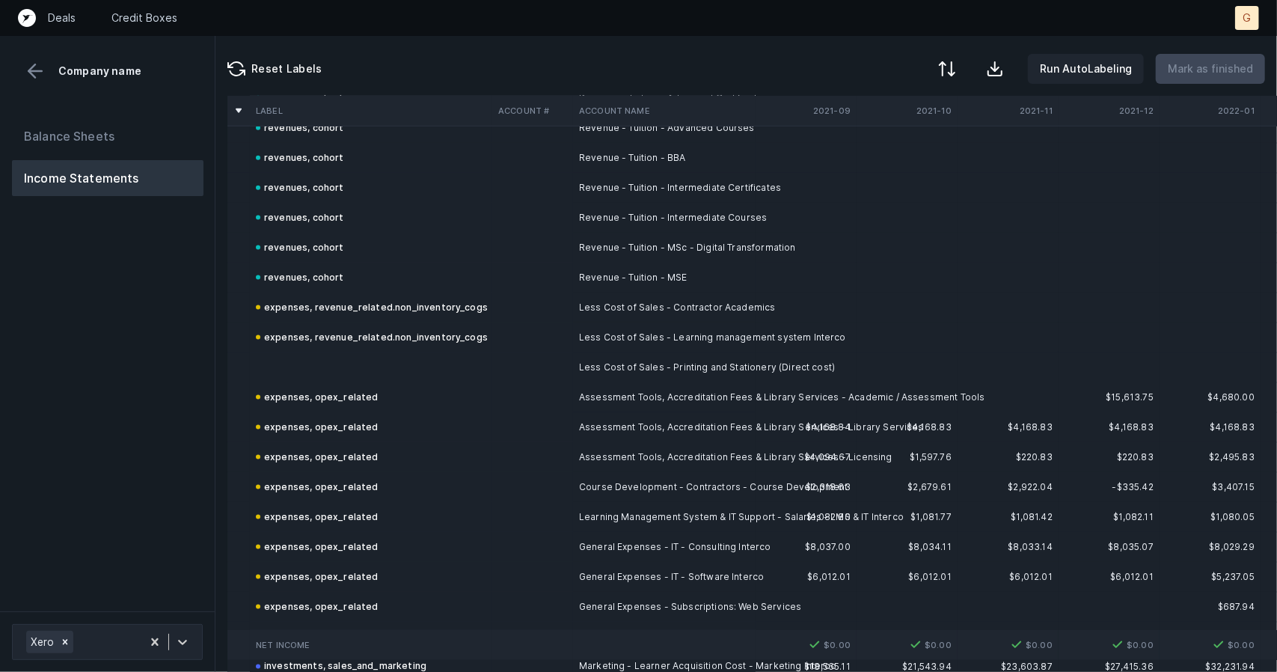
click at [363, 351] on td "expenses, revenue_related.non_inventory_cogs" at bounding box center [371, 337] width 242 height 30
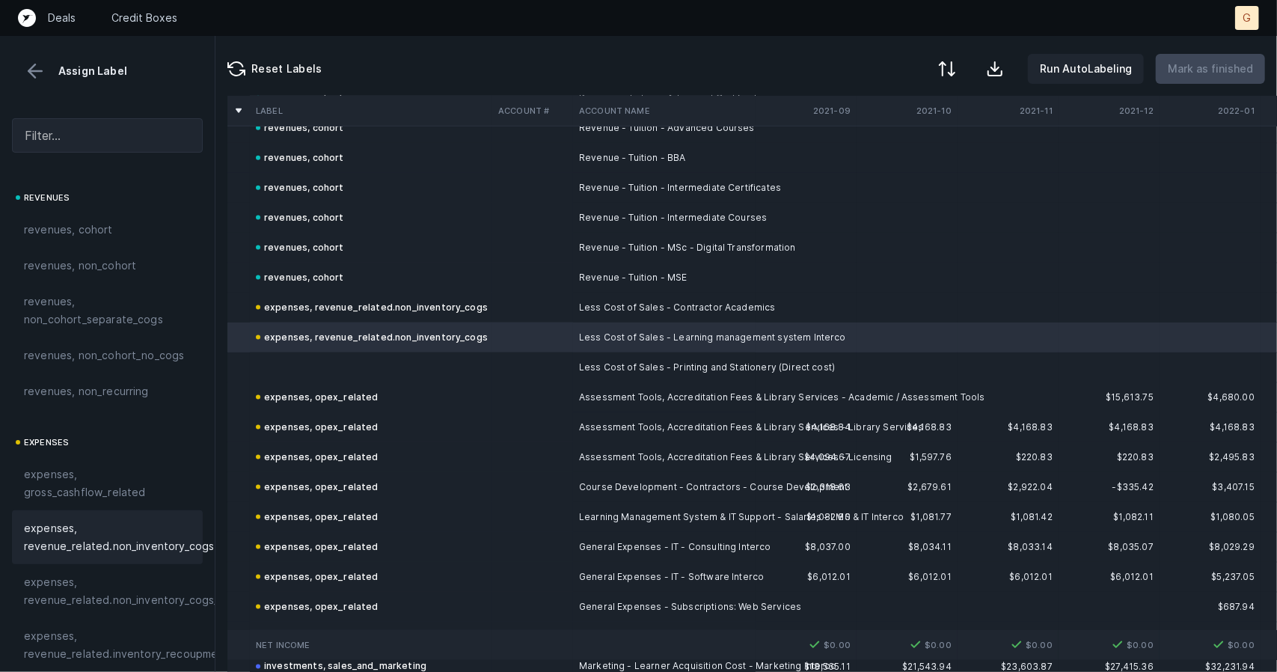
click at [366, 366] on td at bounding box center [371, 367] width 242 height 30
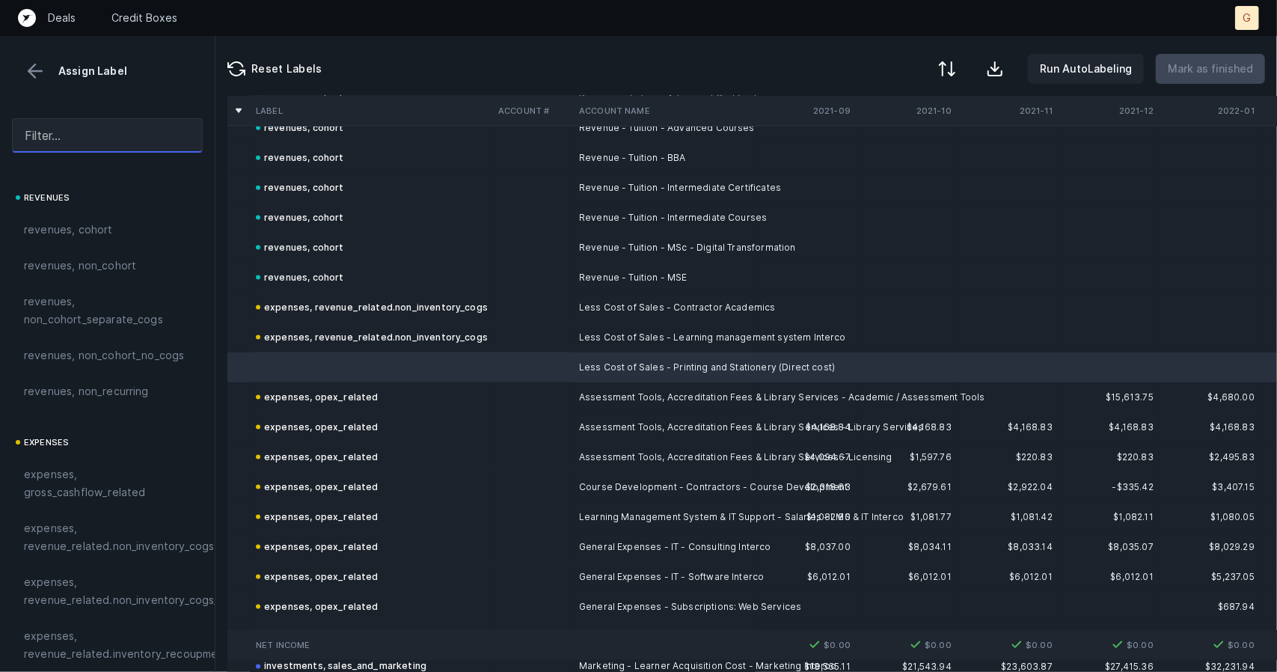
click at [76, 141] on input "text" at bounding box center [107, 135] width 191 height 34
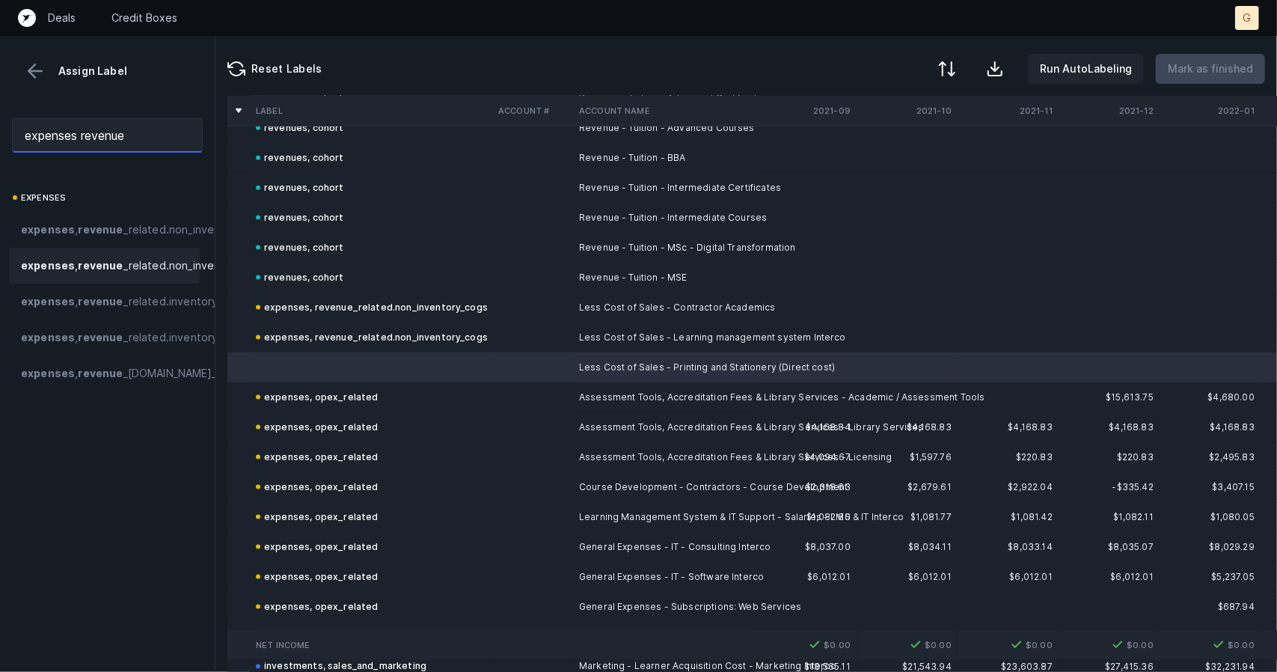
scroll to position [0, 81]
type input "expenses revenue"
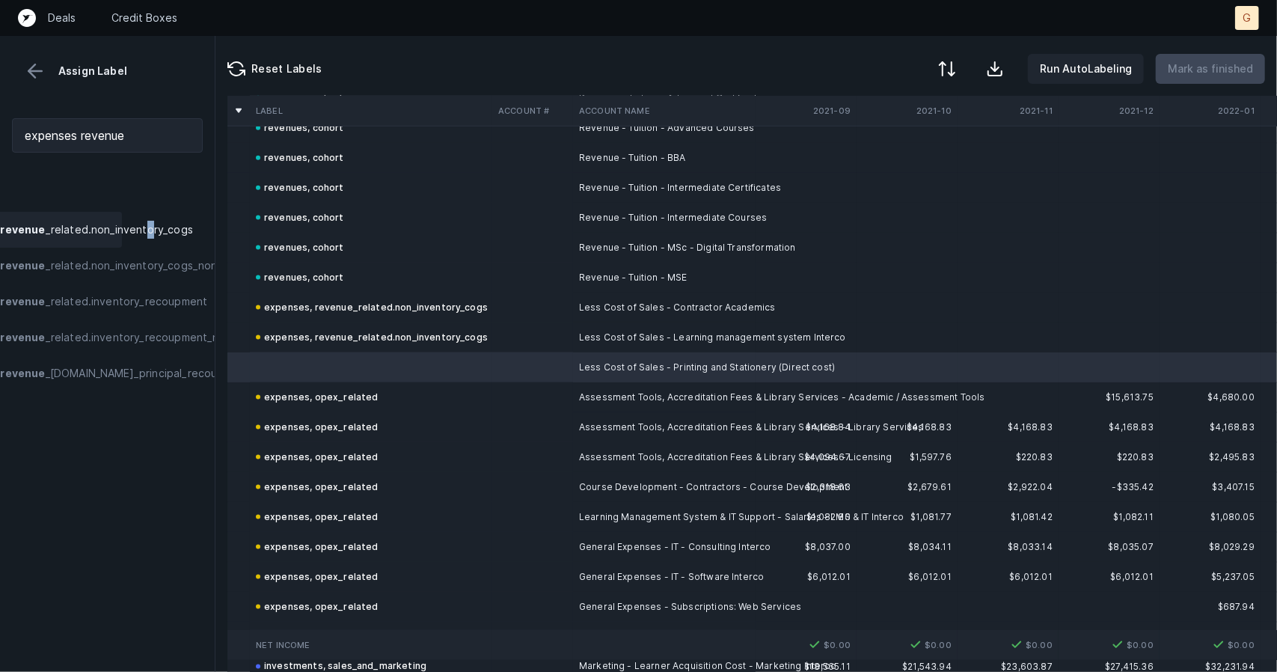
drag, startPoint x: 150, startPoint y: 266, endPoint x: 88, endPoint y: 242, distance: 66.3
click at [88, 239] on span "expenses , revenue _related.non_inventory_cogs" at bounding box center [68, 230] width 250 height 18
click at [91, 232] on span "expenses , revenue _related.non_inventory_cogs" at bounding box center [149, 230] width 250 height 18
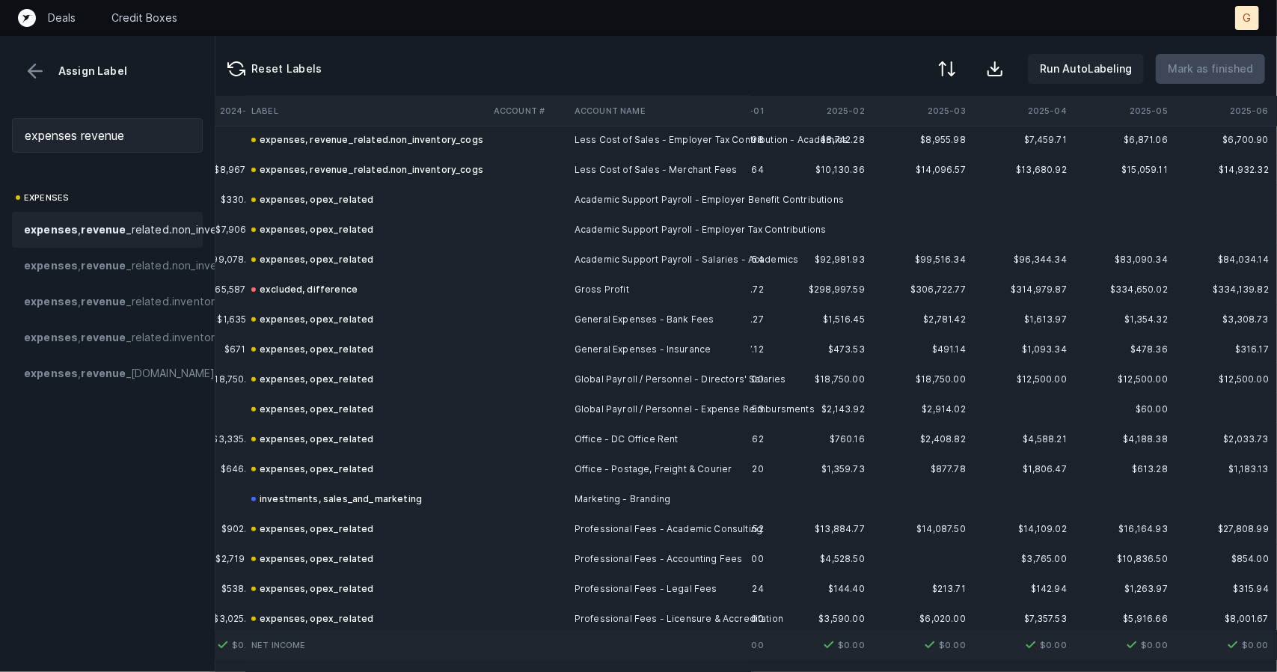
scroll to position [283, 4437]
click at [35, 77] on button at bounding box center [35, 71] width 22 height 22
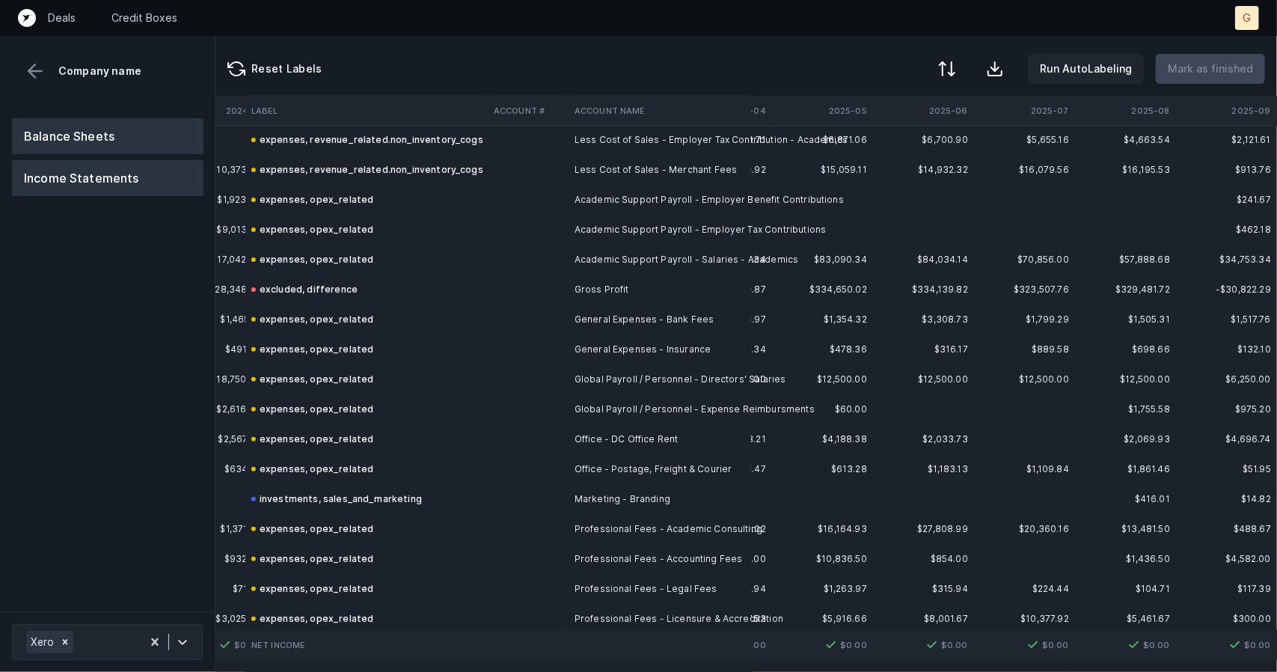
click at [86, 134] on button "Balance Sheets" at bounding box center [107, 136] width 191 height 36
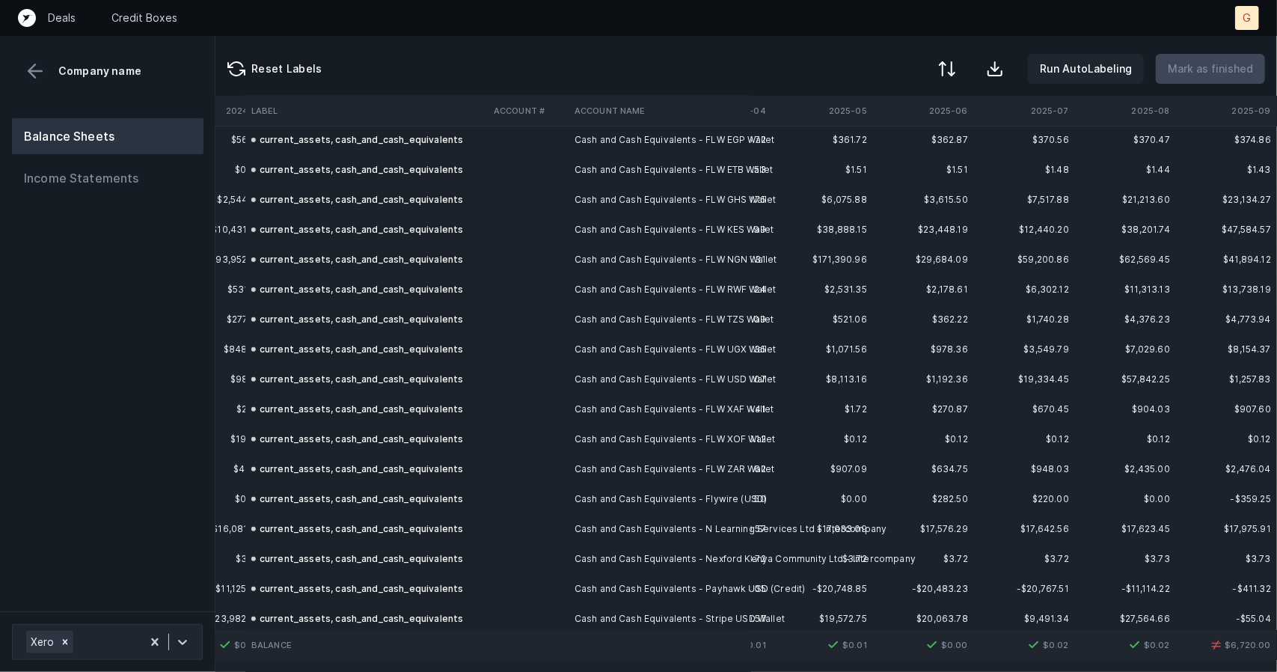
click at [86, 134] on button "Balance Sheets" at bounding box center [107, 136] width 191 height 36
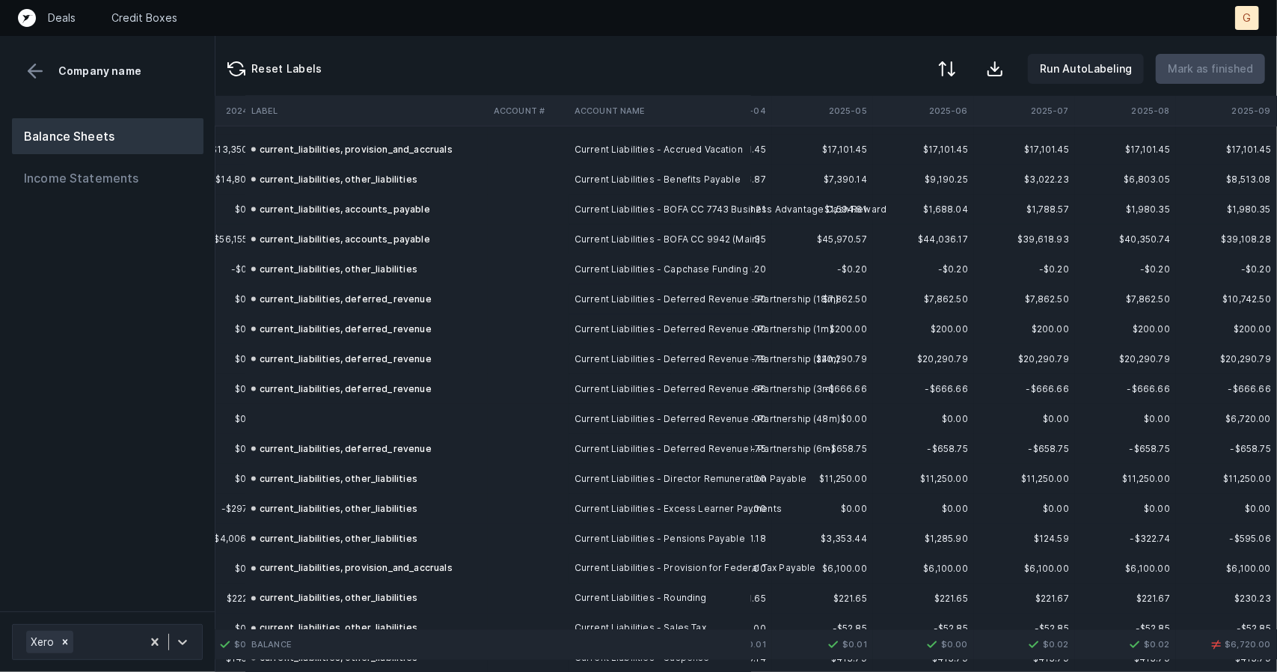
scroll to position [1439, 4437]
click at [290, 417] on td at bounding box center [366, 420] width 242 height 30
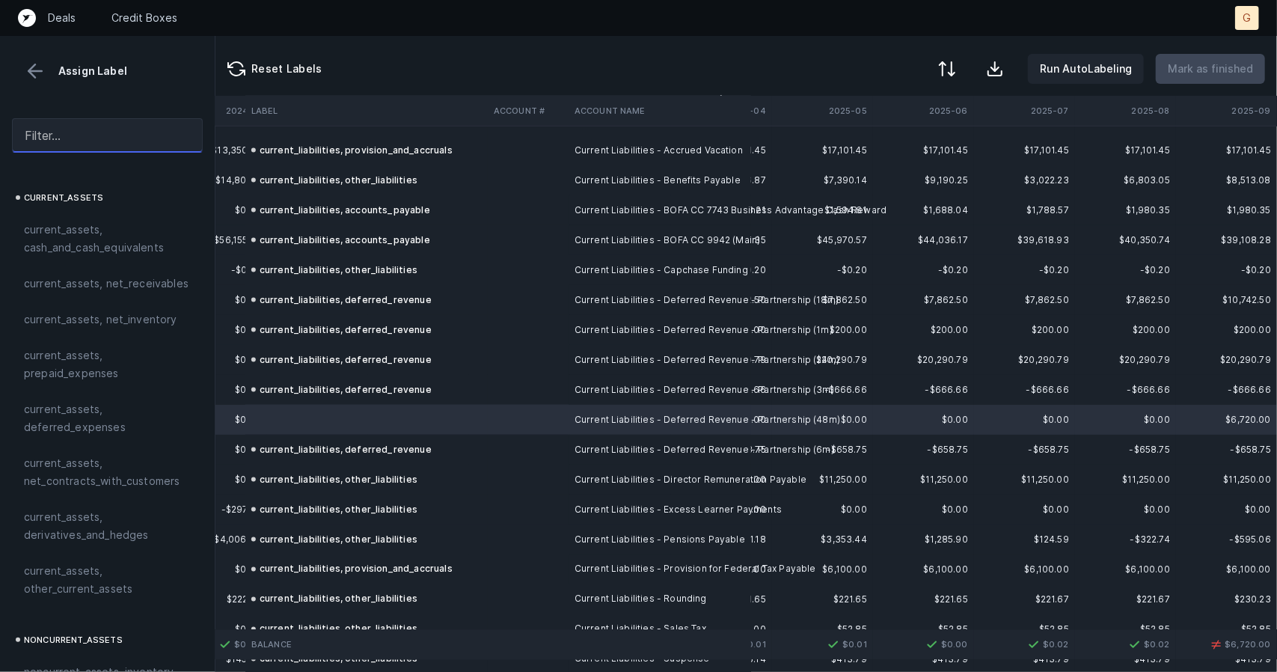
click at [126, 140] on input "text" at bounding box center [107, 135] width 191 height 34
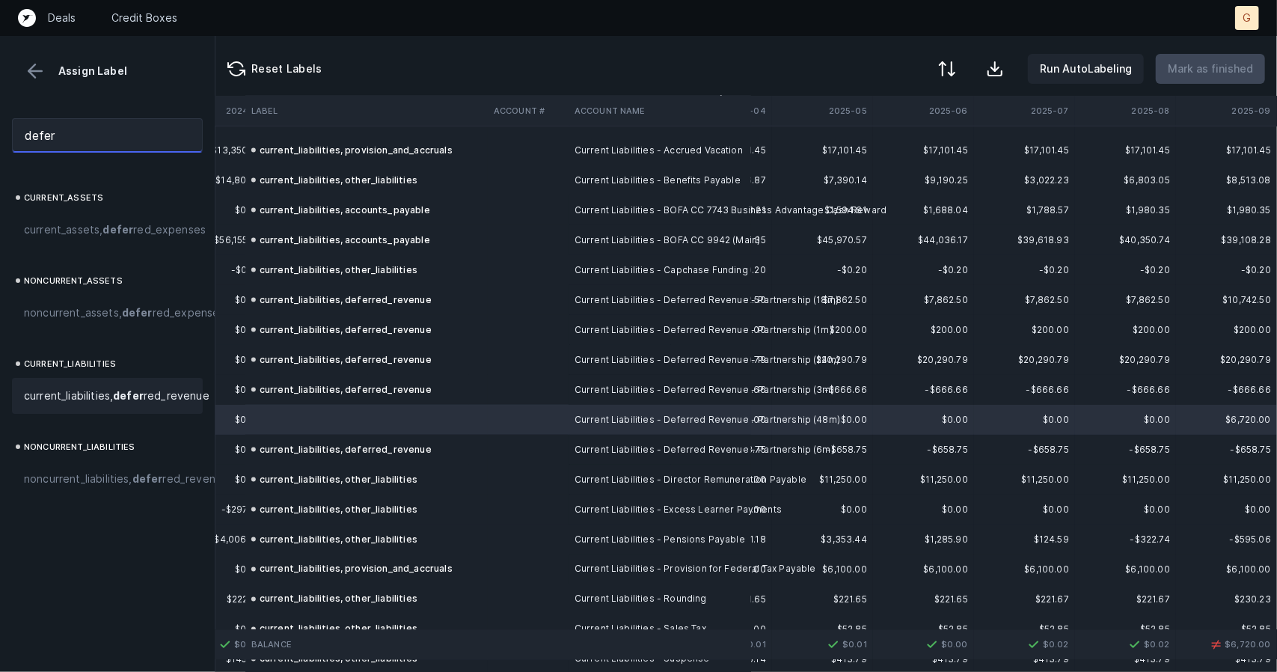
type input "defer"
click at [84, 405] on span "current_liabilities, defer red_revenue" at bounding box center [116, 396] width 185 height 18
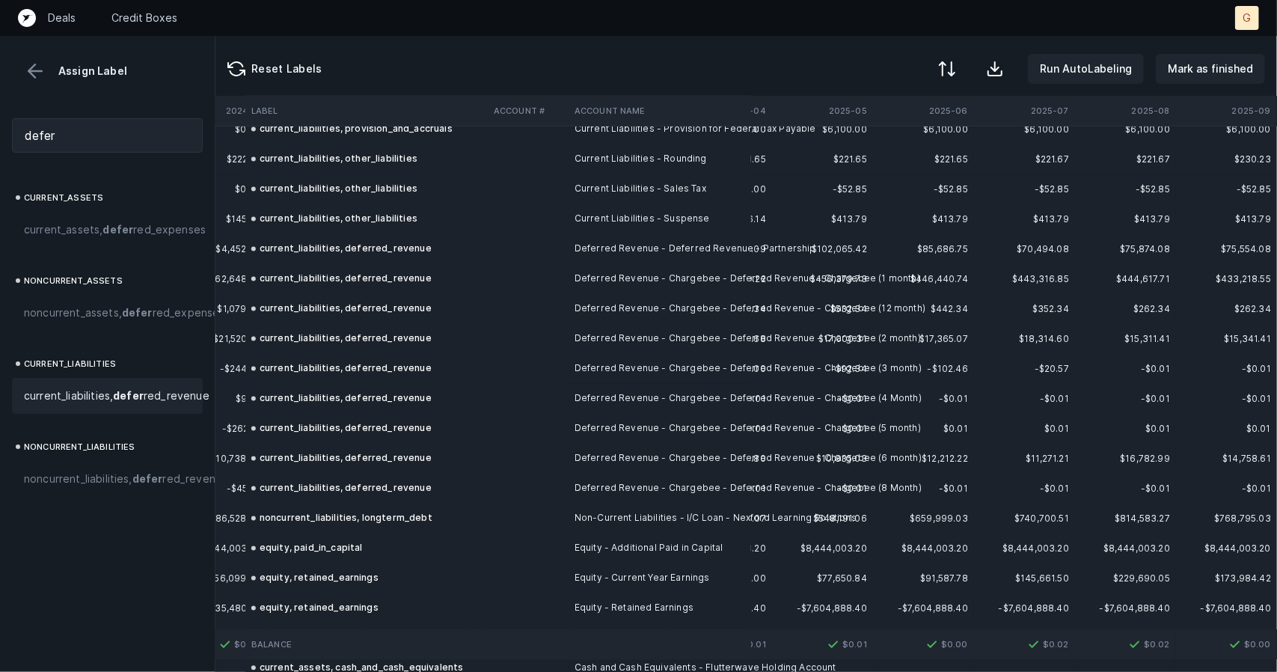
scroll to position [1895, 4437]
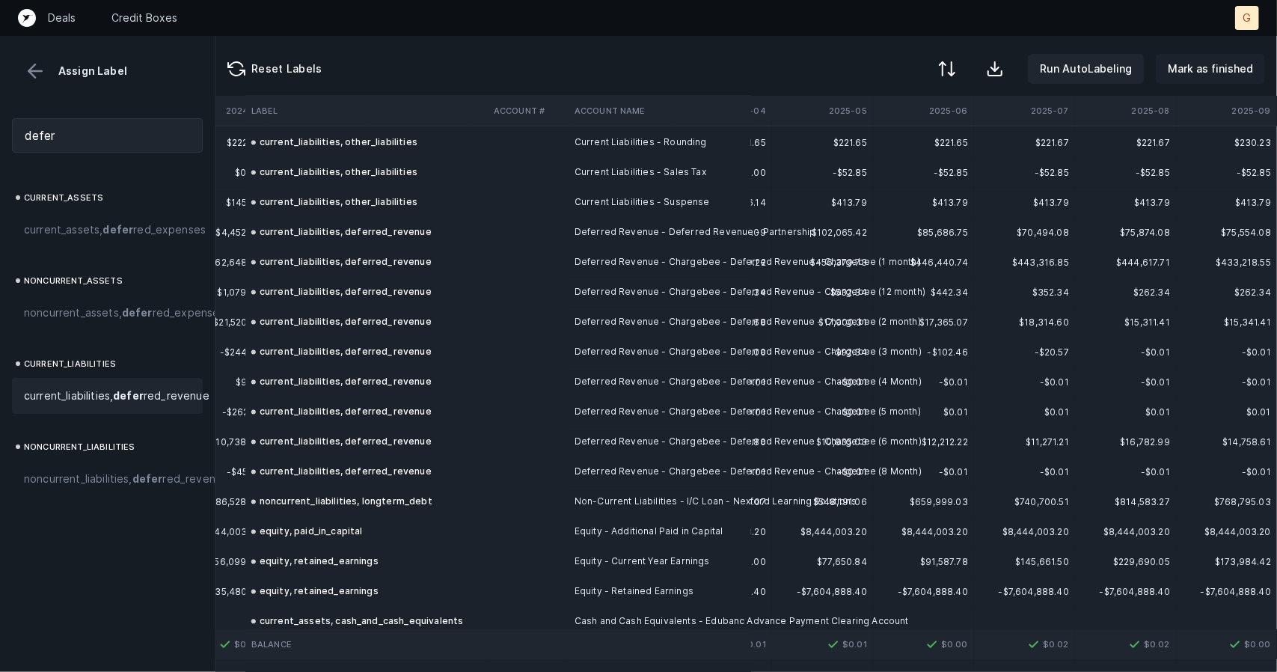
click at [1226, 68] on p "Mark as finished" at bounding box center [1209, 69] width 85 height 18
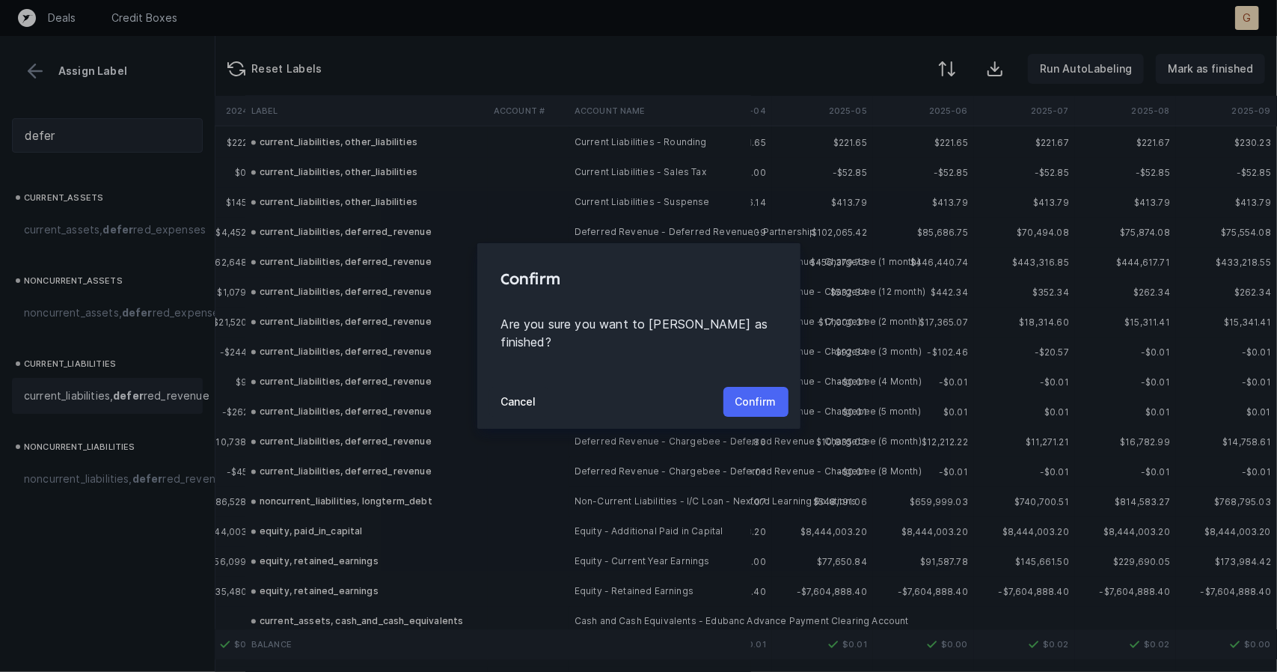
click at [749, 393] on p "Confirm" at bounding box center [755, 402] width 41 height 18
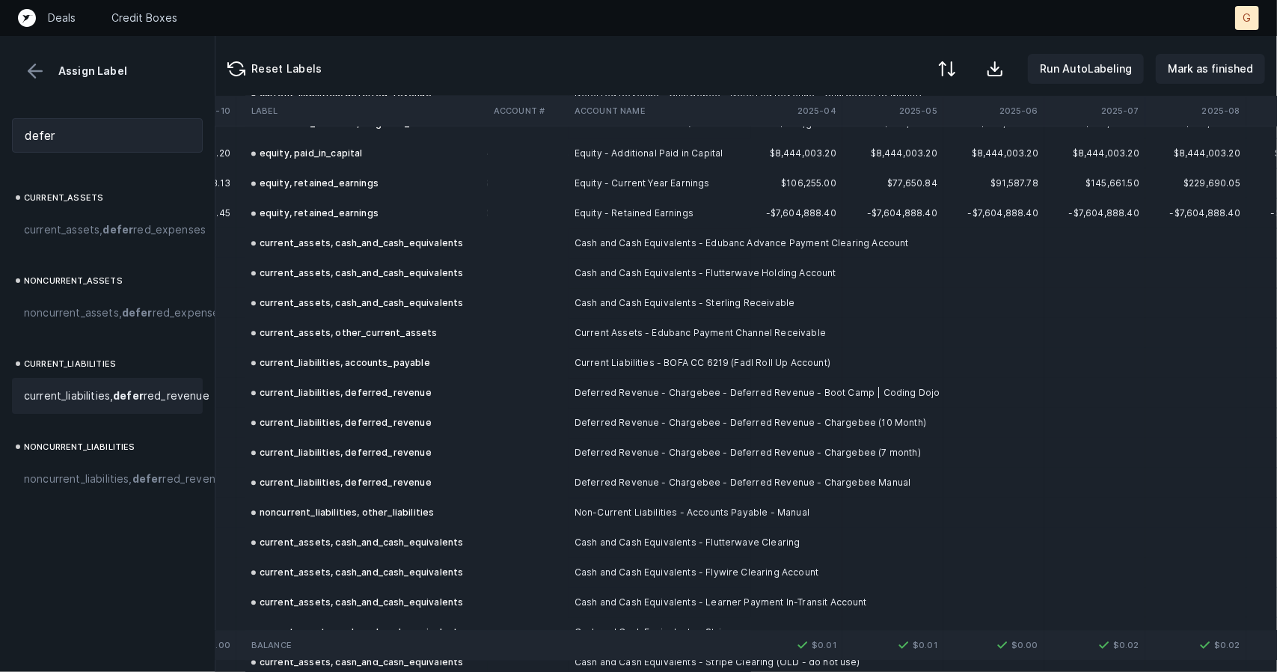
scroll to position [2523, 4356]
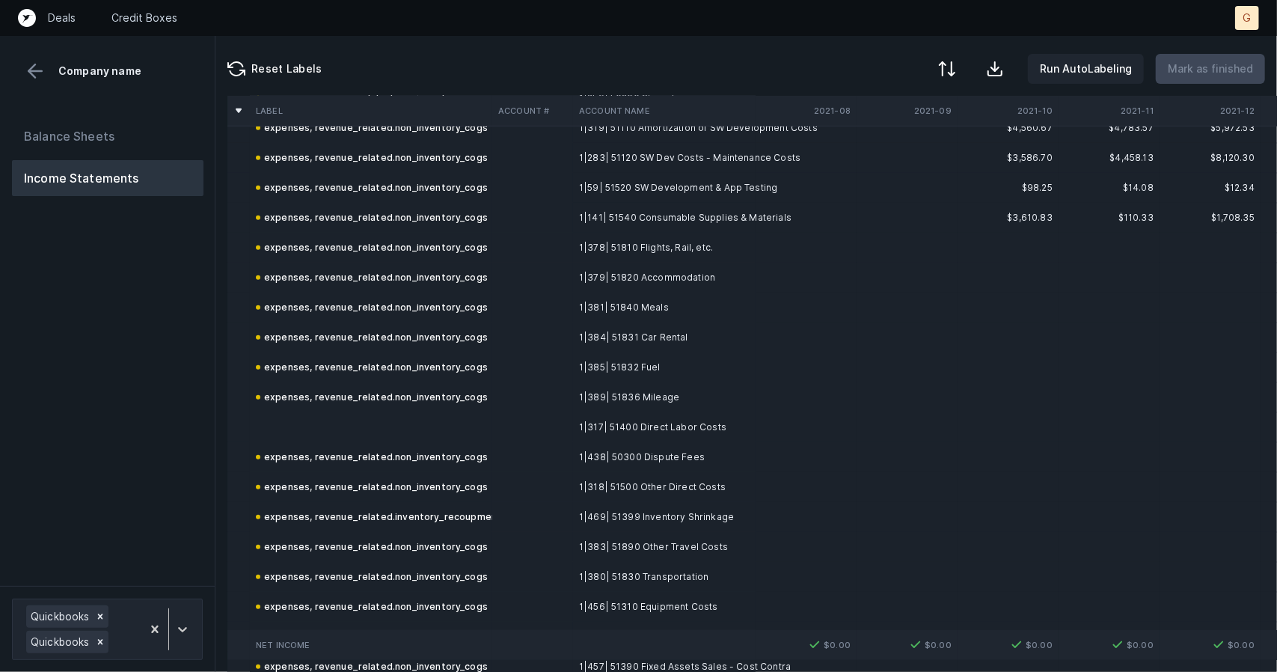
scroll to position [8466, 0]
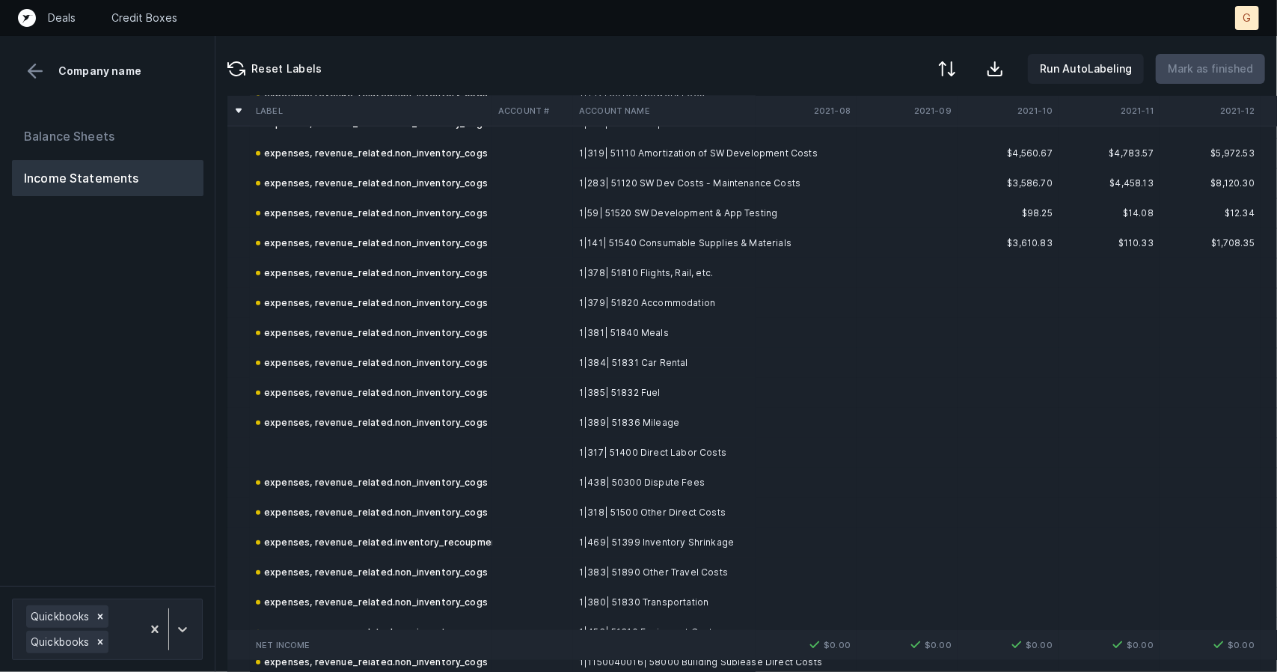
click at [340, 462] on td at bounding box center [371, 453] width 242 height 30
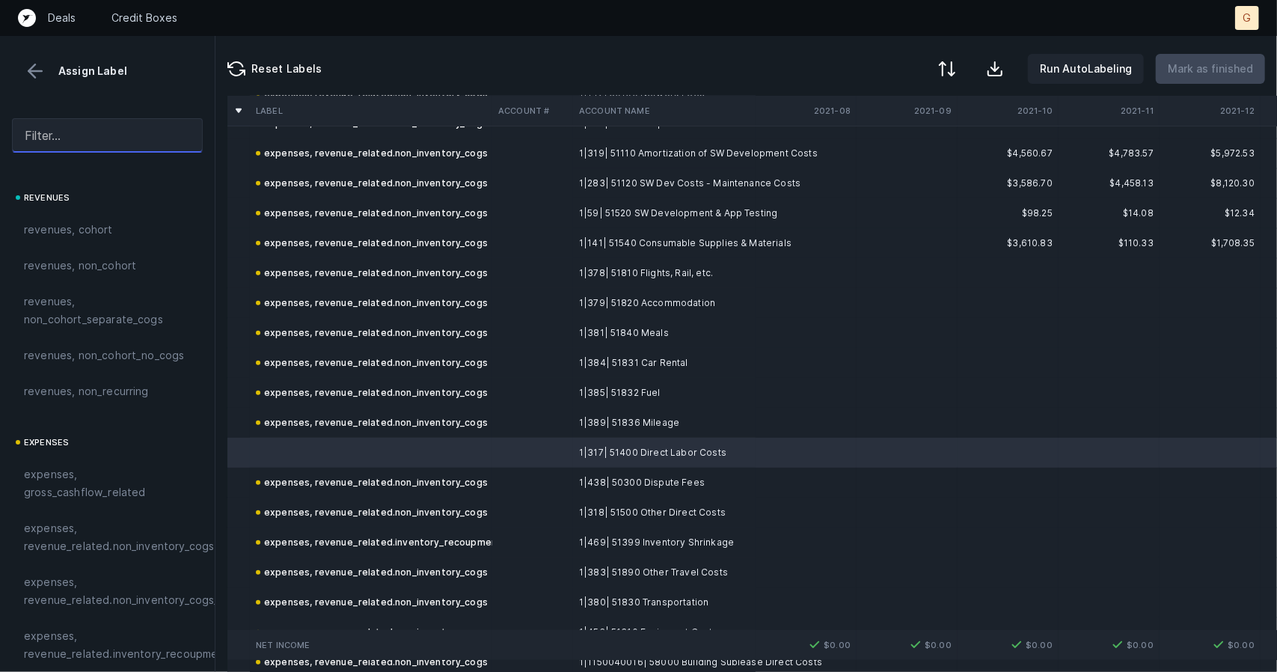
click at [67, 142] on input "text" at bounding box center [107, 135] width 191 height 34
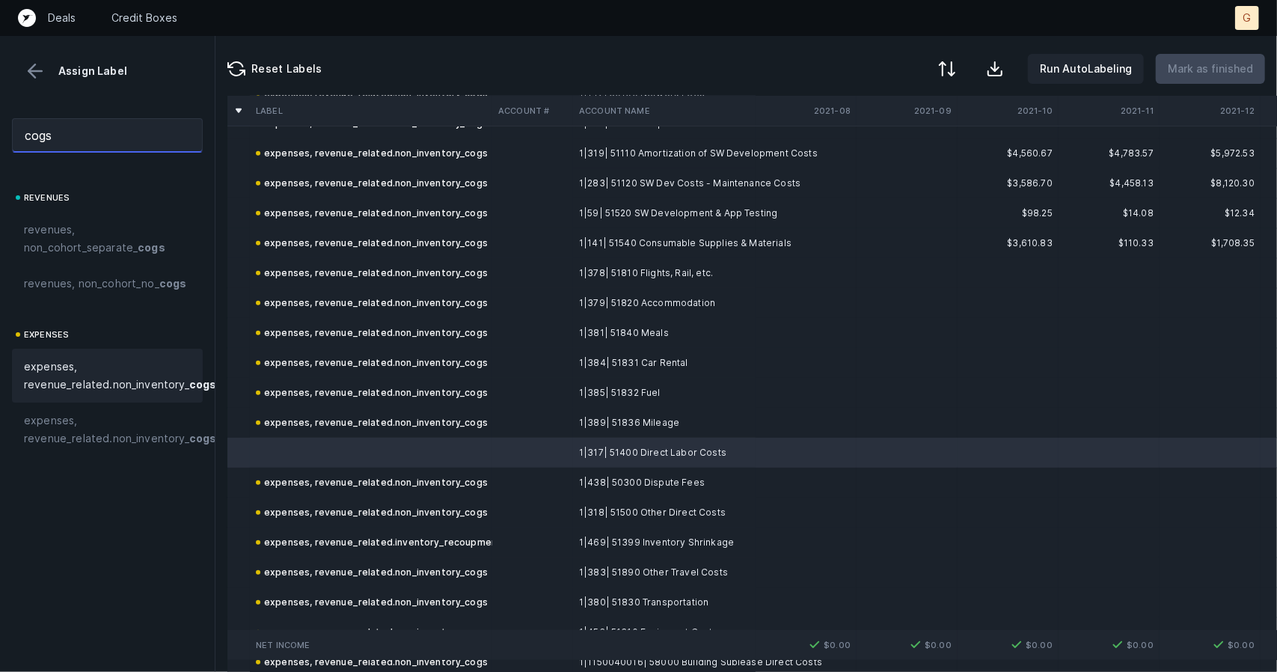
type input "cogs"
click at [106, 385] on span "expenses, revenue_related.non_inventory_ cogs" at bounding box center [120, 375] width 192 height 36
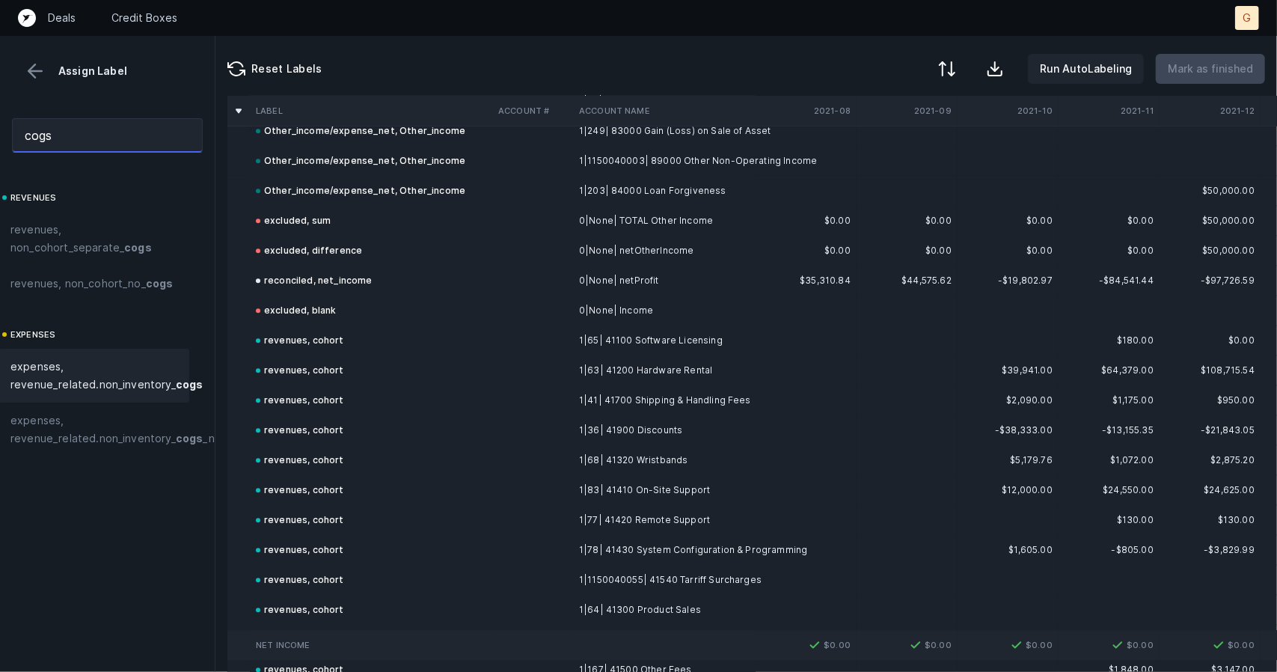
scroll to position [6188, 0]
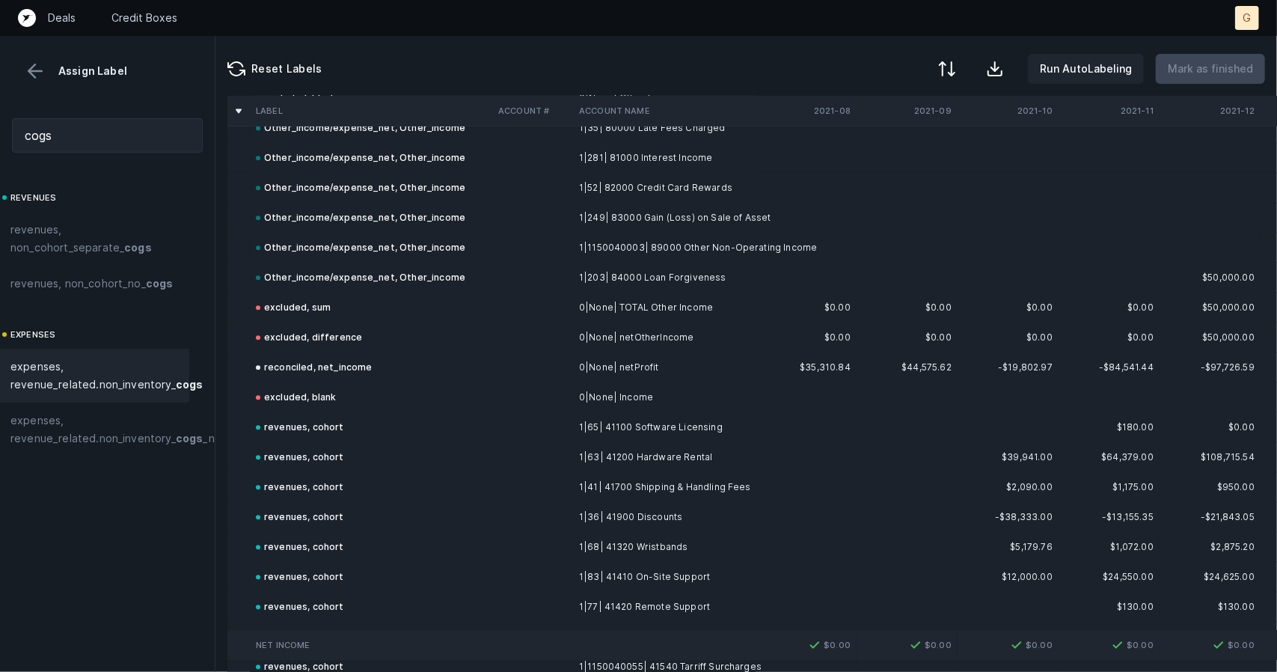
click at [31, 67] on button at bounding box center [35, 71] width 22 height 22
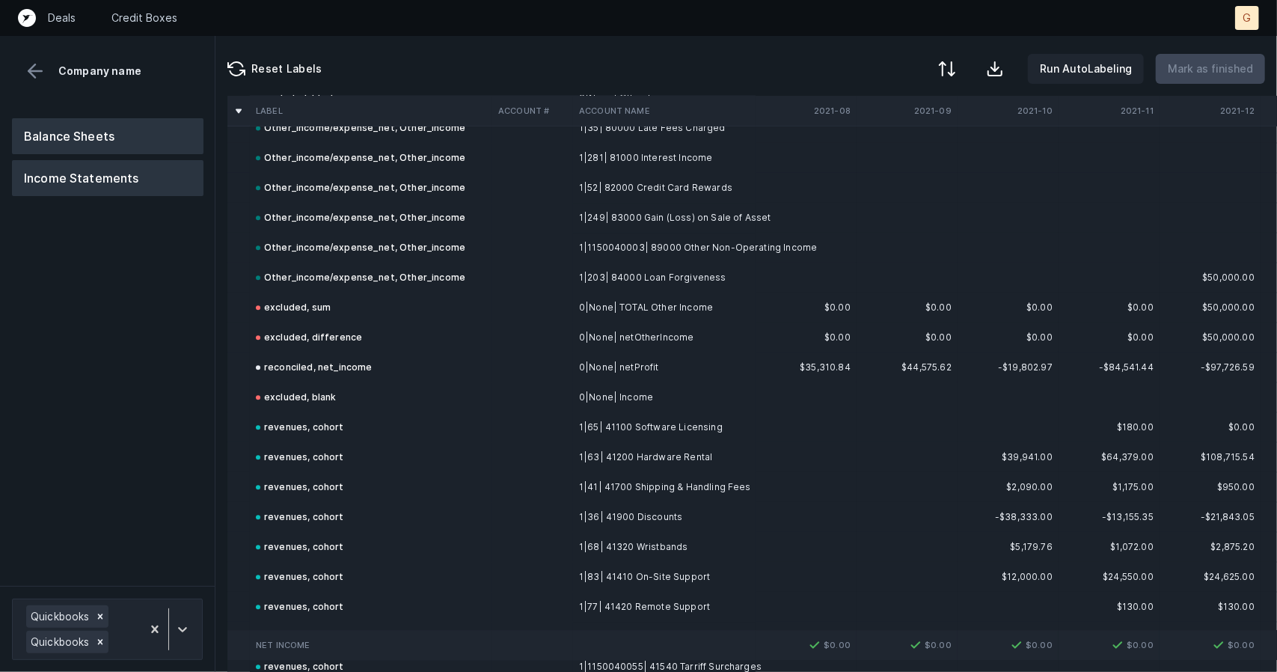
click at [66, 126] on button "Balance Sheets" at bounding box center [107, 136] width 191 height 36
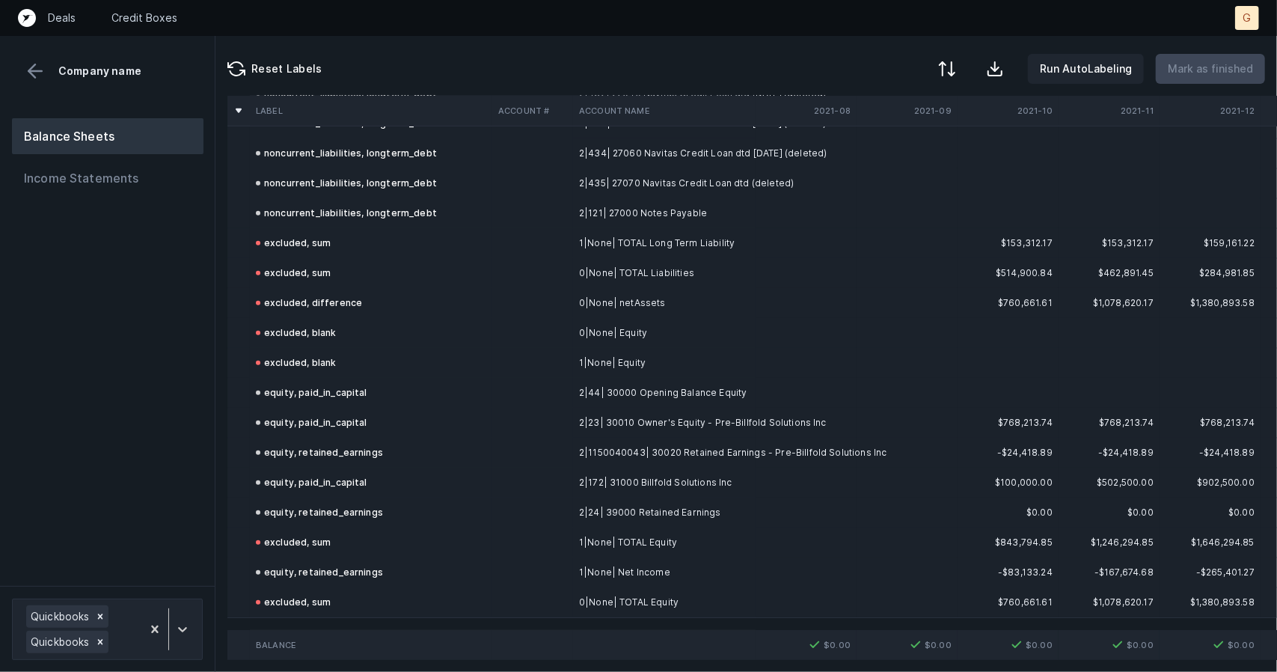
scroll to position [8243, 0]
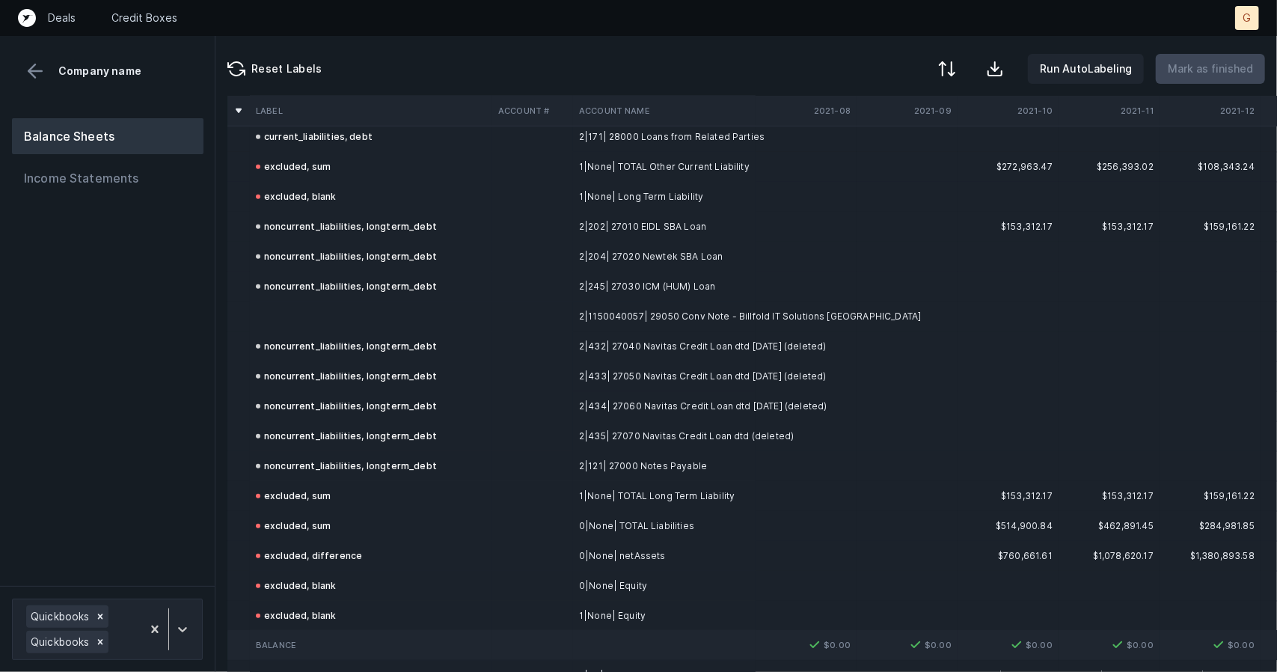
click at [340, 313] on td at bounding box center [371, 316] width 242 height 30
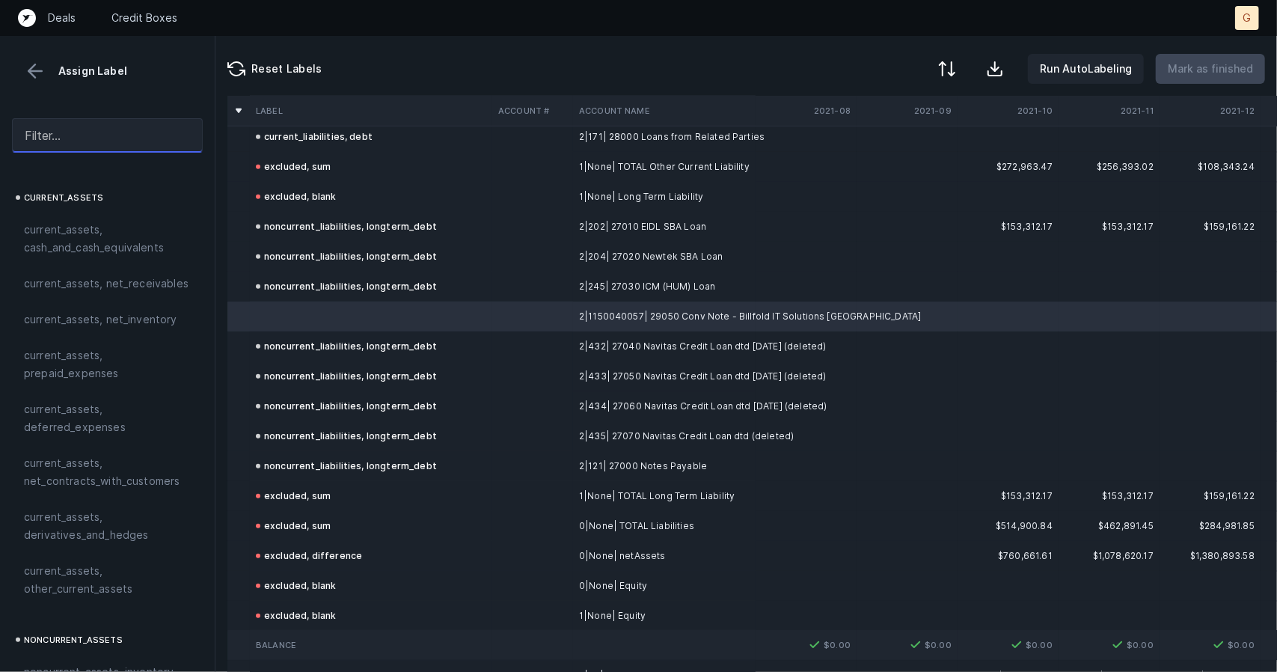
click at [88, 141] on input "text" at bounding box center [107, 135] width 191 height 34
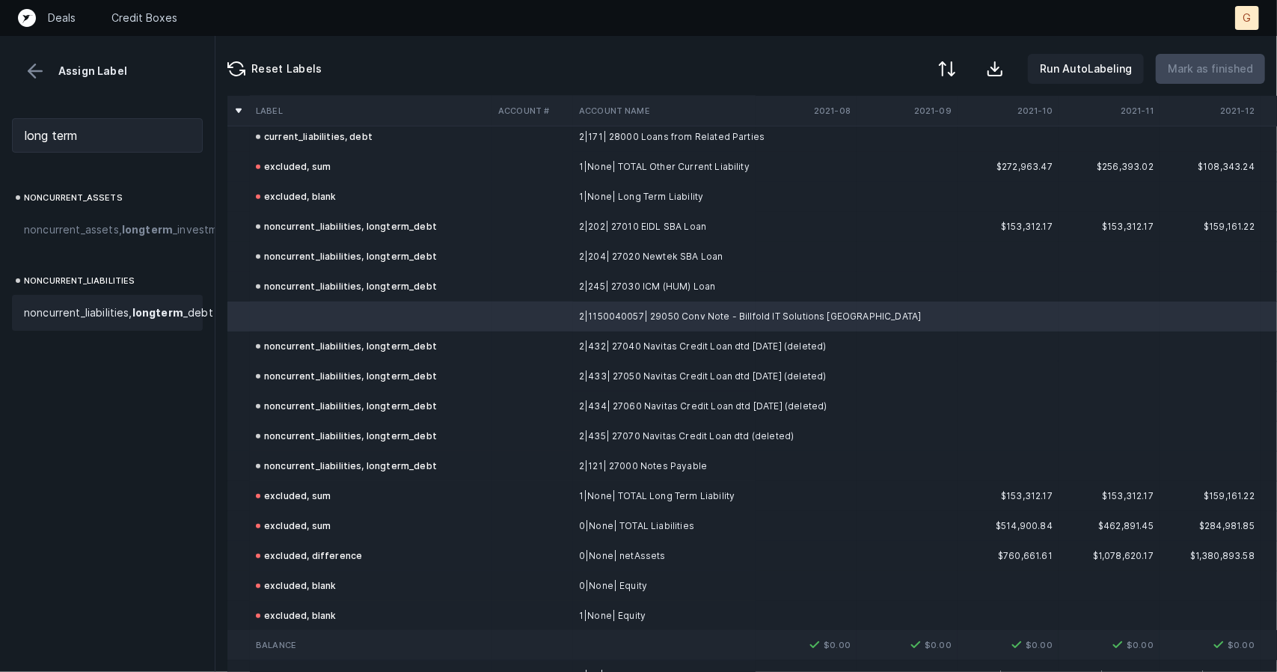
click at [73, 322] on span "noncurrent_liabilities, long term _debt" at bounding box center [118, 313] width 189 height 18
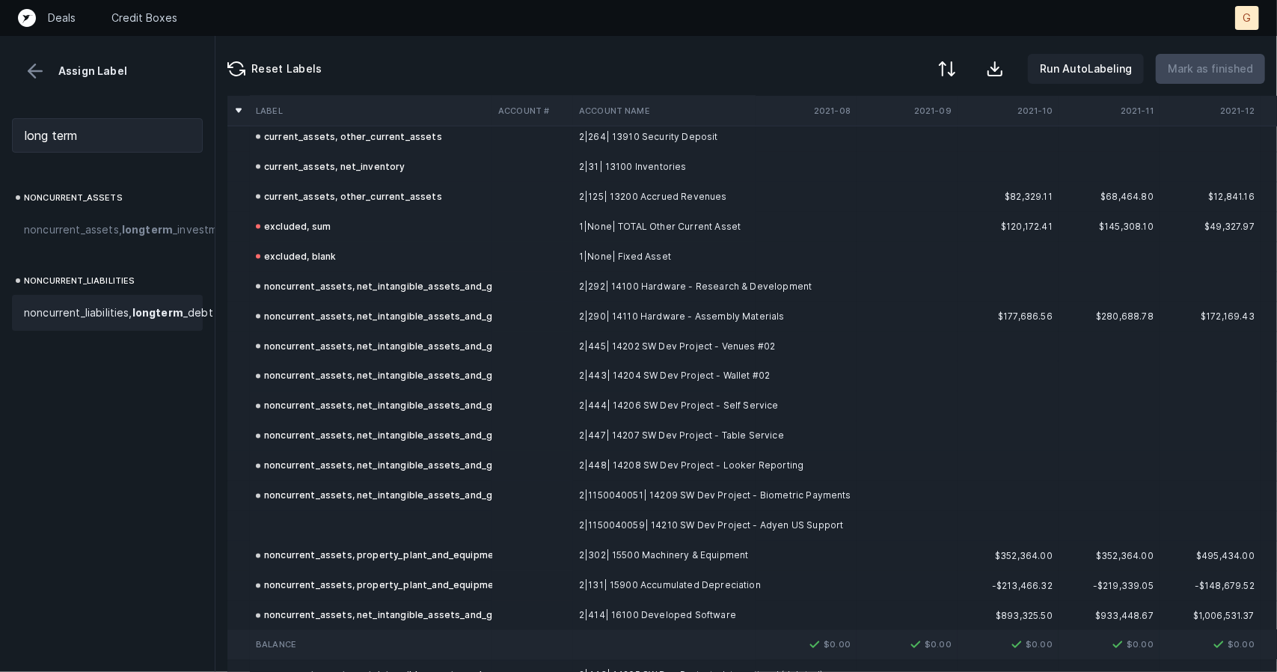
scroll to position [5560, 0]
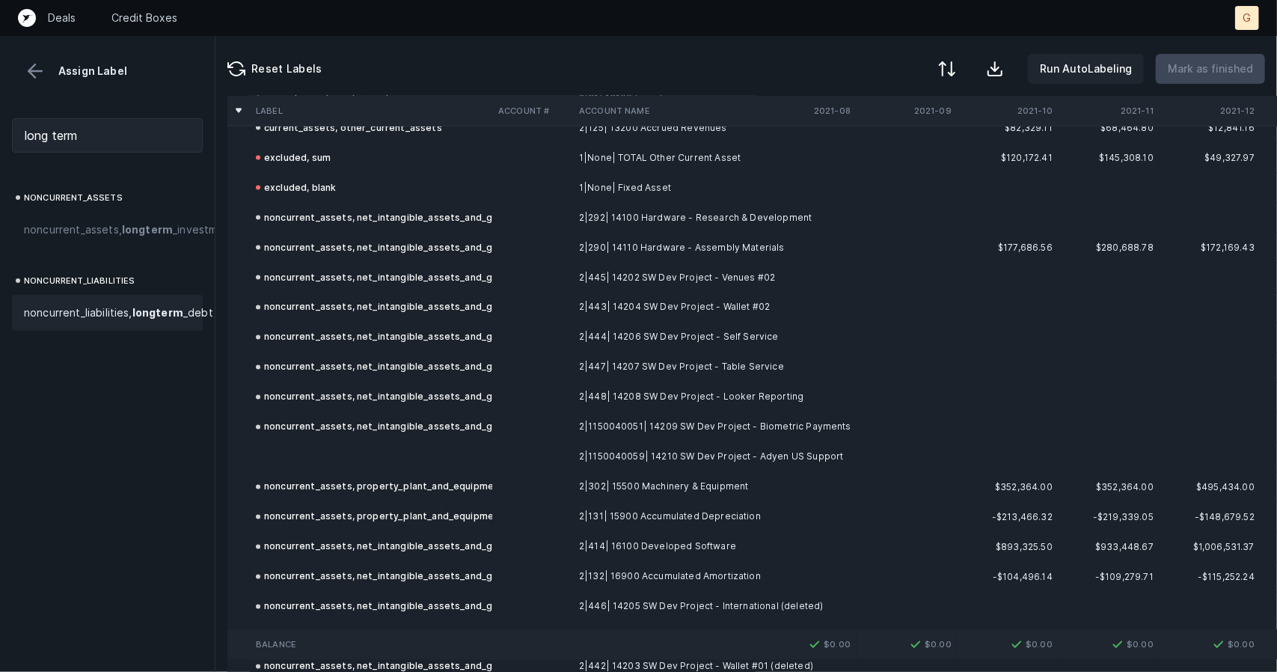
click at [392, 454] on td at bounding box center [371, 457] width 242 height 30
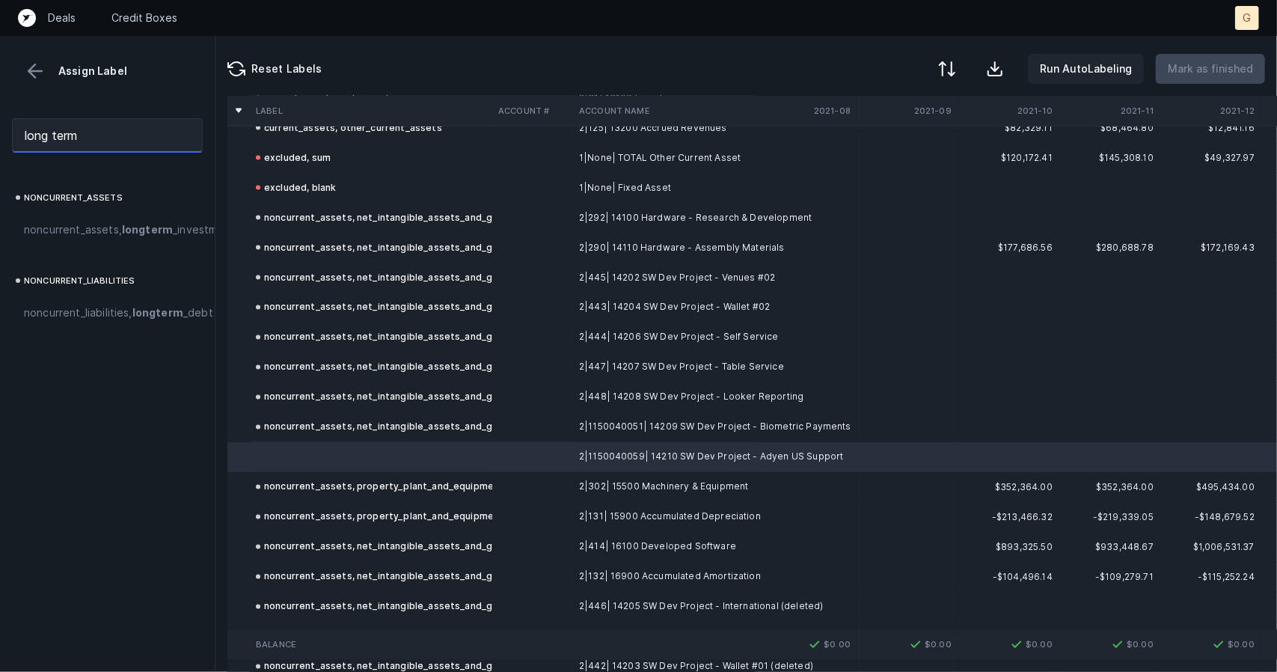
click at [118, 132] on input "long term" at bounding box center [107, 135] width 191 height 34
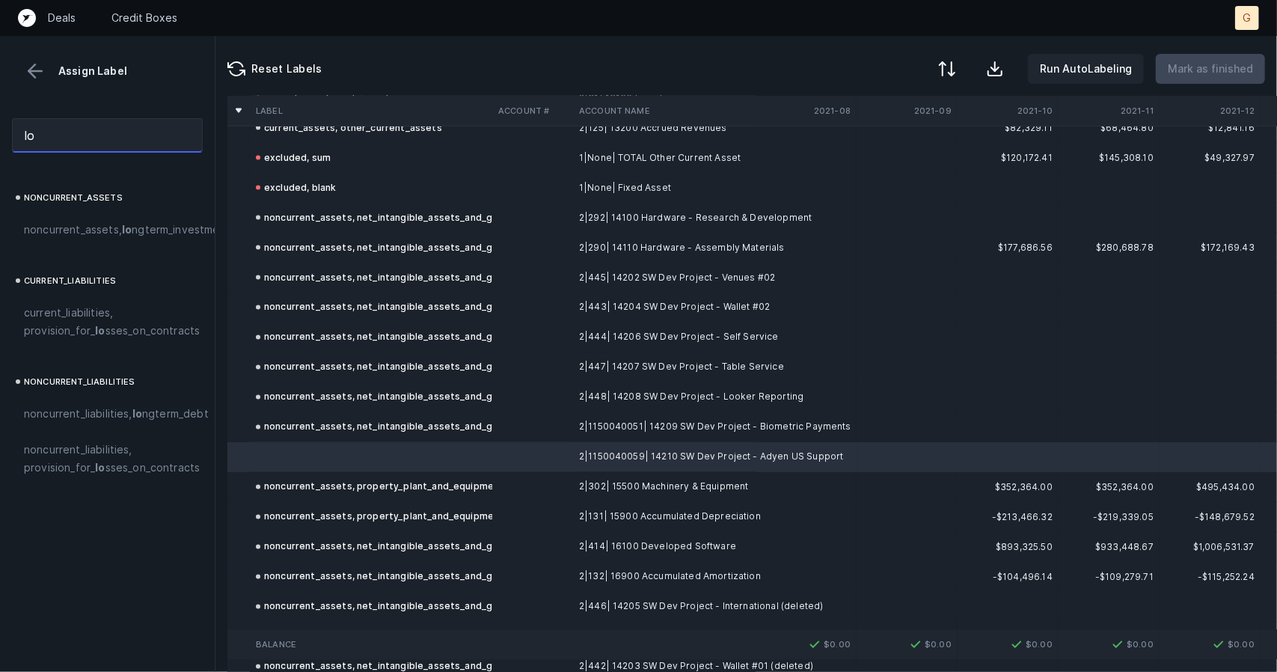
type input "l"
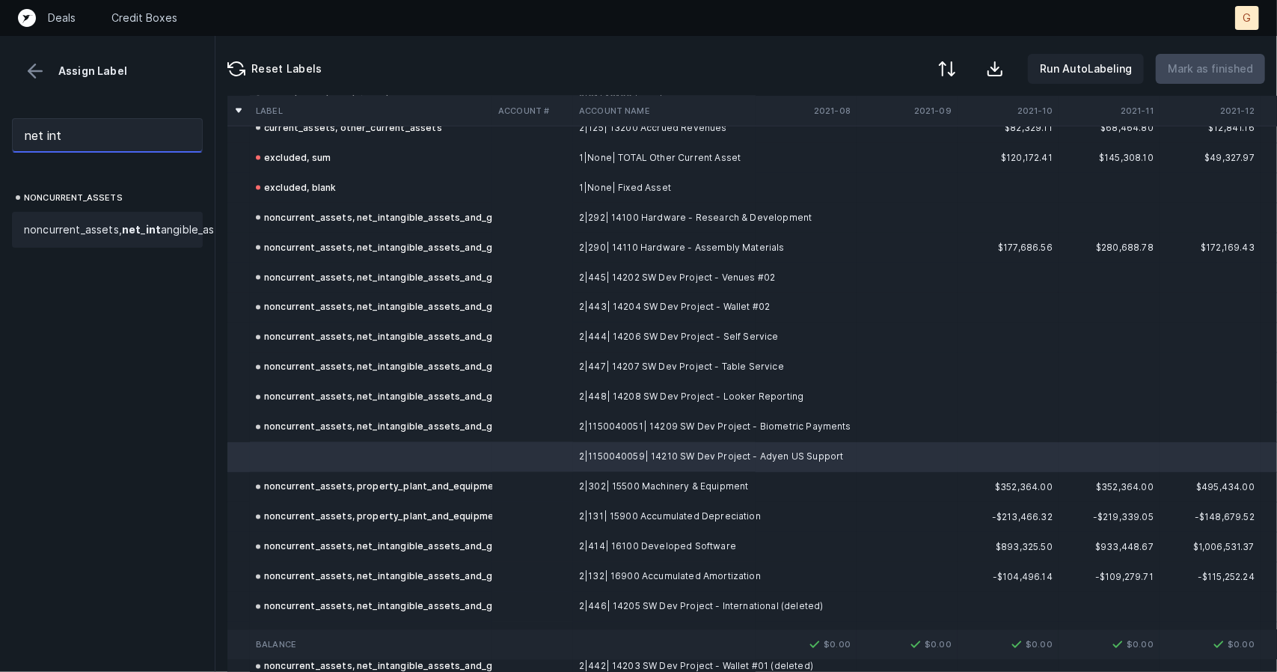
scroll to position [0, 1]
type input "net int"
click at [117, 239] on span "noncurrent_assets, net _ int angible_assets_and_goodwill" at bounding box center [163, 230] width 283 height 18
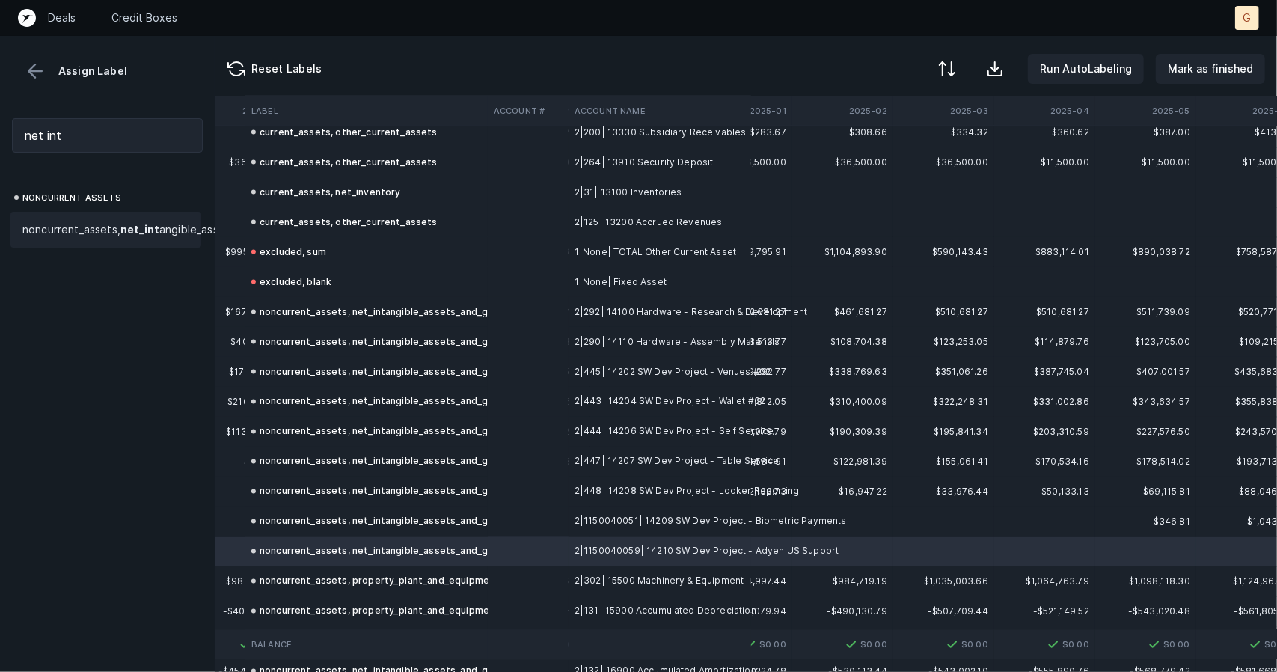
scroll to position [5466, 4538]
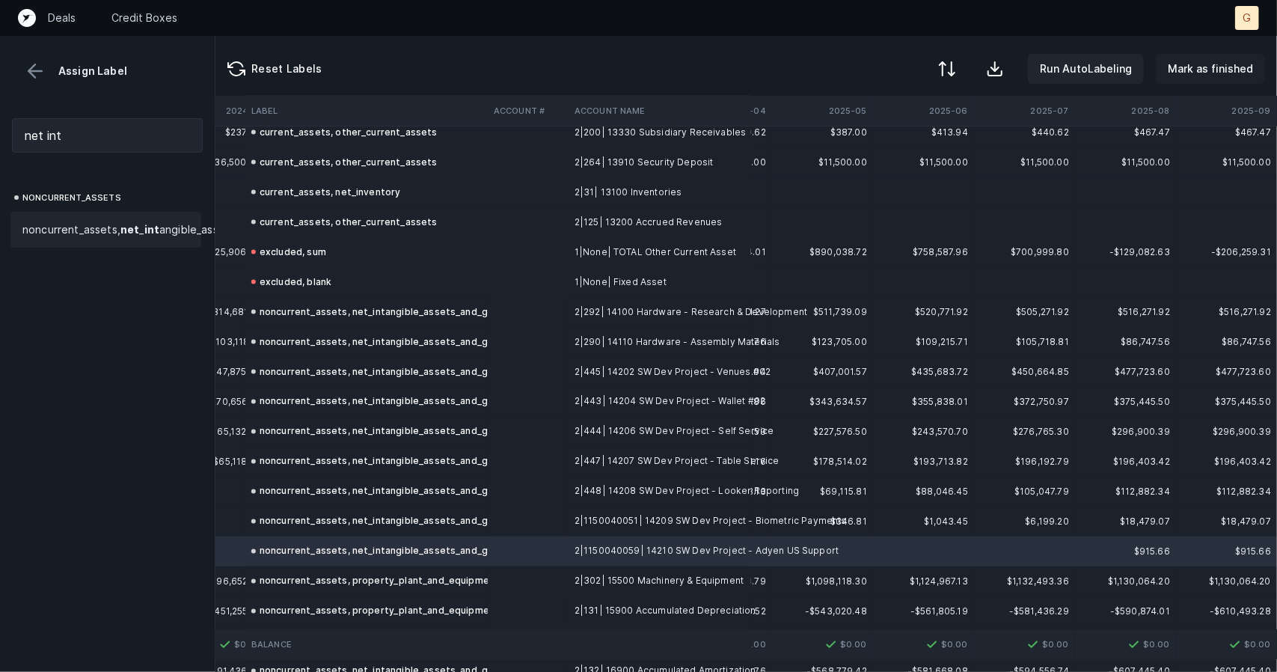
click at [1220, 61] on p "Mark as finished" at bounding box center [1209, 69] width 85 height 18
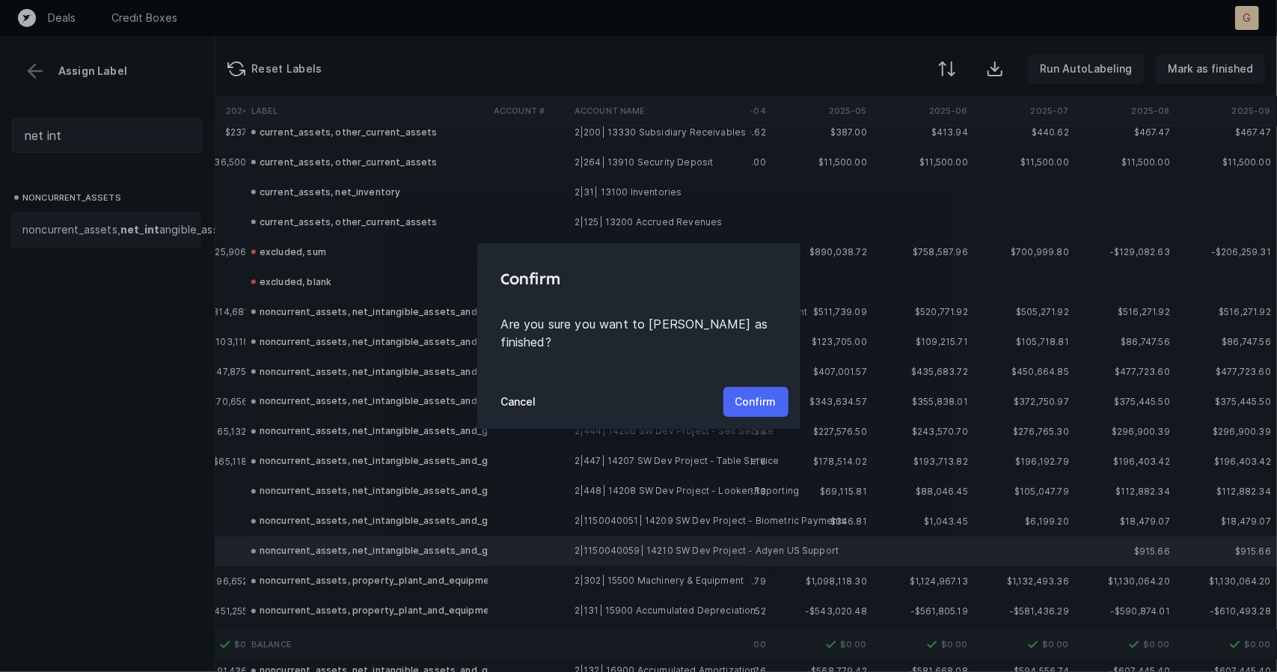
click at [744, 393] on p "Confirm" at bounding box center [755, 402] width 41 height 18
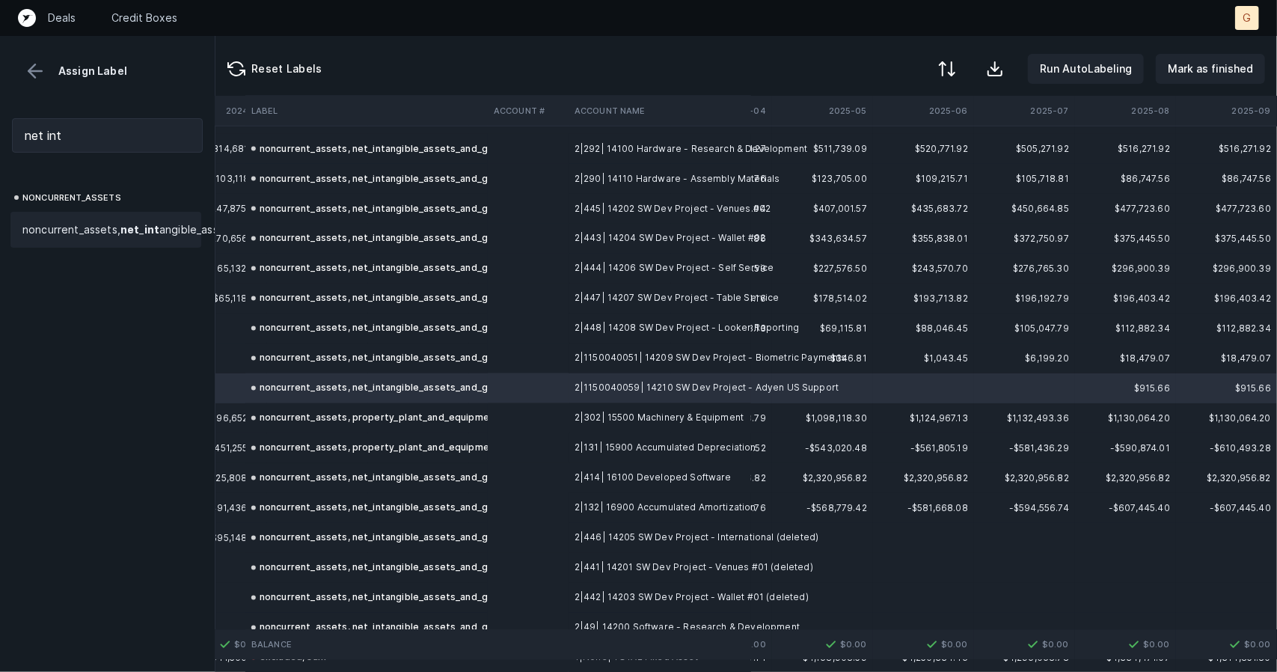
scroll to position [5364, 4538]
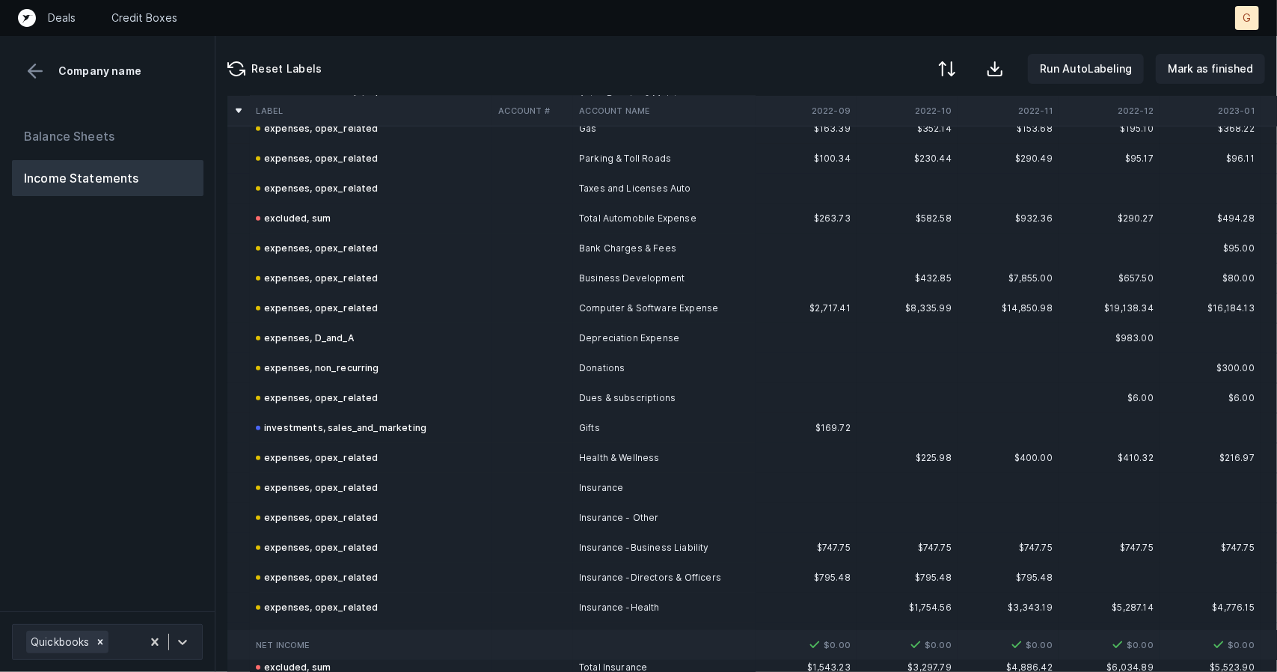
scroll to position [742, 0]
click at [117, 142] on button "Balance Sheets" at bounding box center [107, 136] width 191 height 36
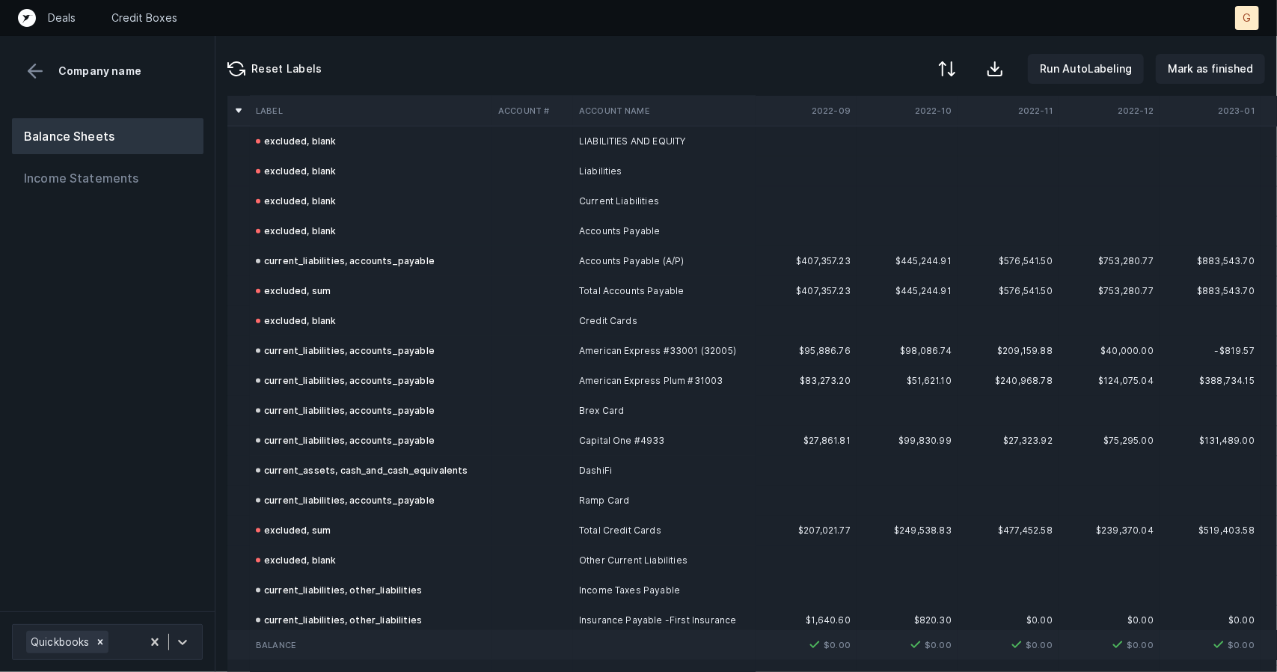
scroll to position [1194, 0]
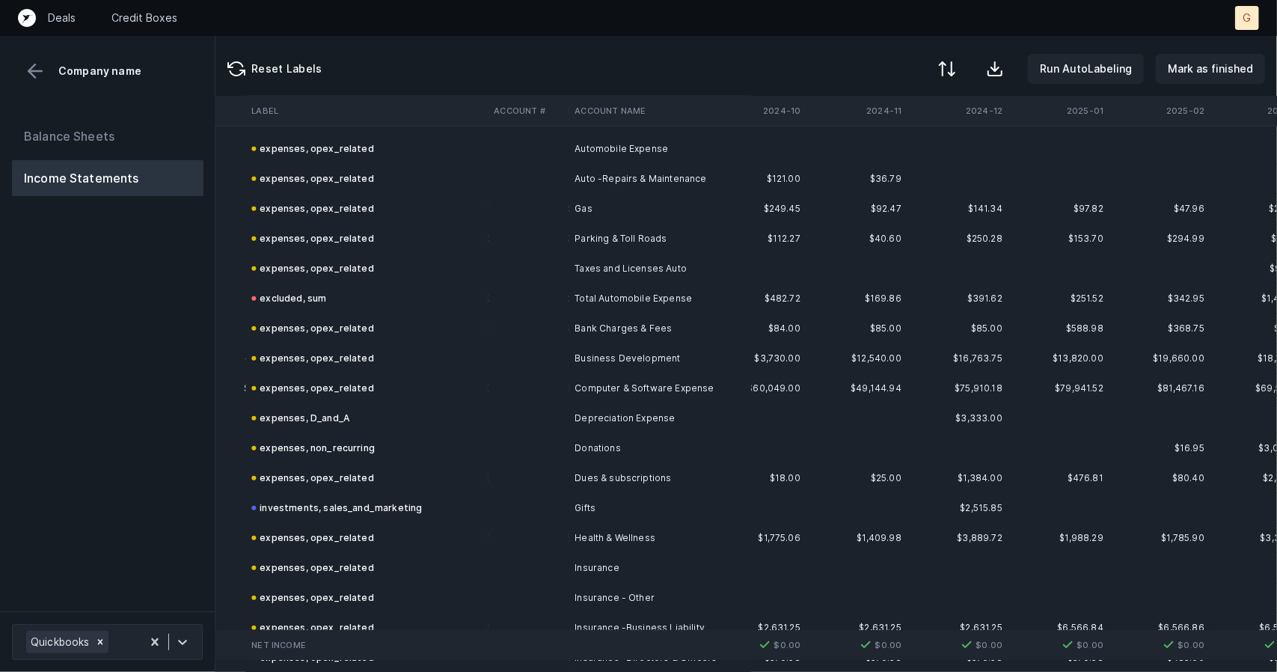
scroll to position [663, 3226]
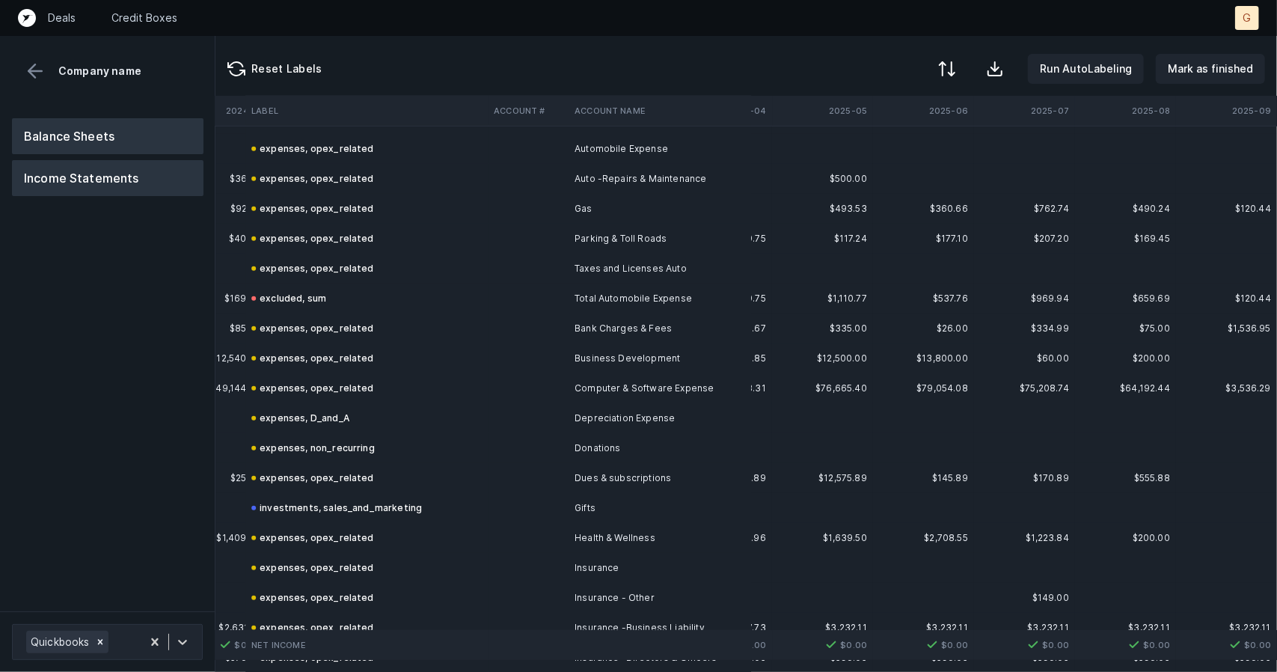
click at [58, 122] on button "Balance Sheets" at bounding box center [107, 136] width 191 height 36
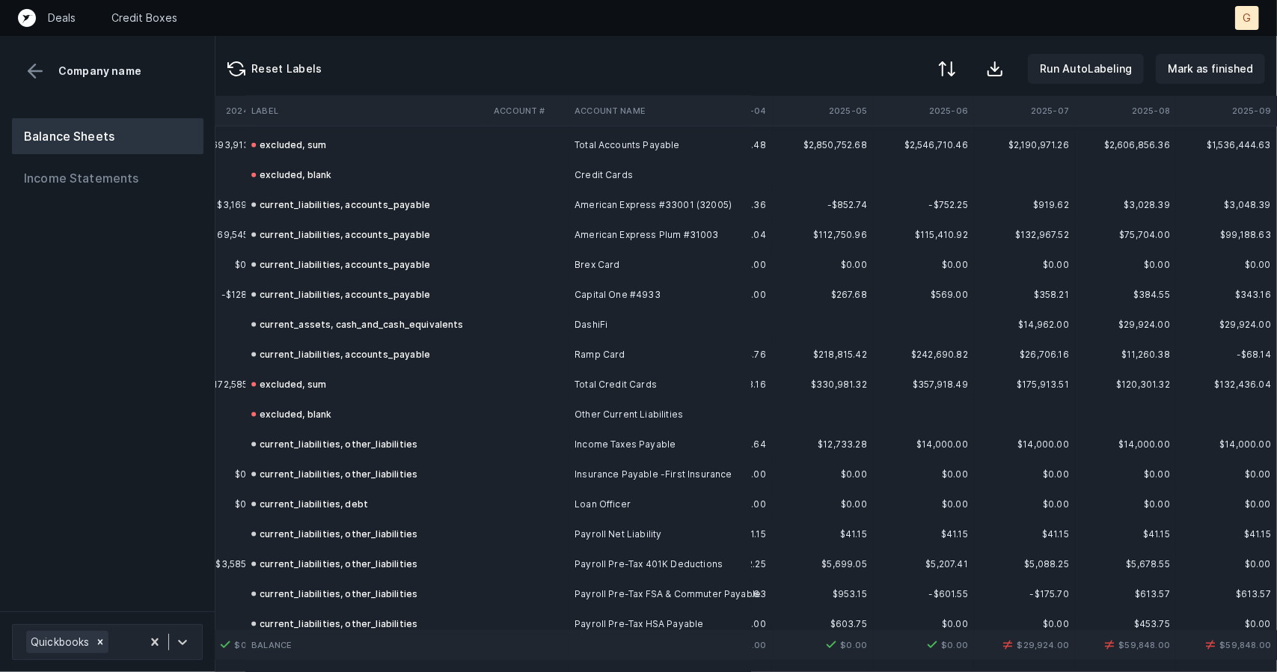
scroll to position [1357, 3226]
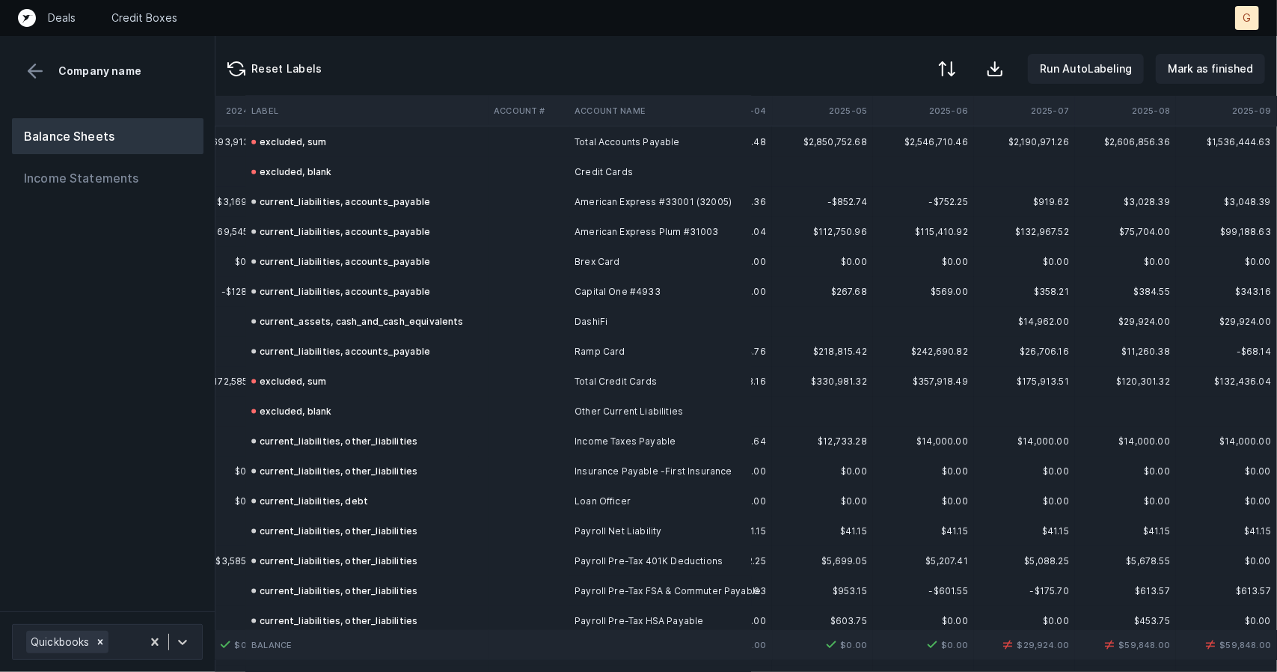
click at [369, 321] on div "current_assets, cash_and_cash_equivalents" at bounding box center [357, 322] width 212 height 18
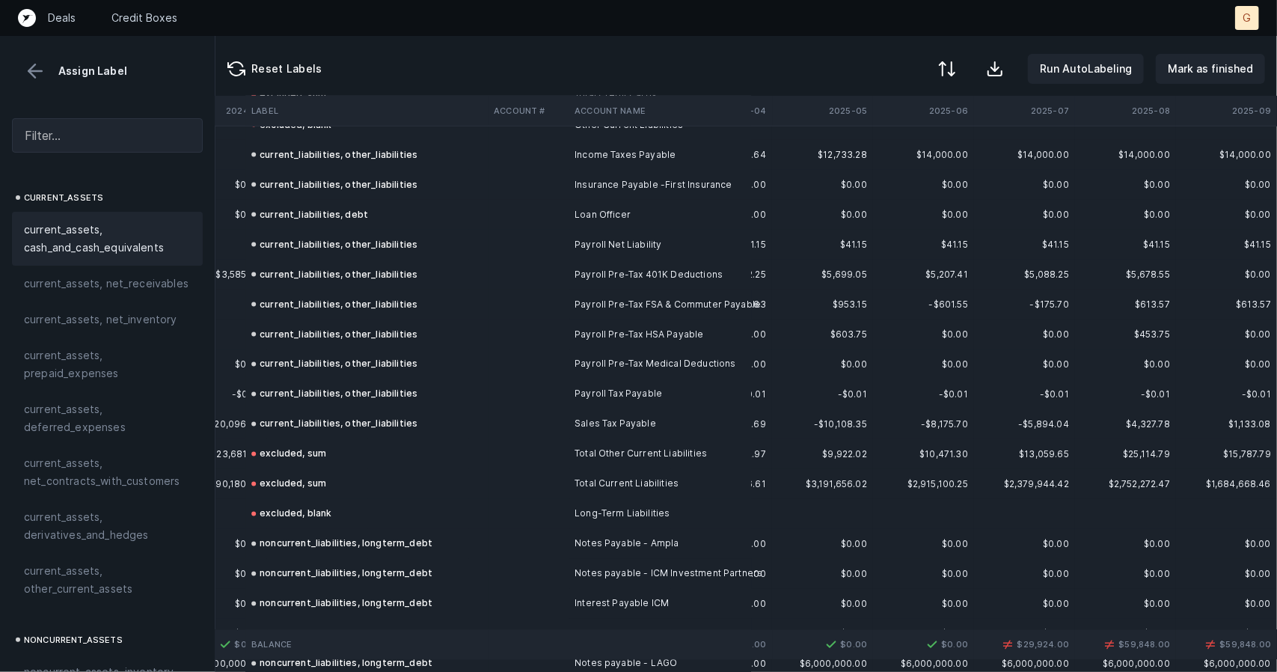
scroll to position [1345, 3226]
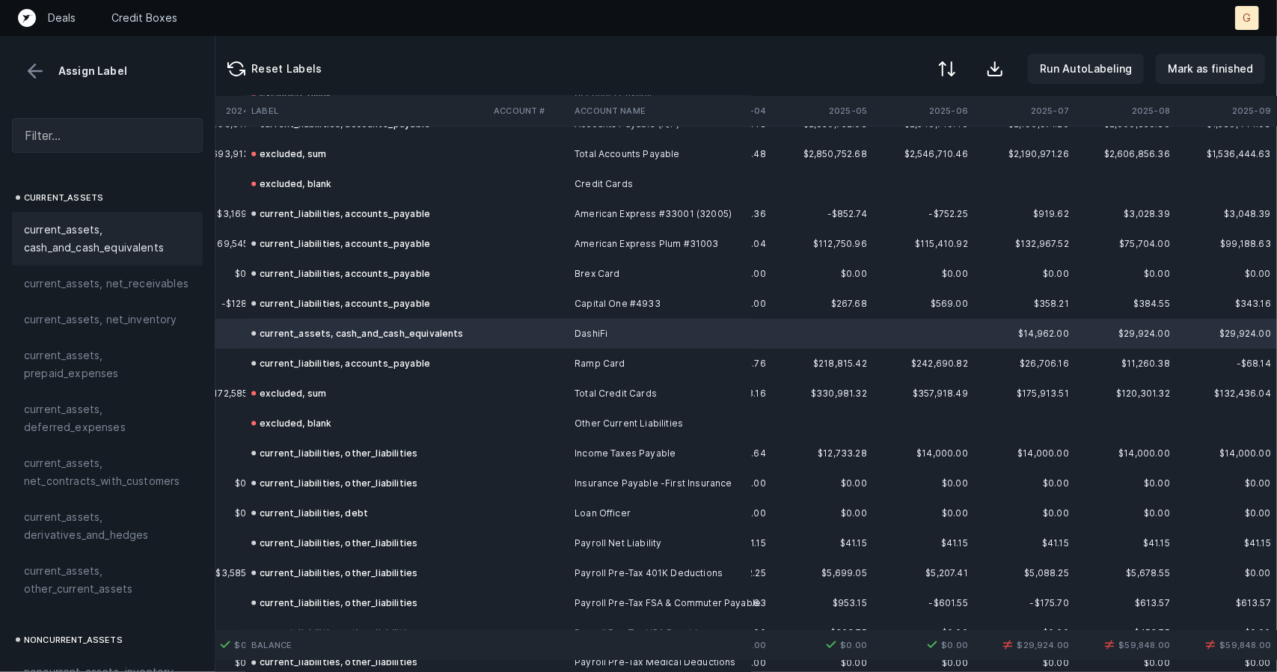
click at [337, 336] on div "current_assets, cash_and_cash_equivalents" at bounding box center [357, 334] width 212 height 18
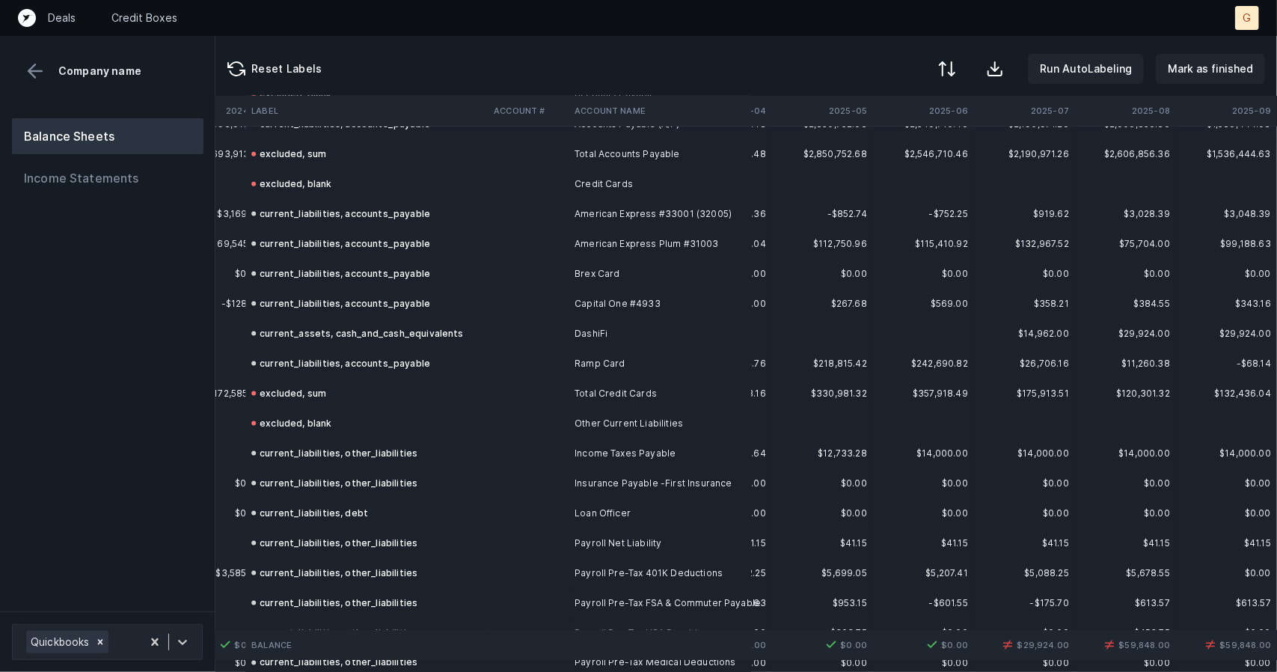
click at [136, 128] on button "Balance Sheets" at bounding box center [107, 136] width 191 height 36
click at [332, 333] on div "current_assets, cash_and_cash_equivalents" at bounding box center [357, 334] width 212 height 18
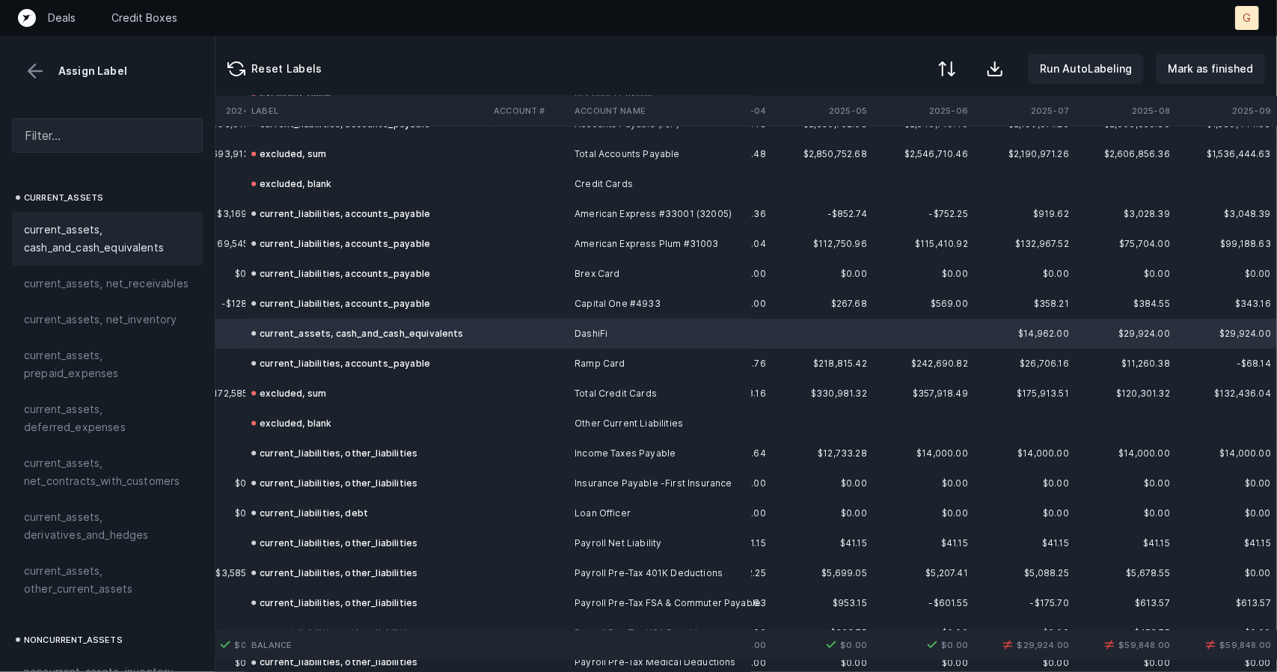
click at [90, 243] on span "current_assets, cash_and_cash_equivalents" at bounding box center [107, 239] width 167 height 36
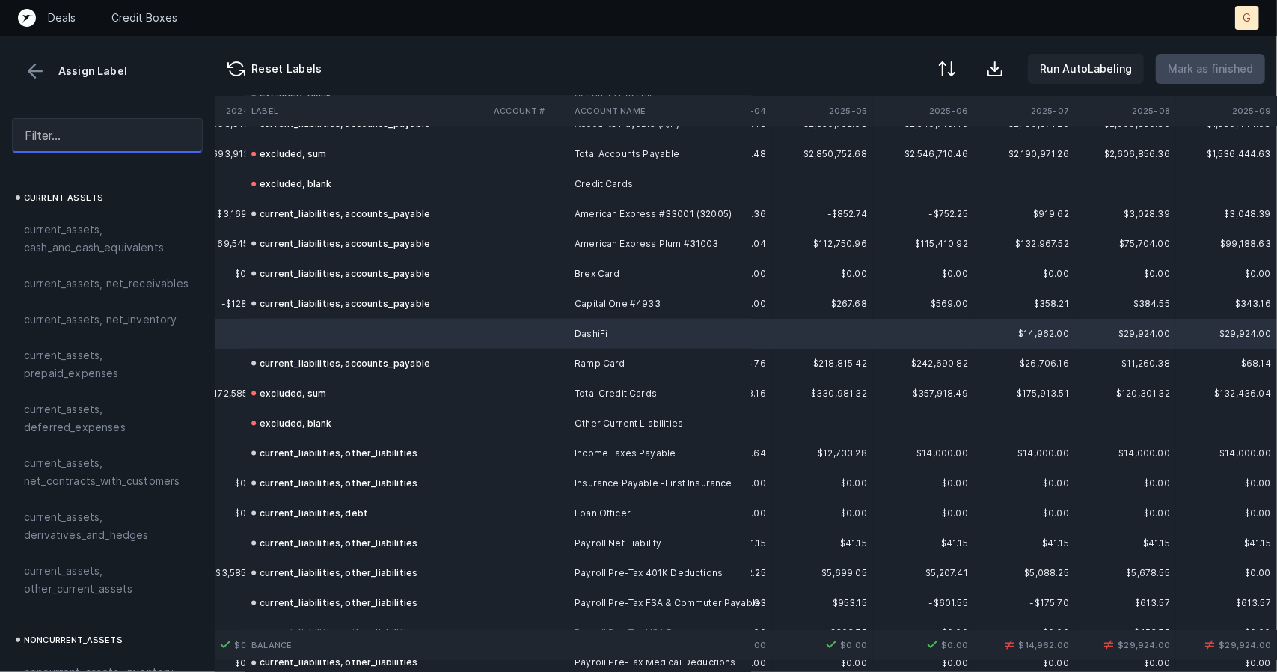
click at [95, 132] on input "text" at bounding box center [107, 135] width 191 height 34
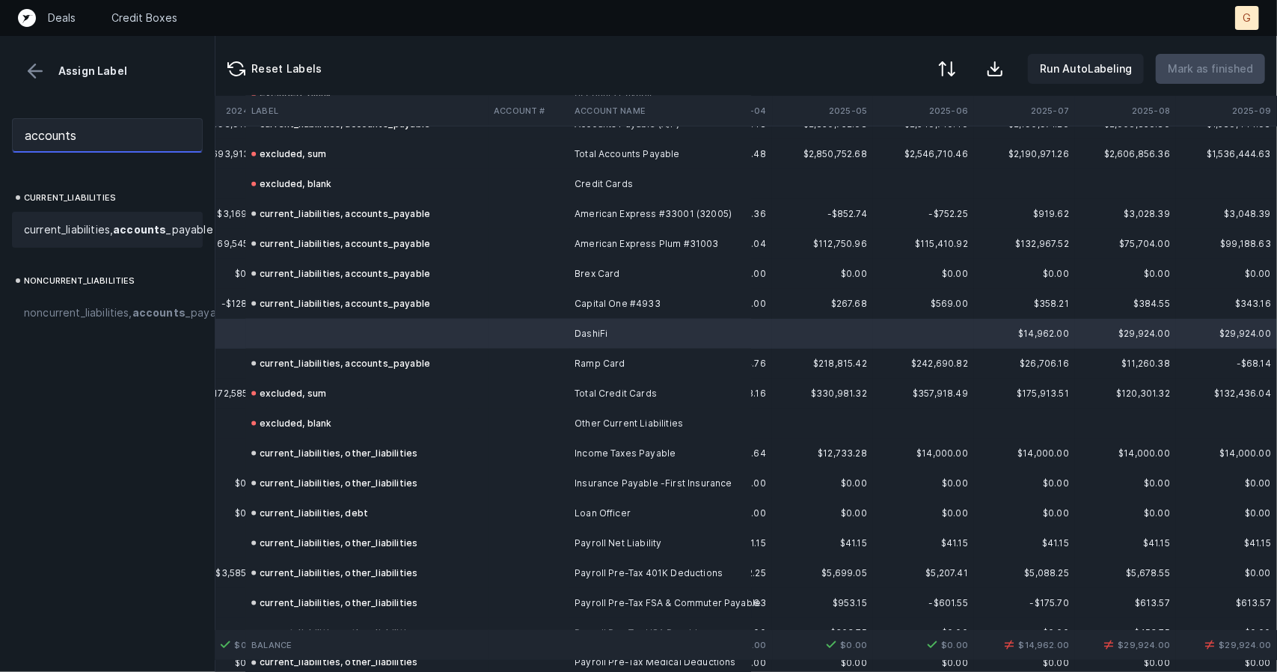
type input "accounts"
click at [99, 234] on span "current_liabilities, accounts _payable" at bounding box center [118, 230] width 189 height 18
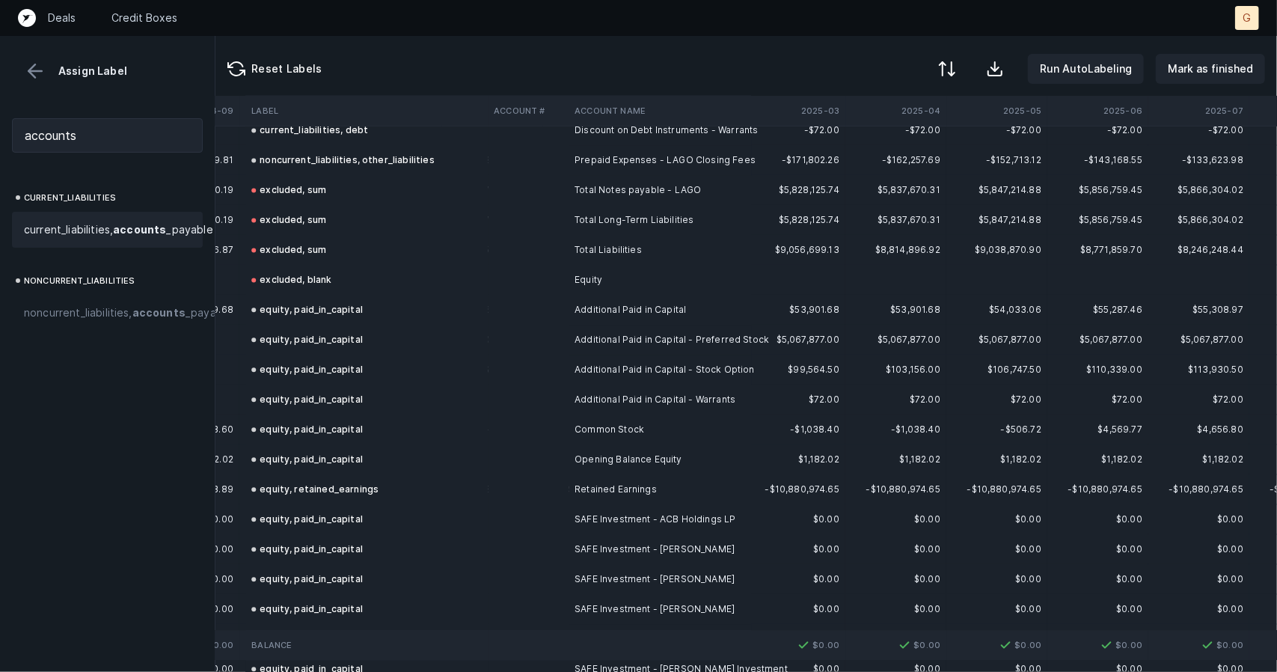
scroll to position [2221, 3032]
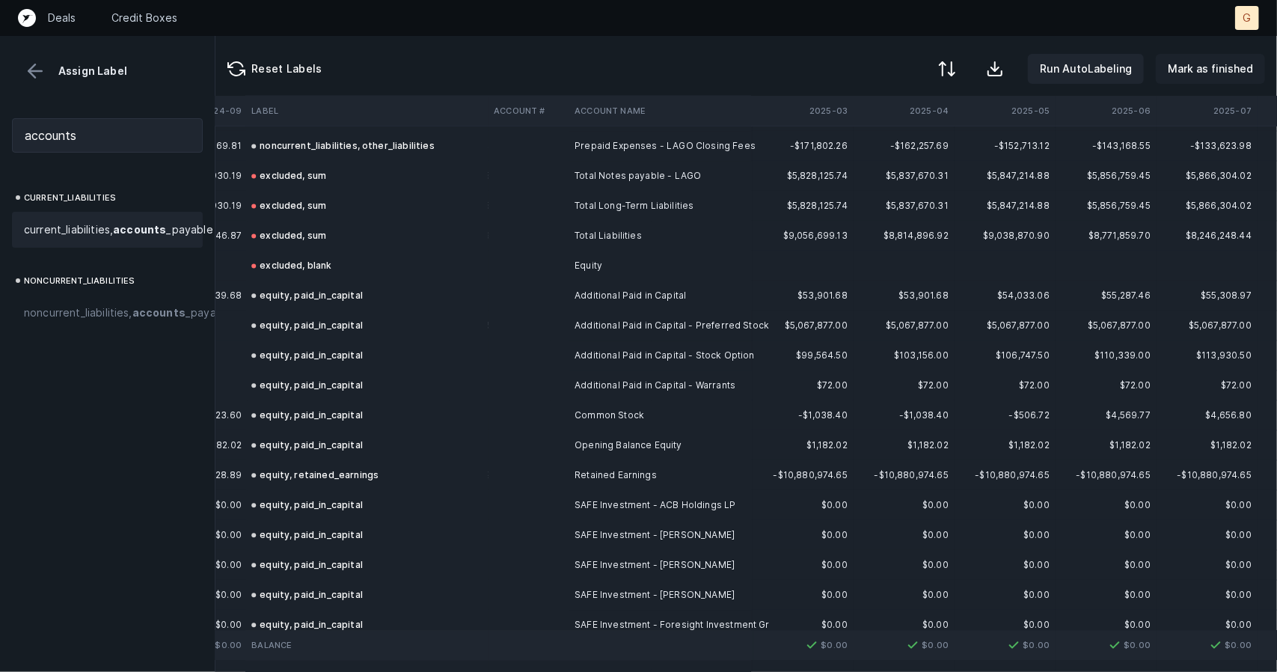
click at [1193, 67] on p "Mark as finished" at bounding box center [1209, 69] width 85 height 18
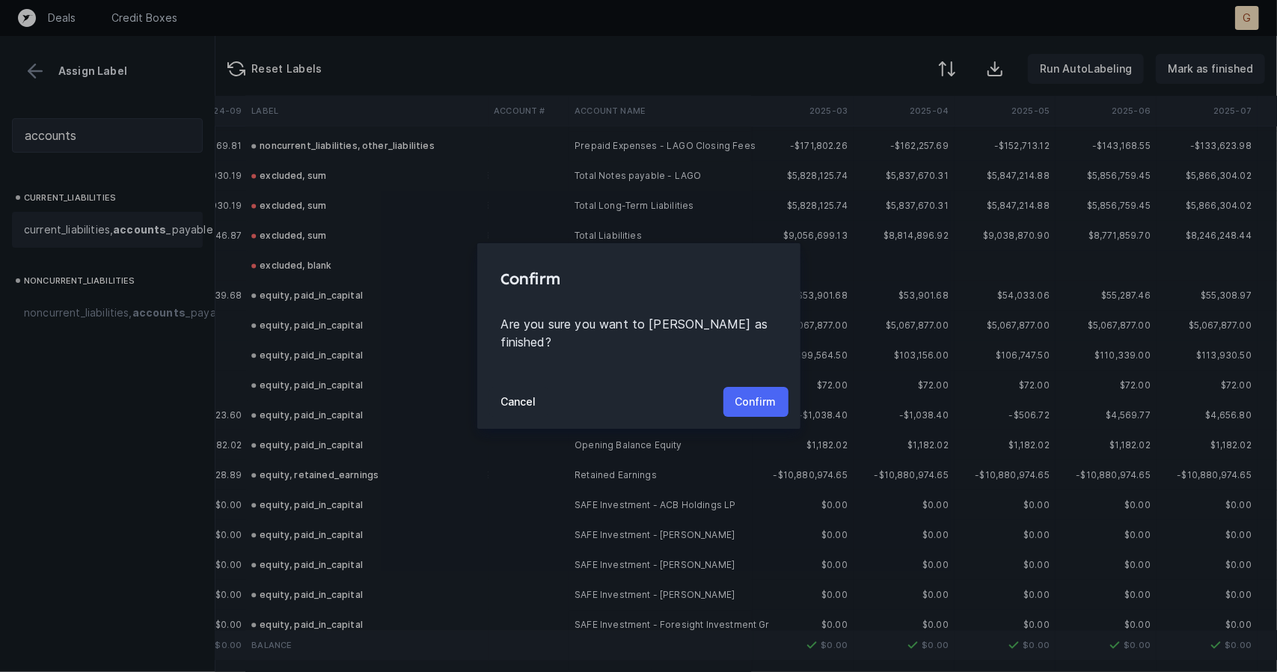
click at [767, 393] on p "Confirm" at bounding box center [755, 402] width 41 height 18
